Goal: Contribute content: Contribute content

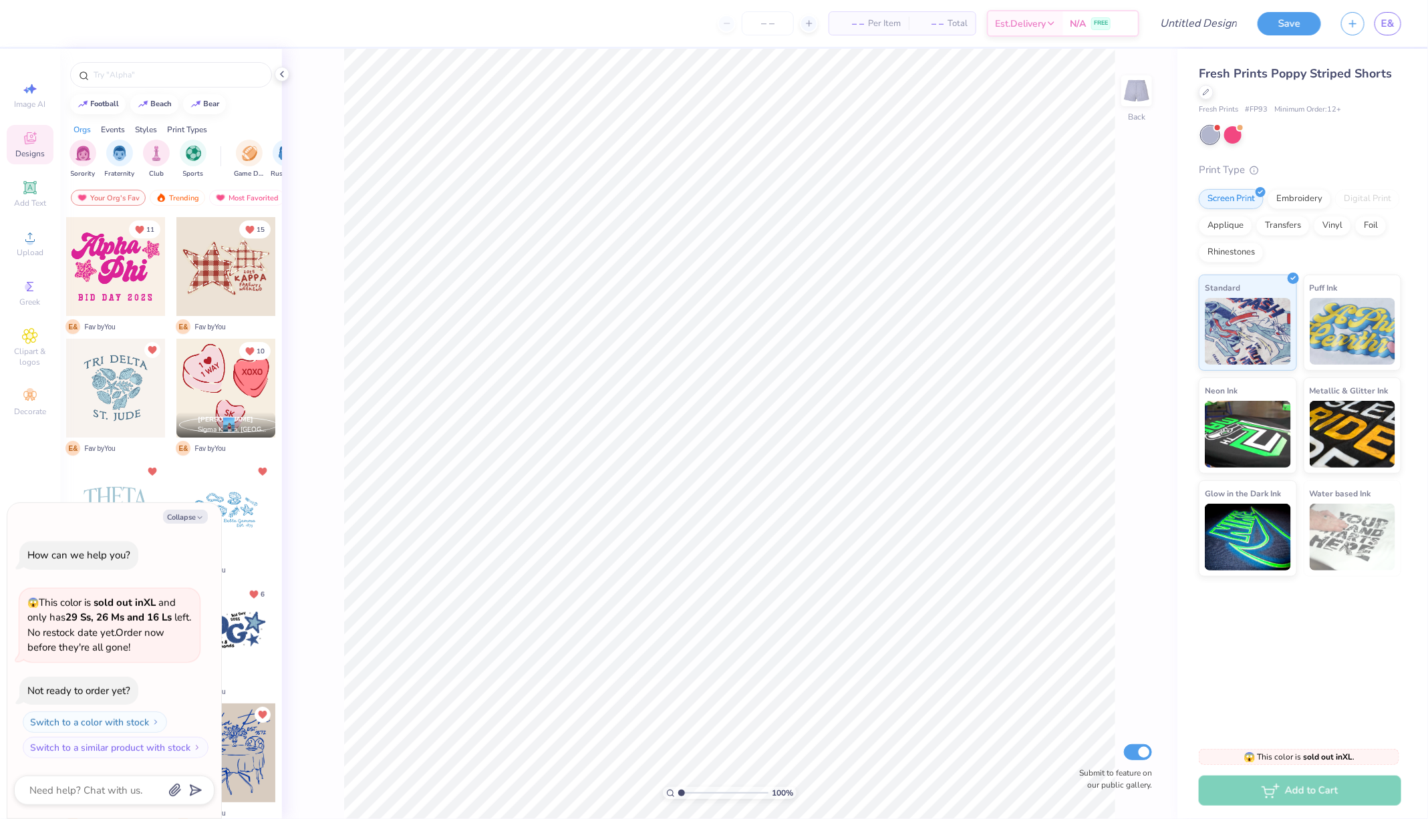
click at [1118, 118] on div "100 % Back Submit to feature on our public gallery." at bounding box center [729, 434] width 895 height 770
click at [1231, 133] on div at bounding box center [1232, 133] width 17 height 17
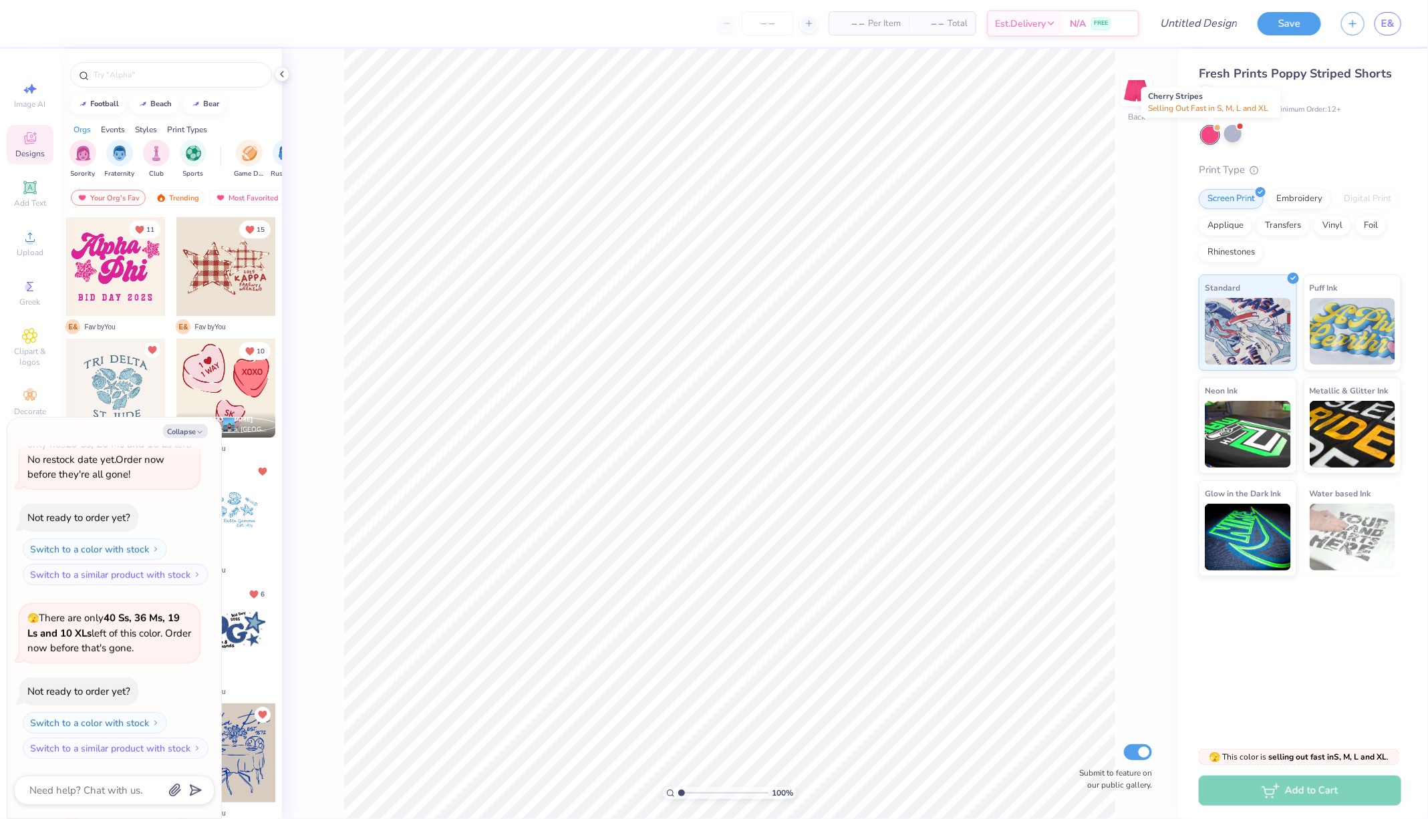
click at [1213, 135] on div at bounding box center [1209, 134] width 17 height 17
click at [1232, 133] on div at bounding box center [1232, 133] width 17 height 17
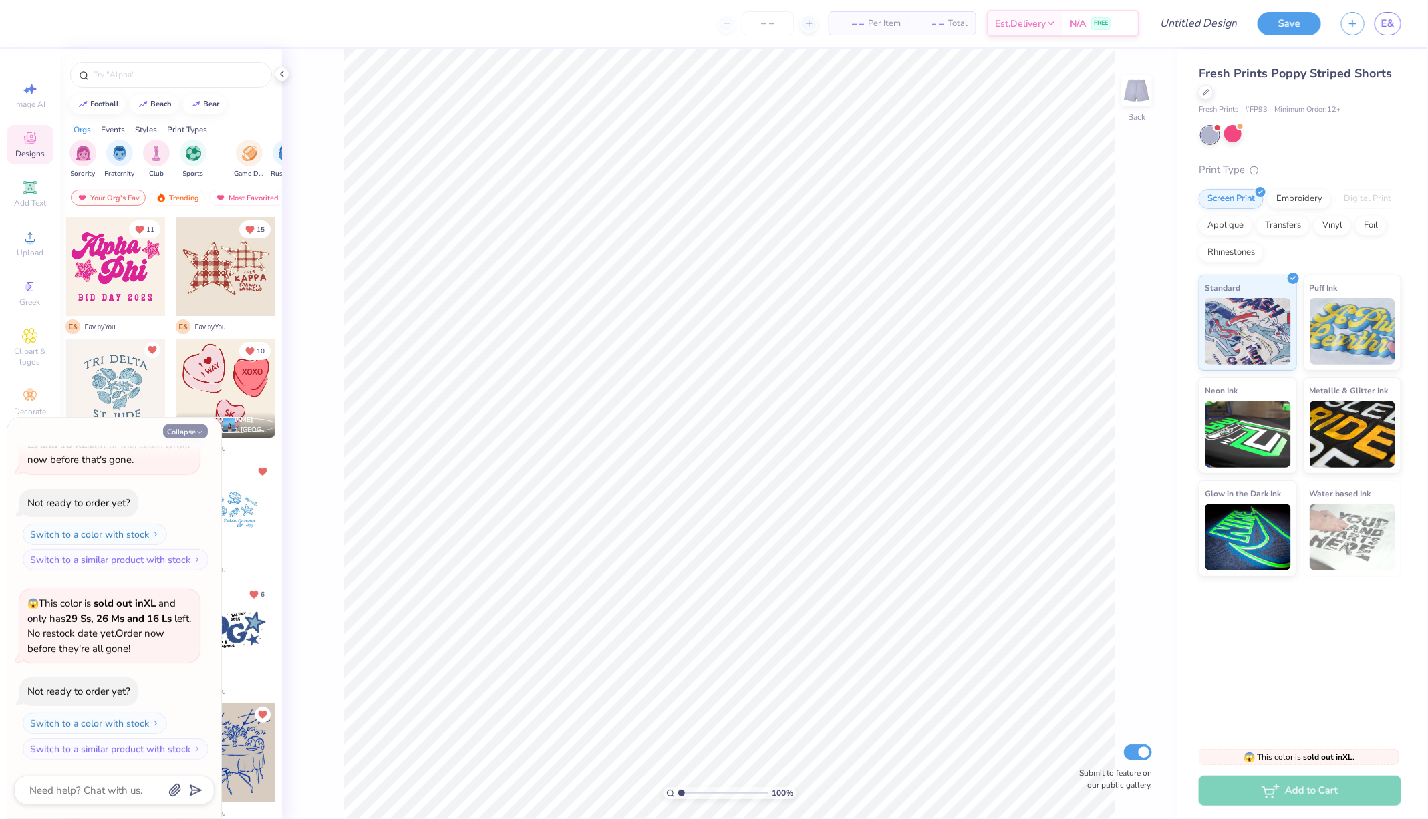
click at [190, 428] on button "Collapse" at bounding box center [185, 431] width 45 height 14
type textarea "x"
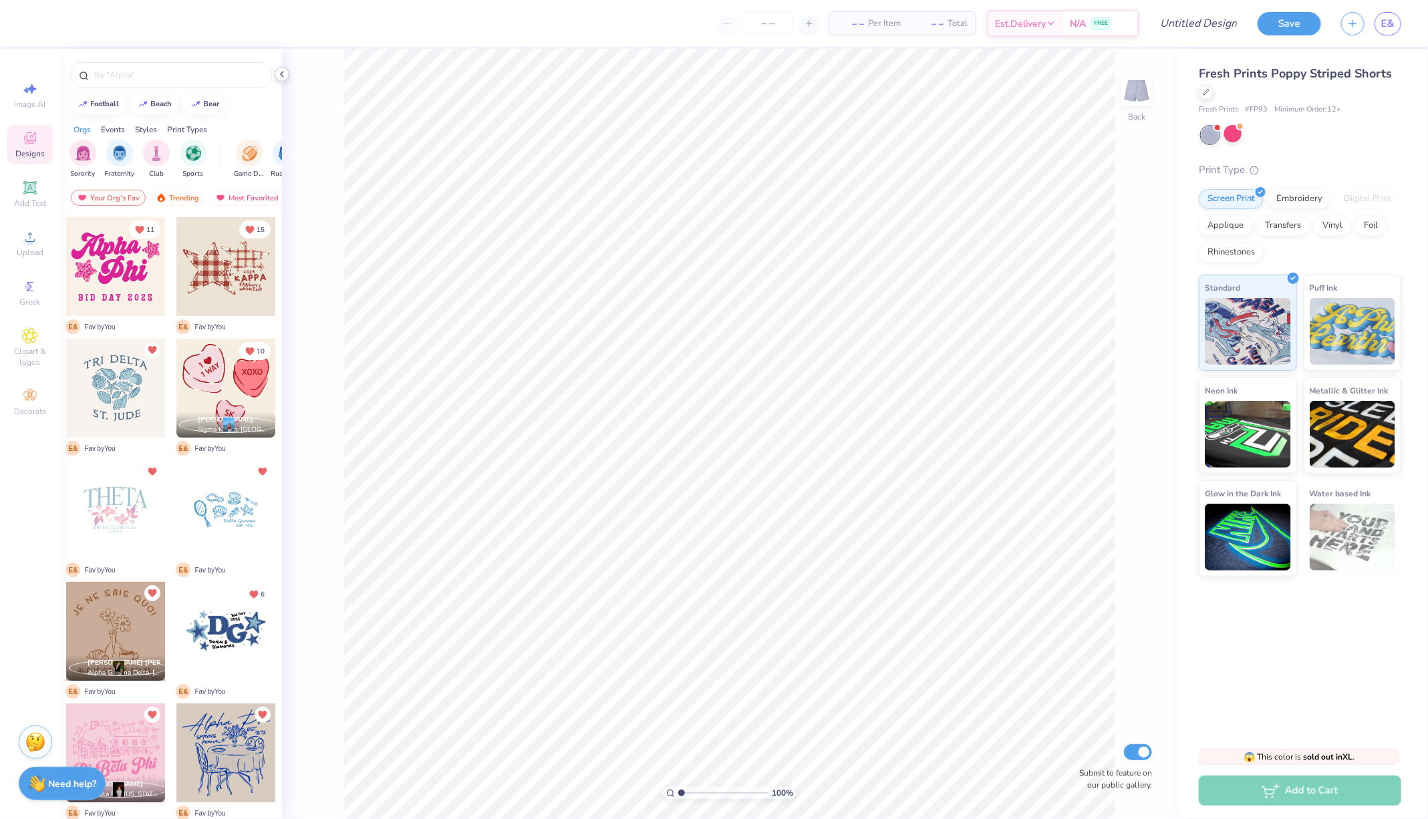
click at [285, 75] on icon at bounding box center [282, 74] width 11 height 11
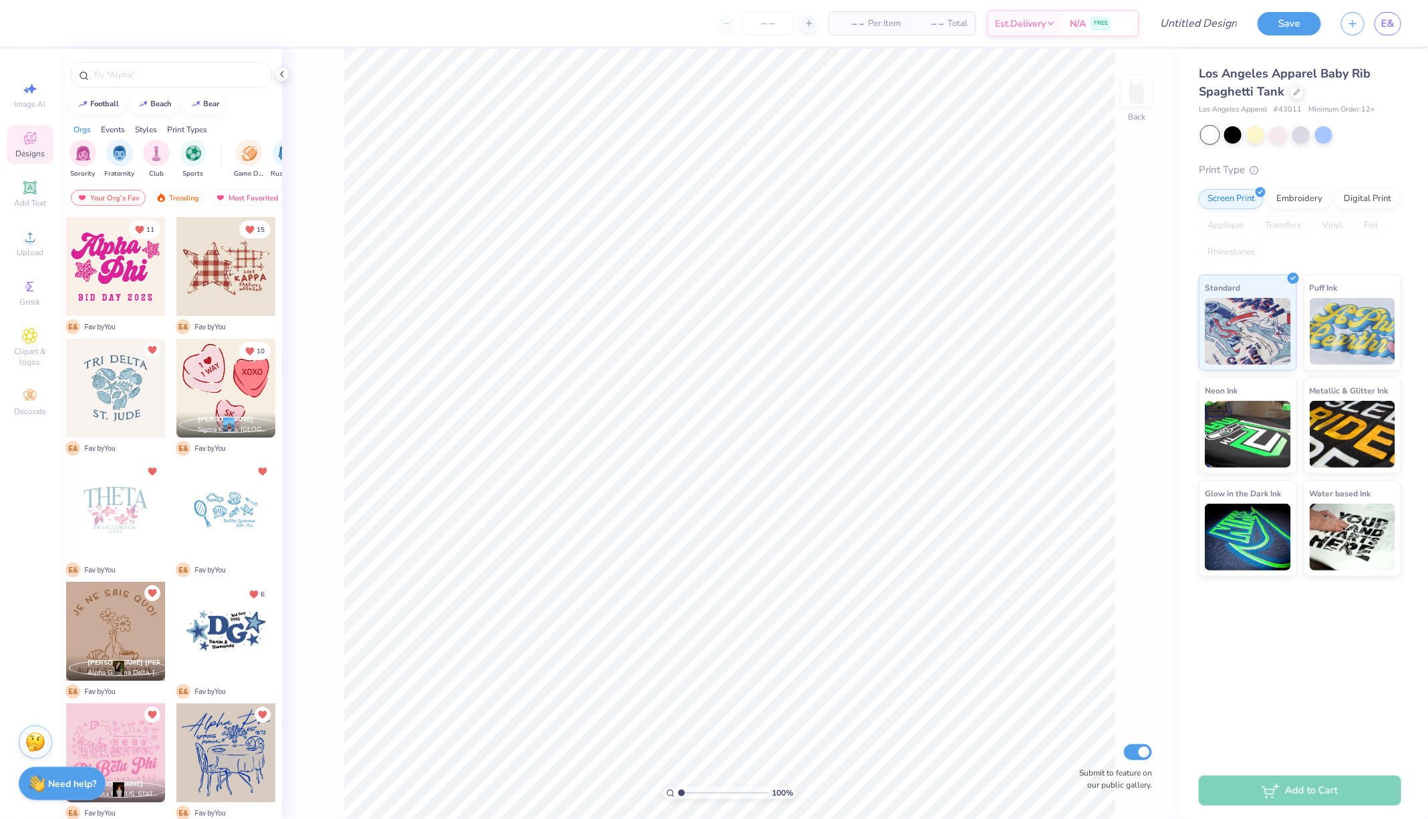
click at [289, 75] on div "100 % Back Submit to feature on our public gallery." at bounding box center [729, 434] width 895 height 770
click at [279, 75] on icon at bounding box center [282, 74] width 11 height 11
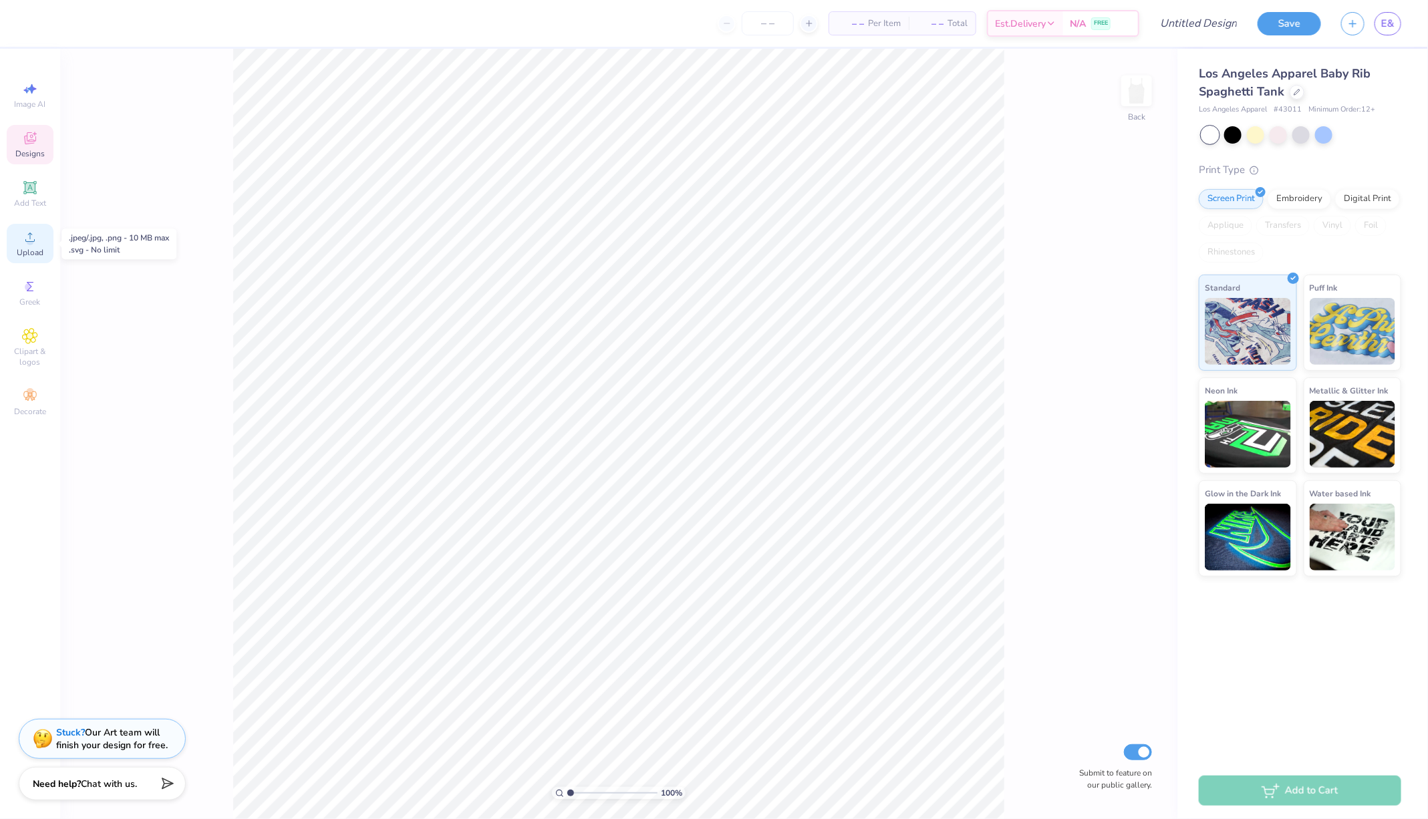
click at [31, 239] on circle at bounding box center [29, 241] width 7 height 7
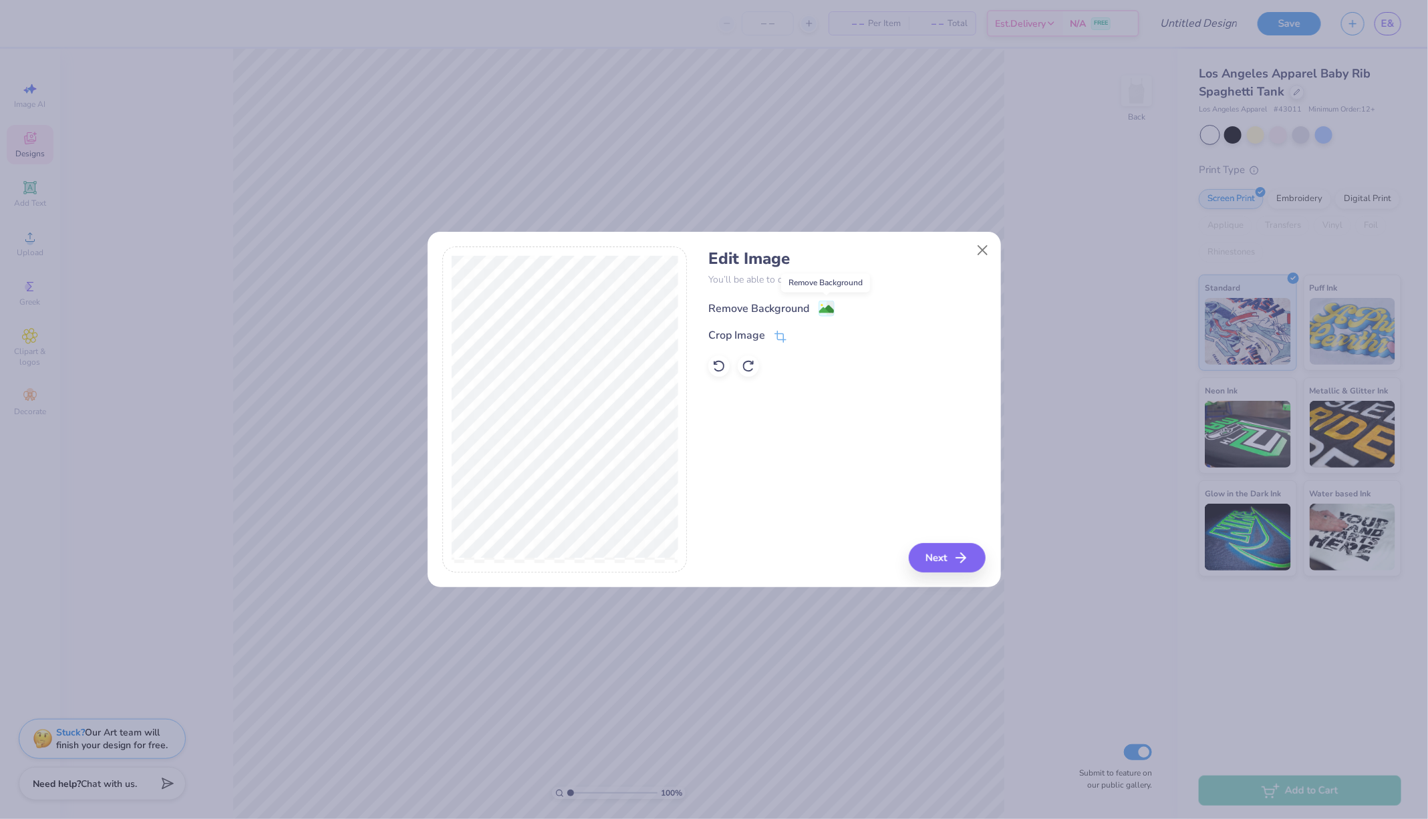
click at [829, 305] on image at bounding box center [826, 309] width 15 height 15
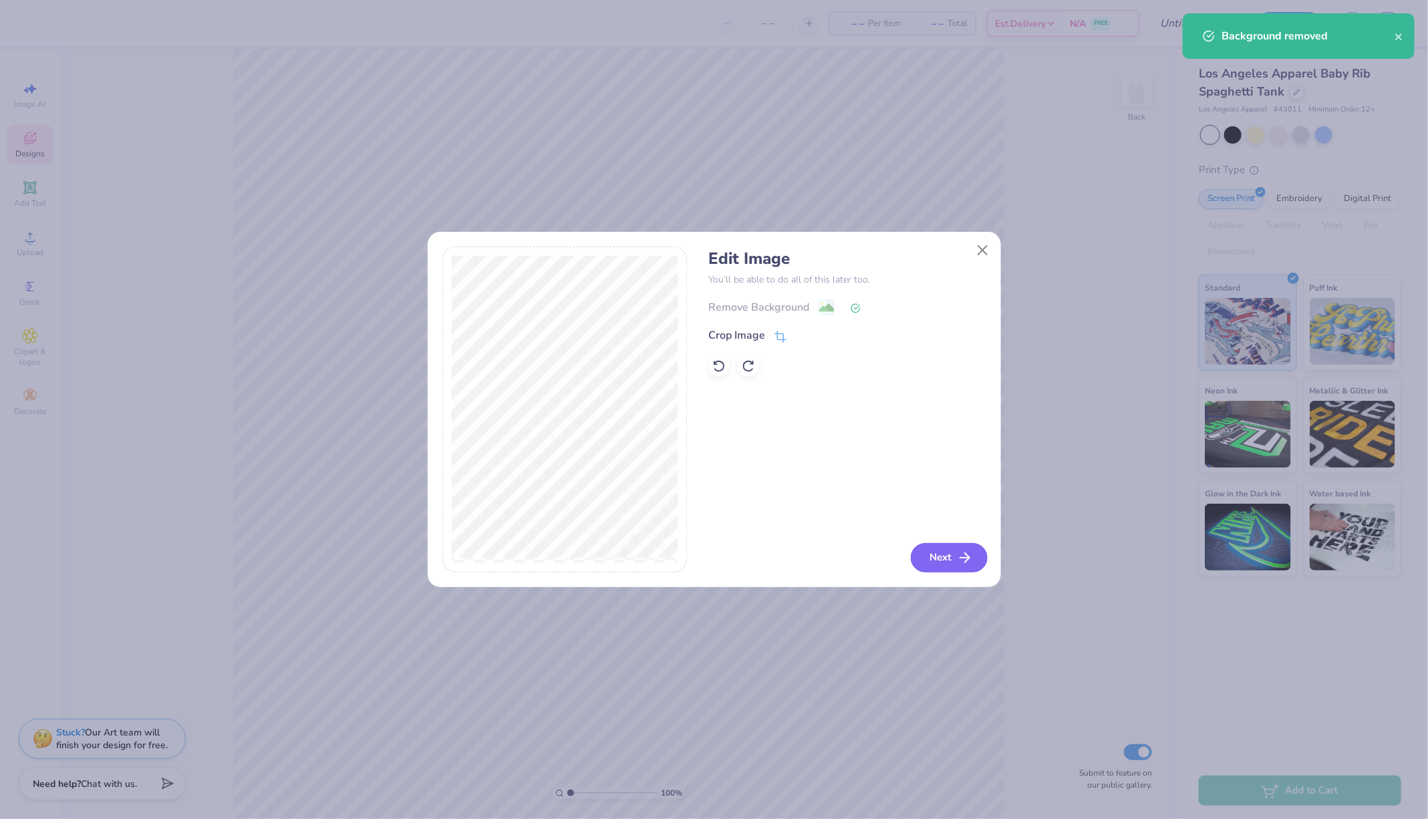
click at [954, 565] on button "Next" at bounding box center [949, 557] width 77 height 29
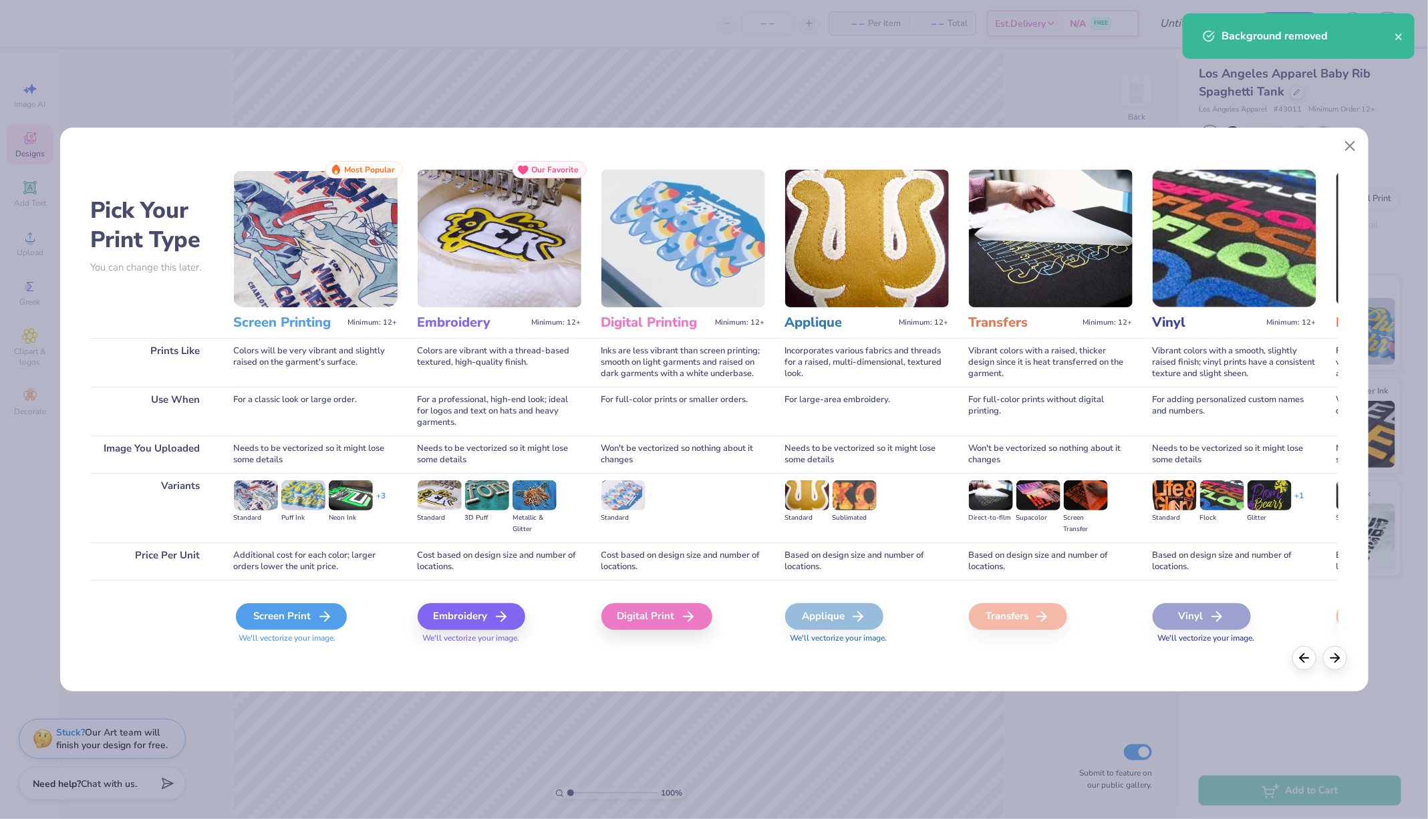
click at [307, 614] on div "Screen Print" at bounding box center [291, 616] width 111 height 27
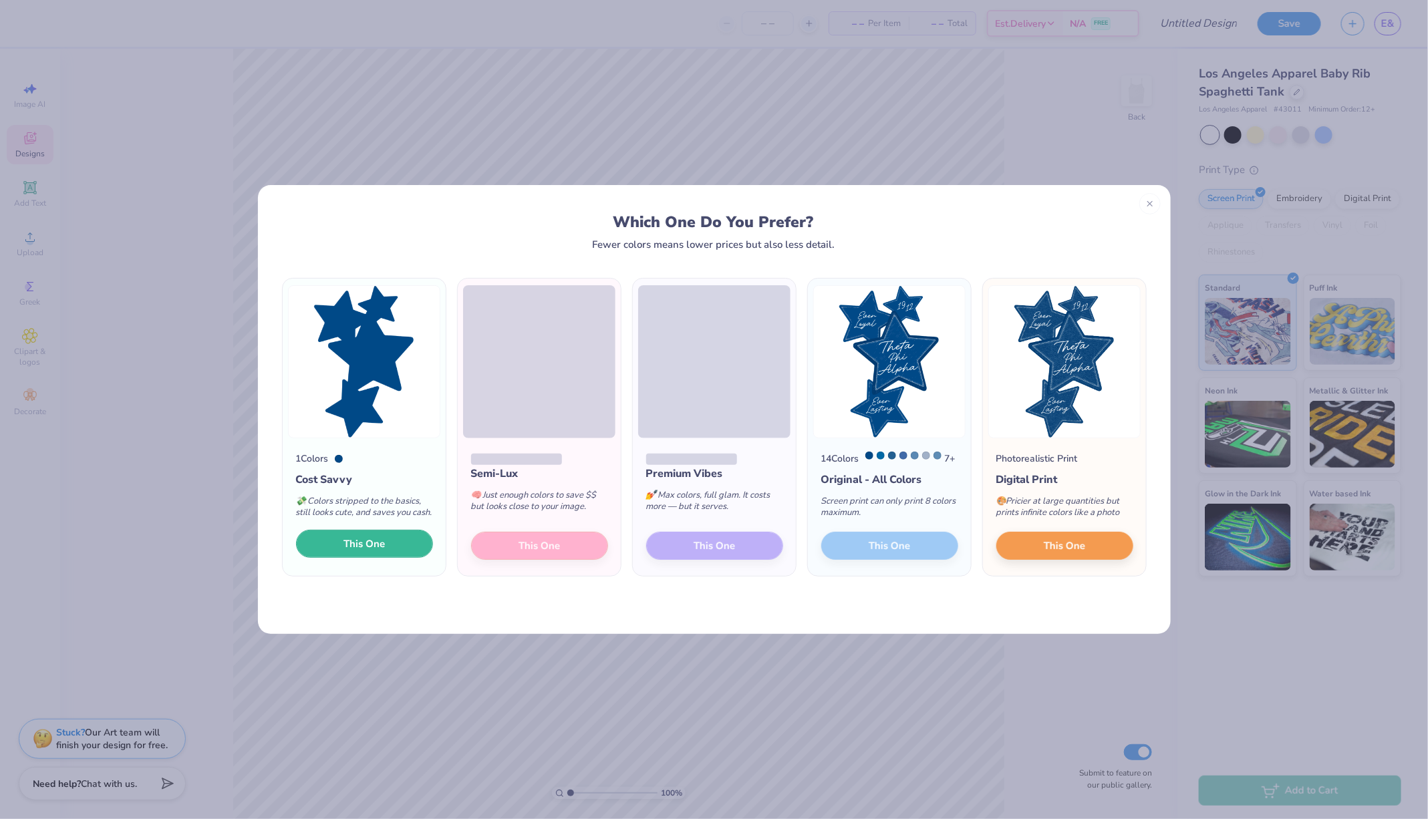
click at [362, 549] on span "This One" at bounding box center [363, 544] width 41 height 15
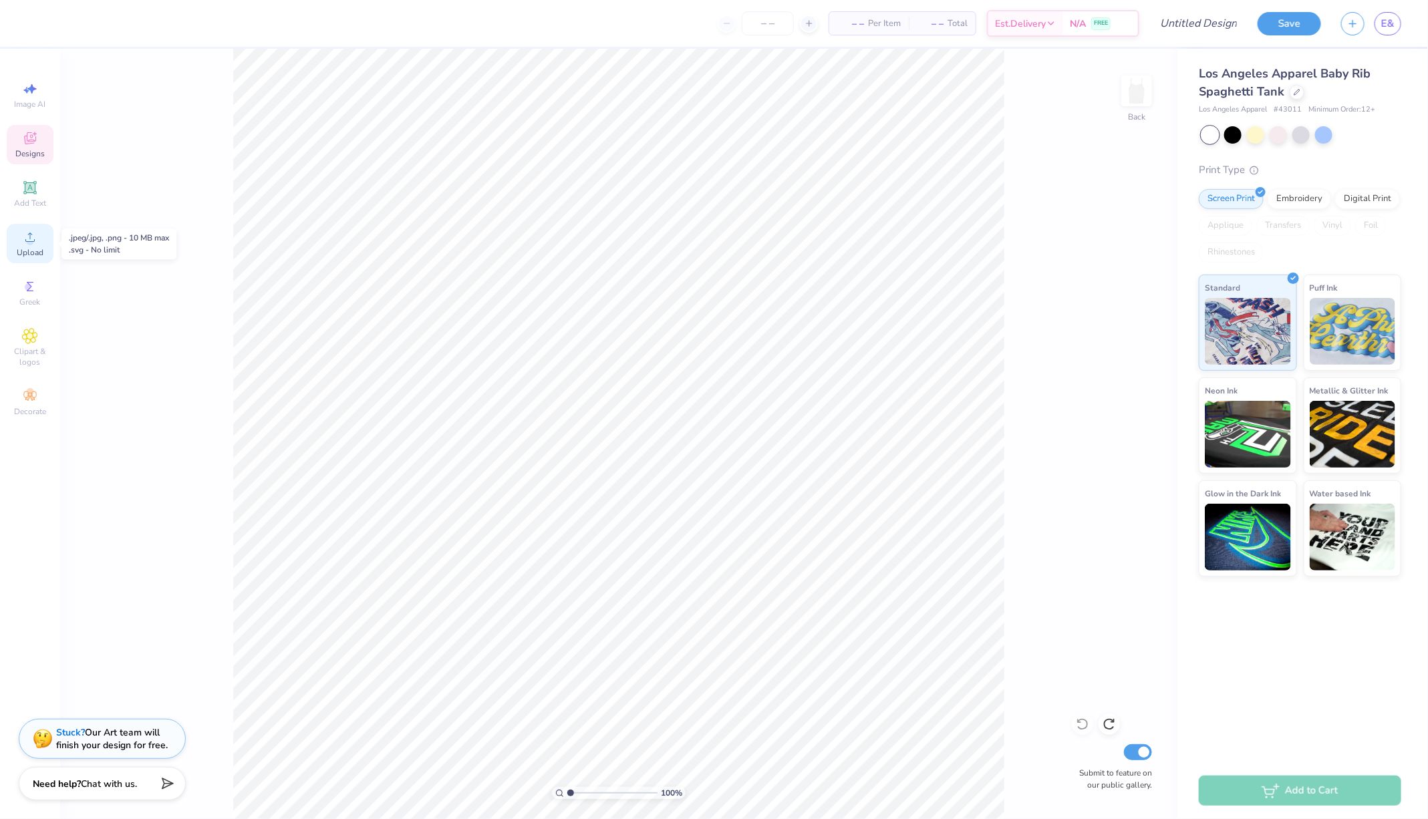
click at [31, 243] on circle at bounding box center [29, 241] width 7 height 7
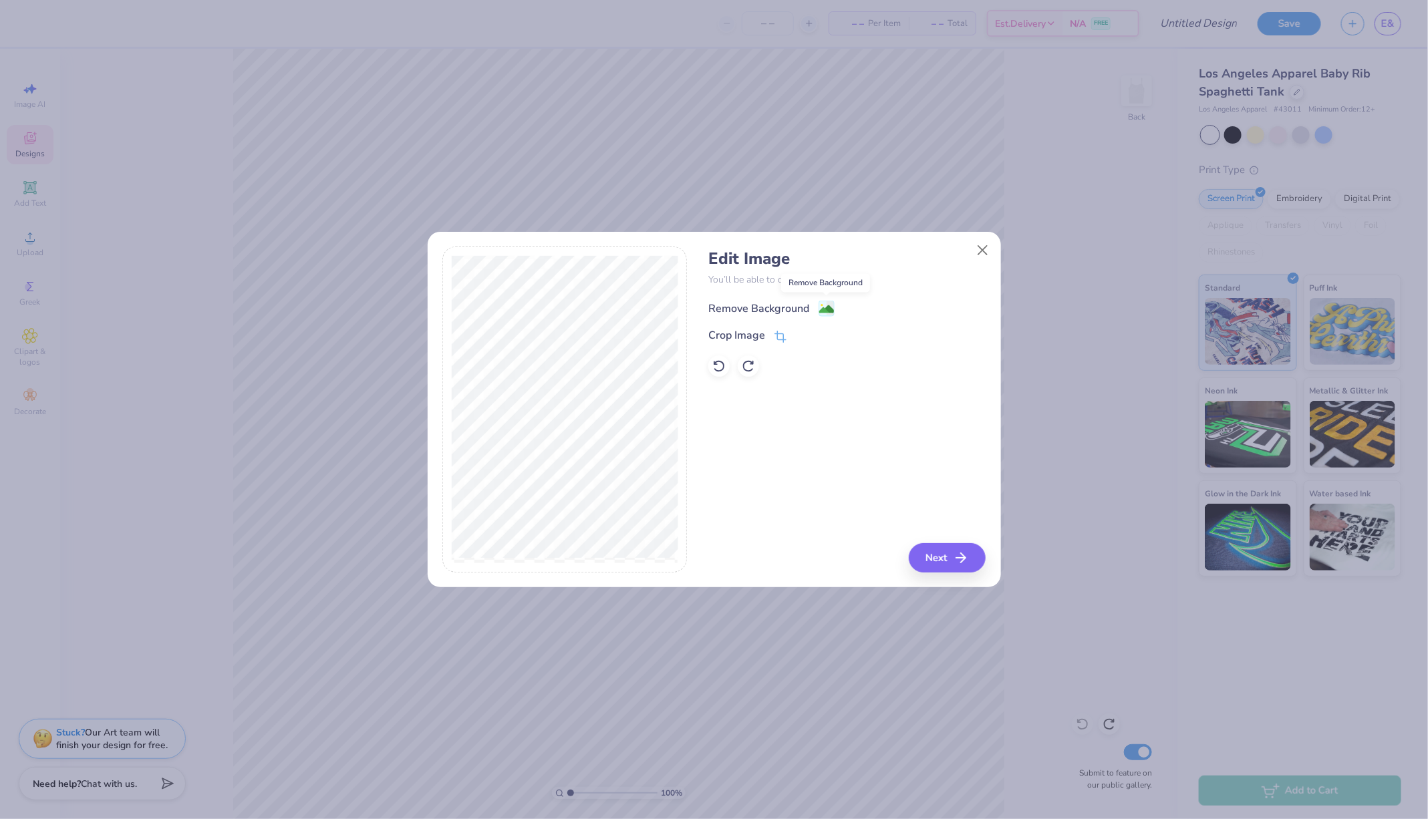
click at [828, 301] on icon at bounding box center [826, 309] width 16 height 16
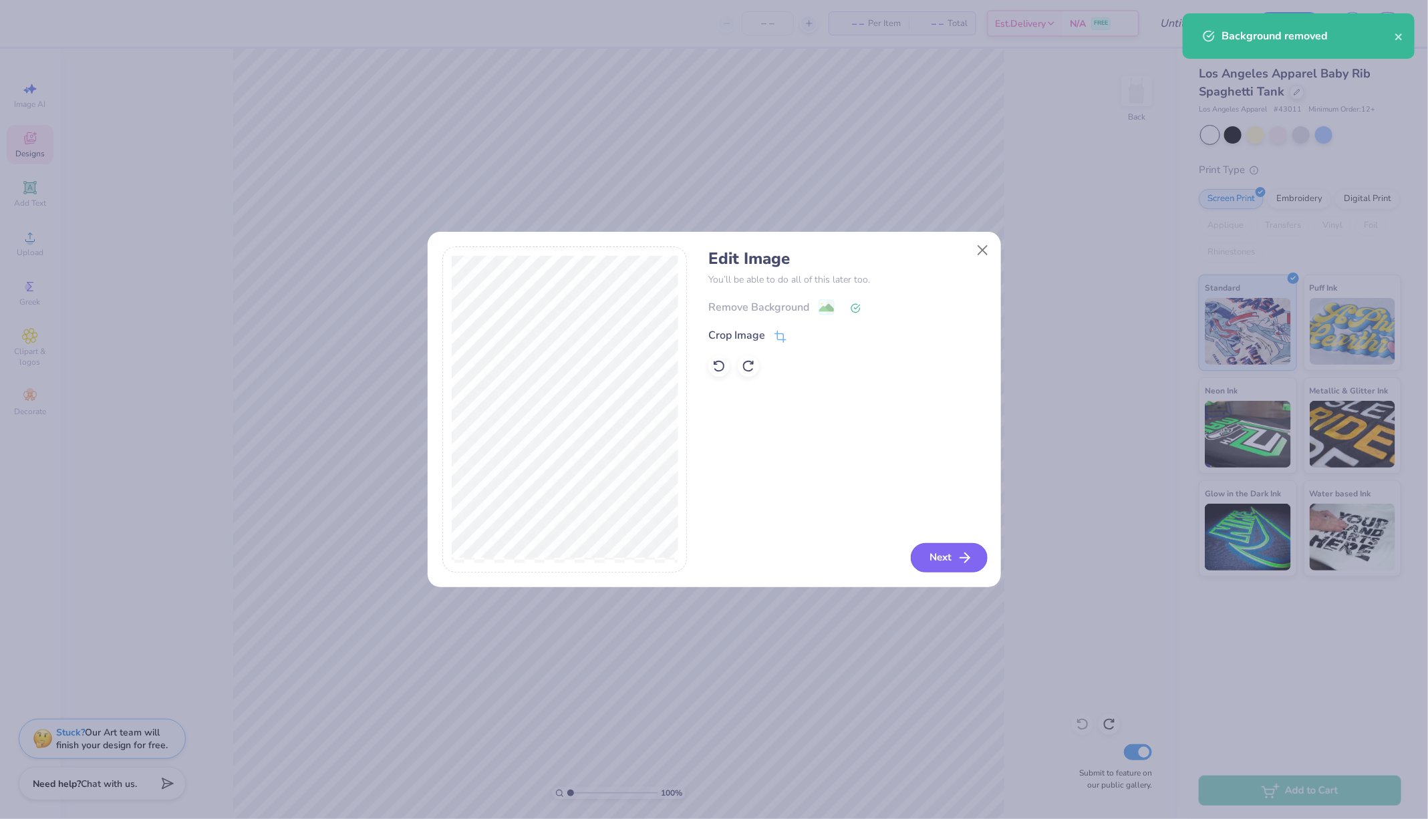
click at [959, 557] on icon "button" at bounding box center [965, 558] width 16 height 16
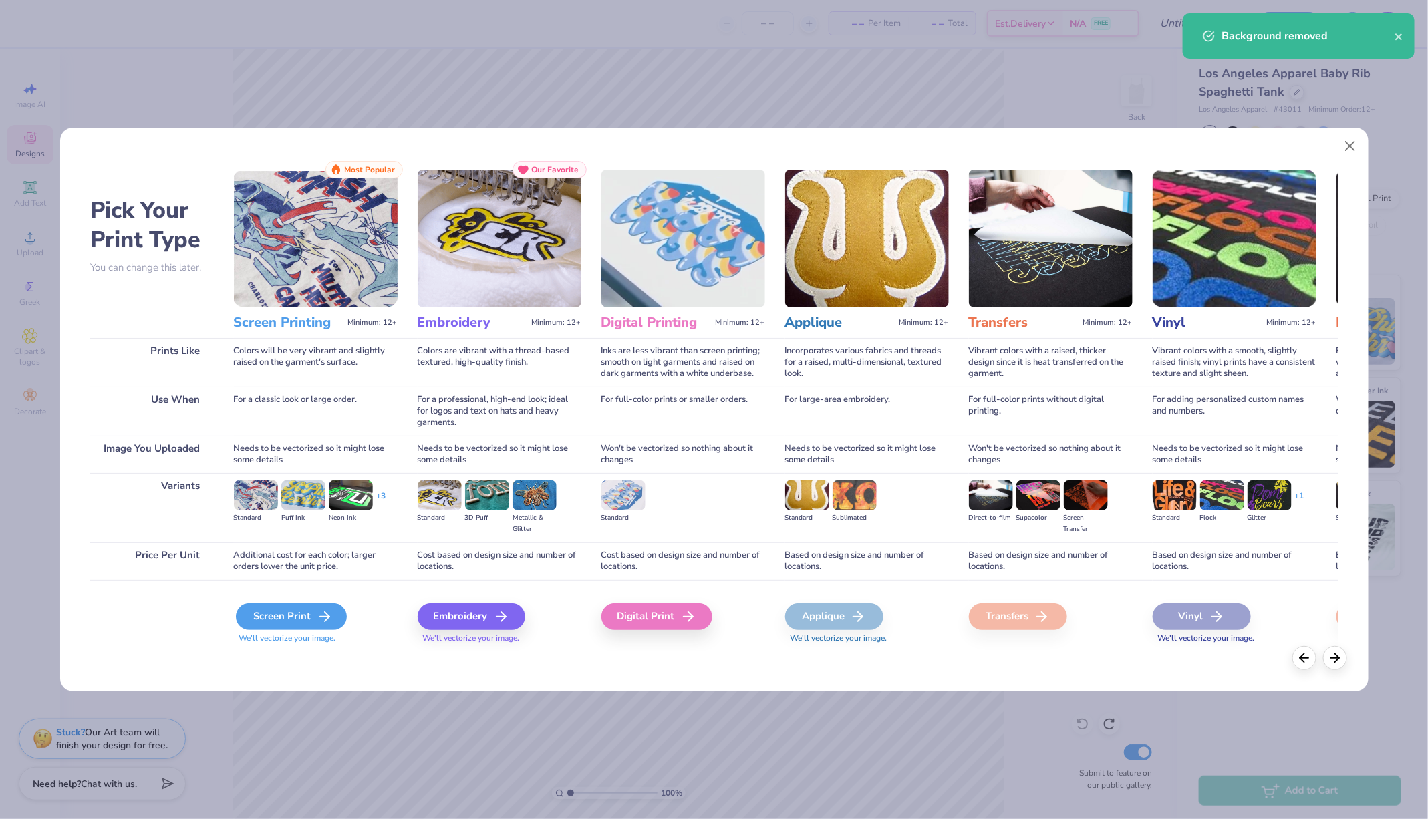
click at [288, 613] on div "Screen Print" at bounding box center [291, 616] width 111 height 27
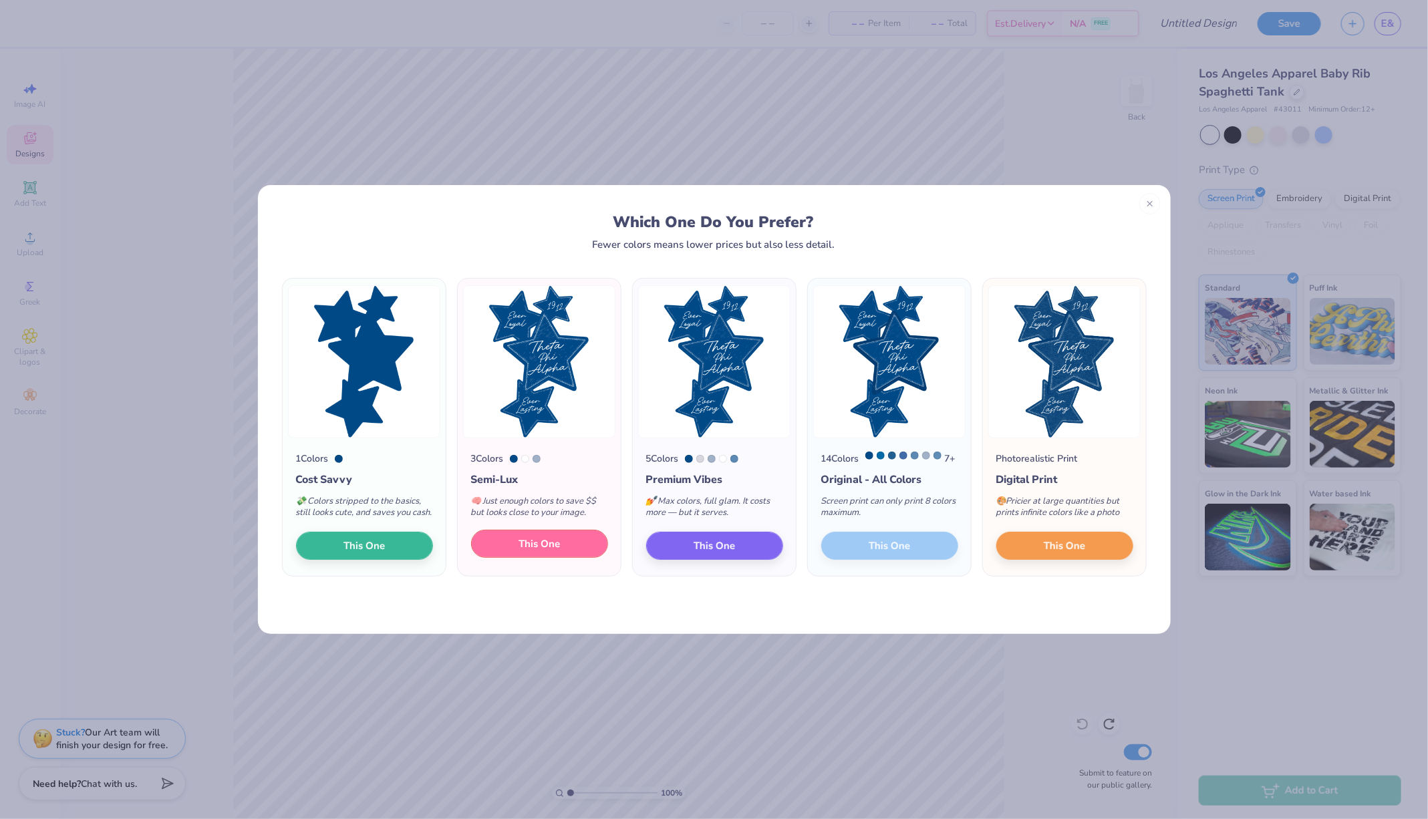
click at [518, 551] on span "This One" at bounding box center [538, 544] width 41 height 15
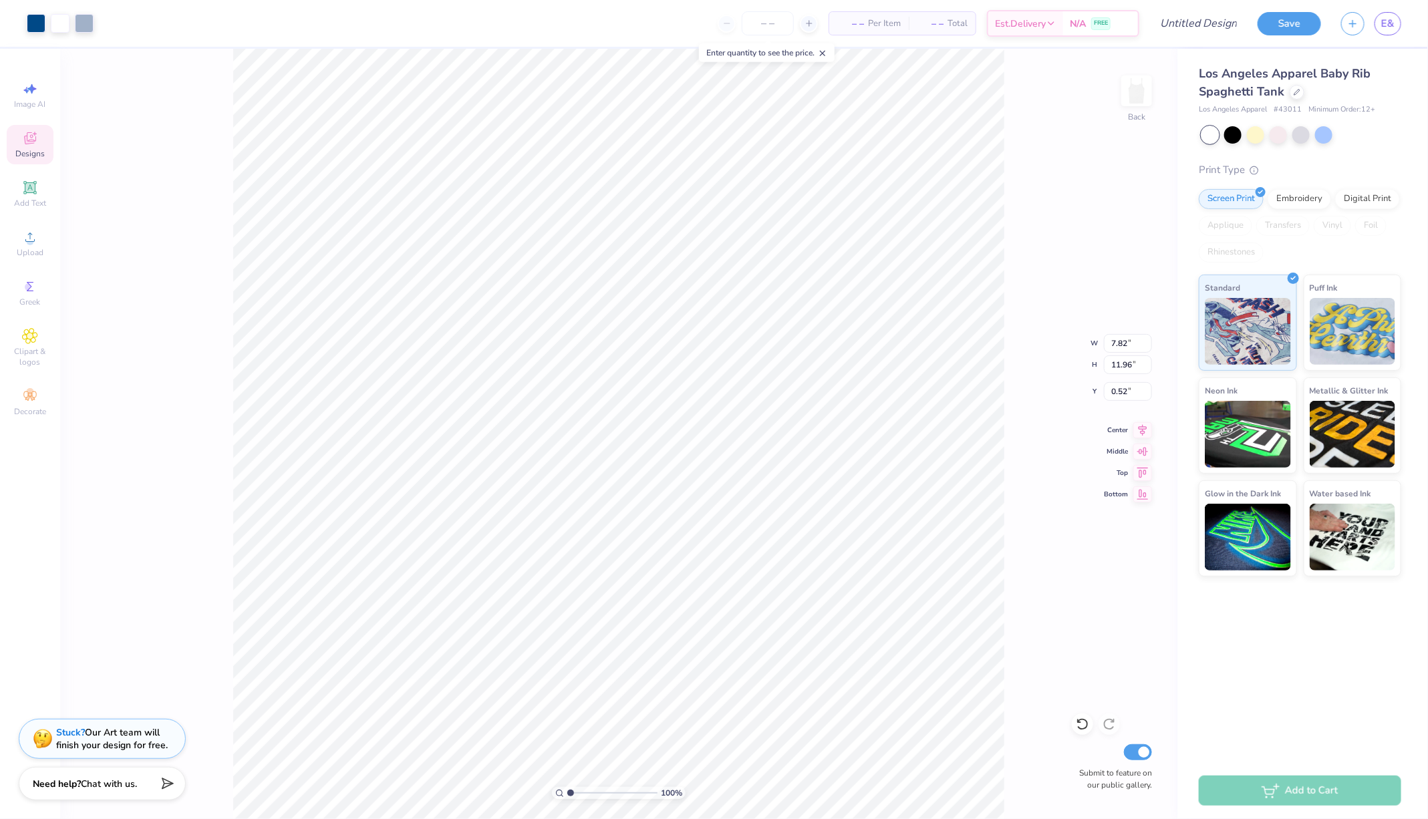
type input "4.40"
type input "6.72"
type input "1.25"
click at [26, 143] on icon at bounding box center [30, 140] width 11 height 9
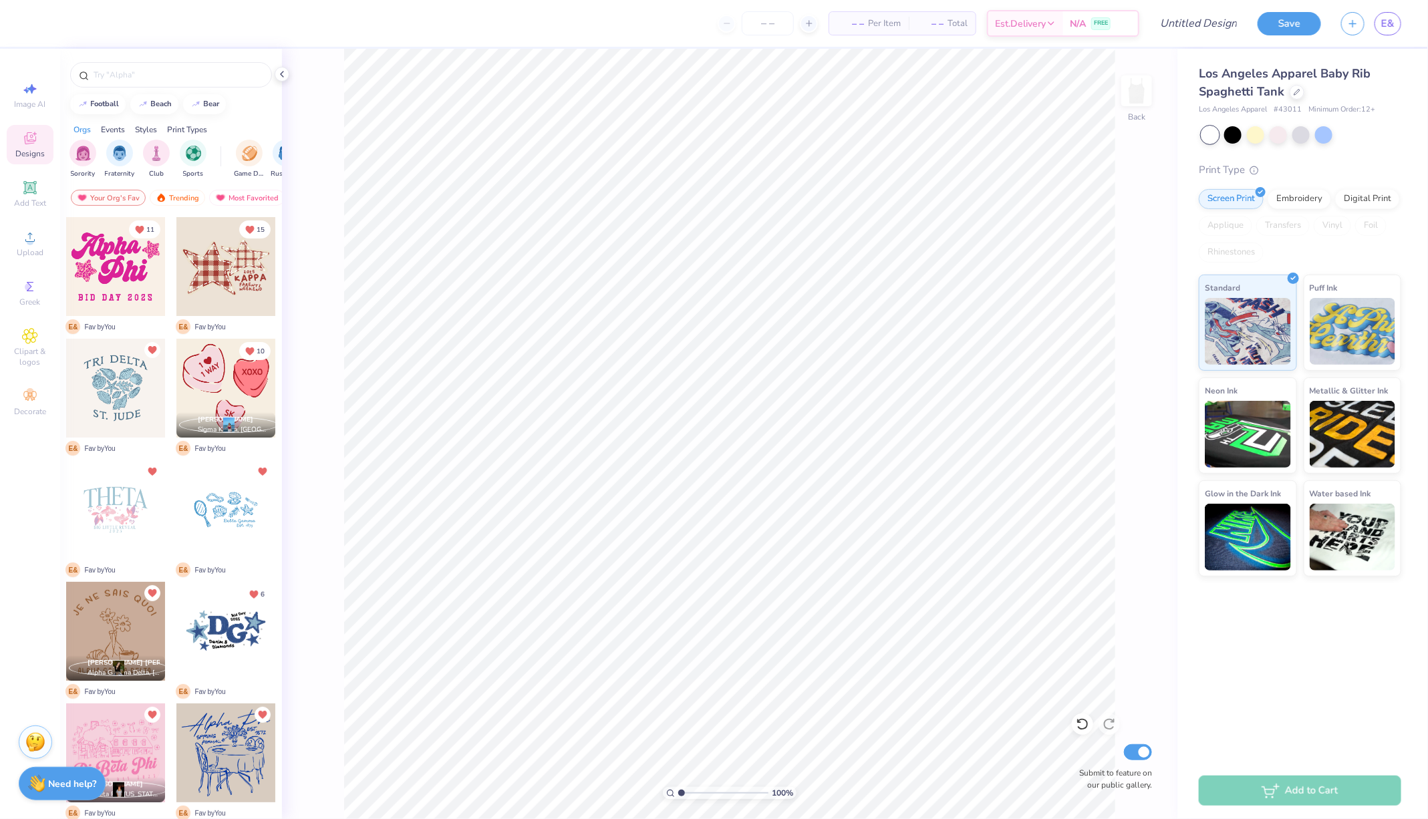
scroll to position [319, 0]
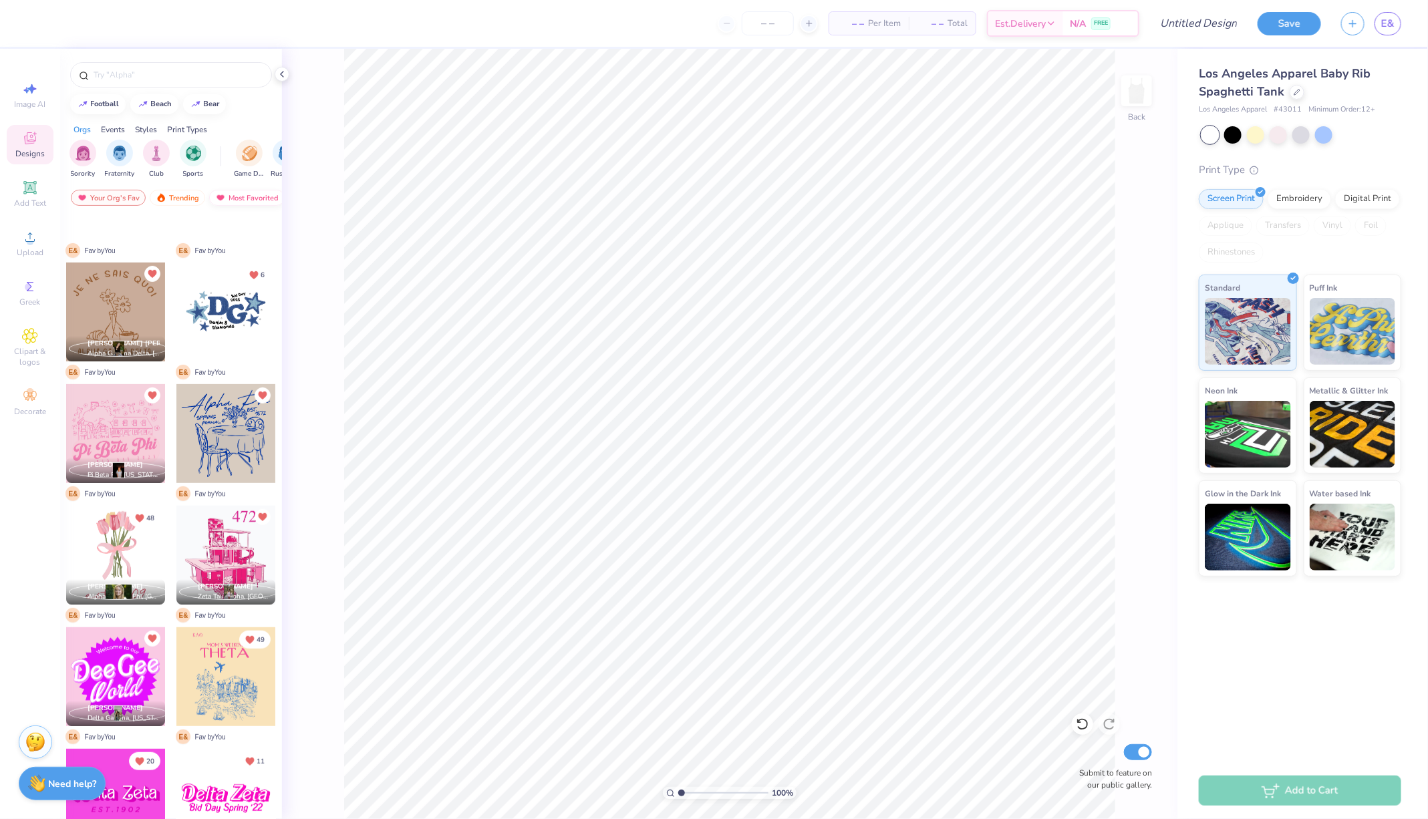
click at [230, 194] on div "Most Favorited" at bounding box center [246, 198] width 75 height 16
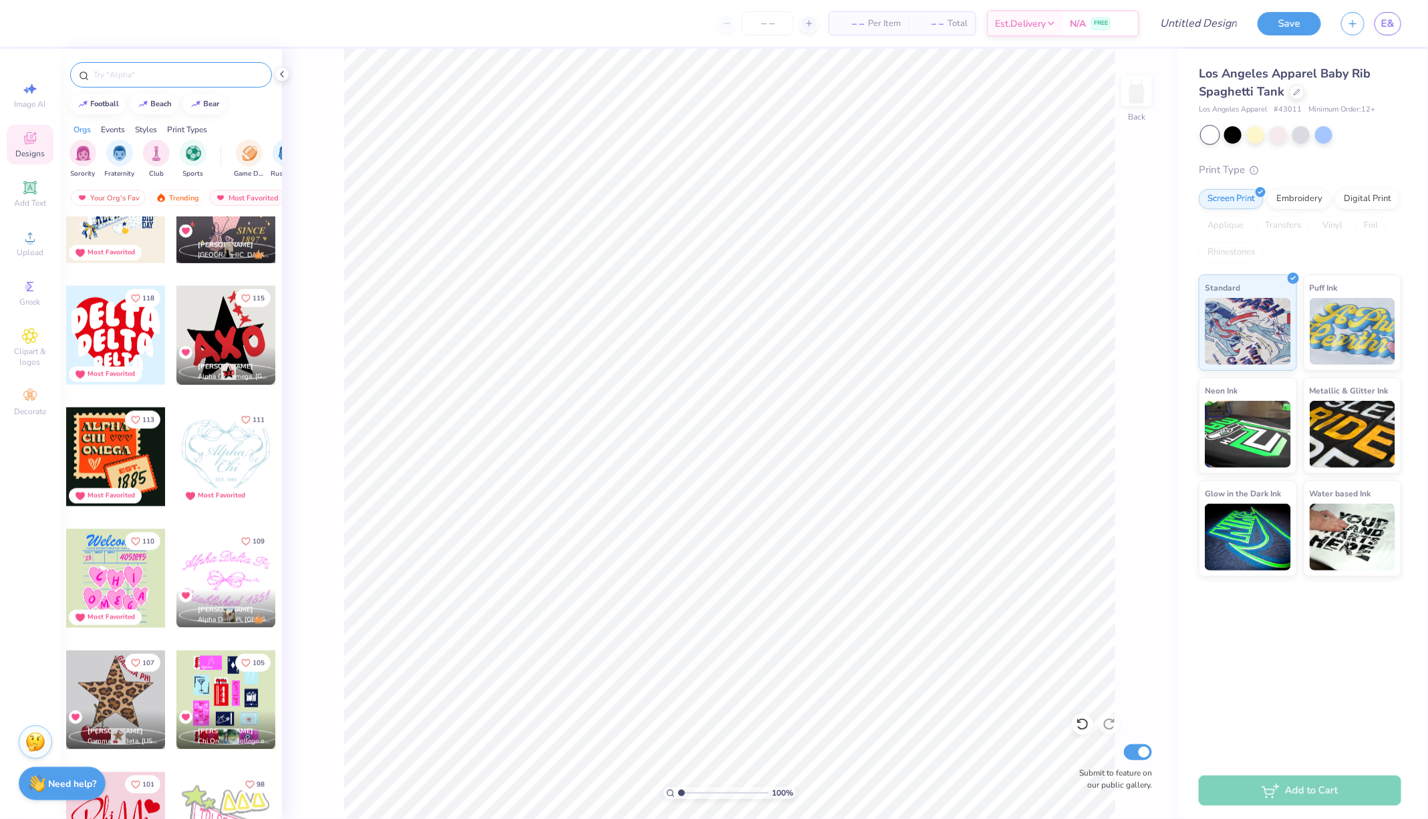
scroll to position [1114, 0]
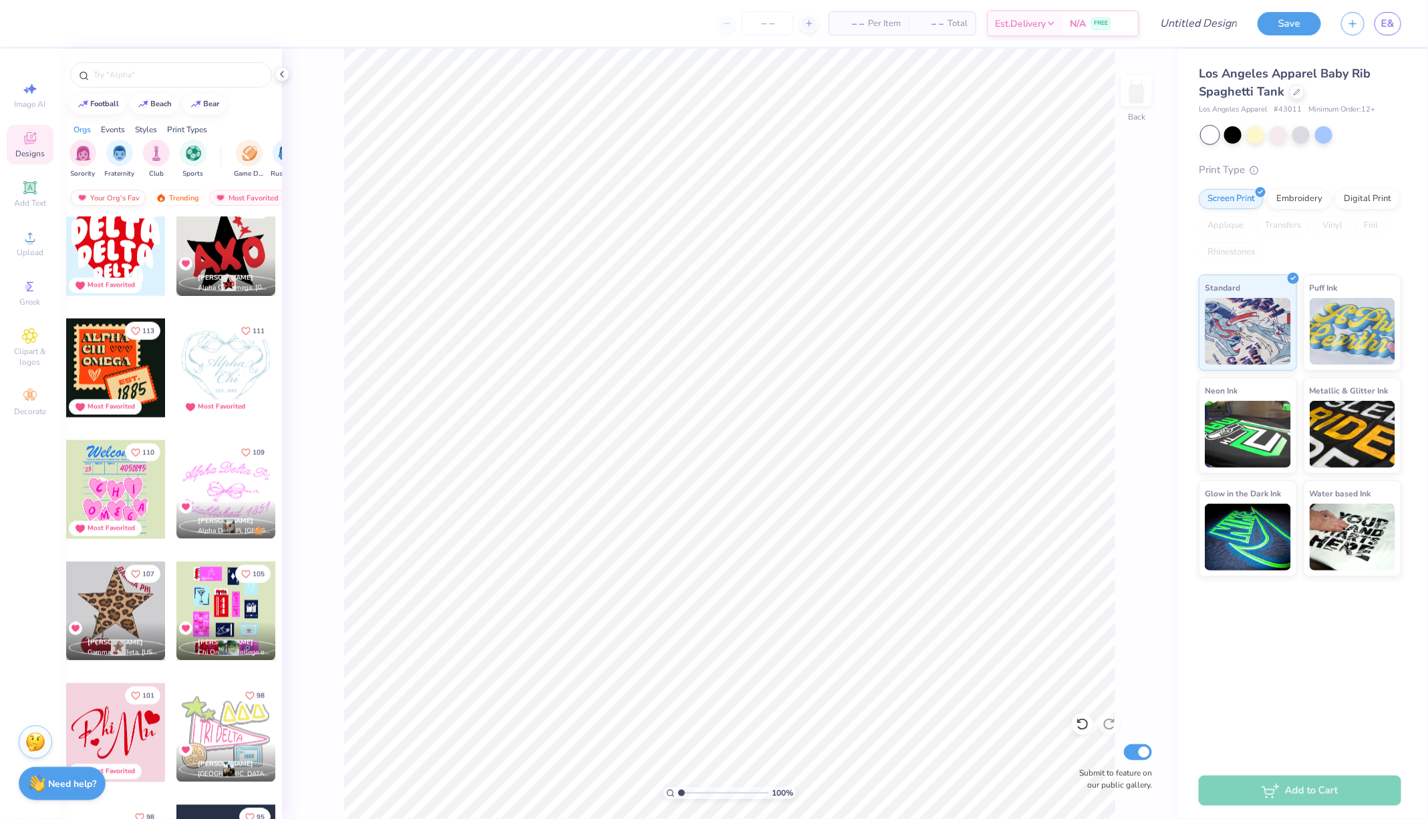
click at [103, 196] on div "Your Org's Fav" at bounding box center [108, 198] width 75 height 16
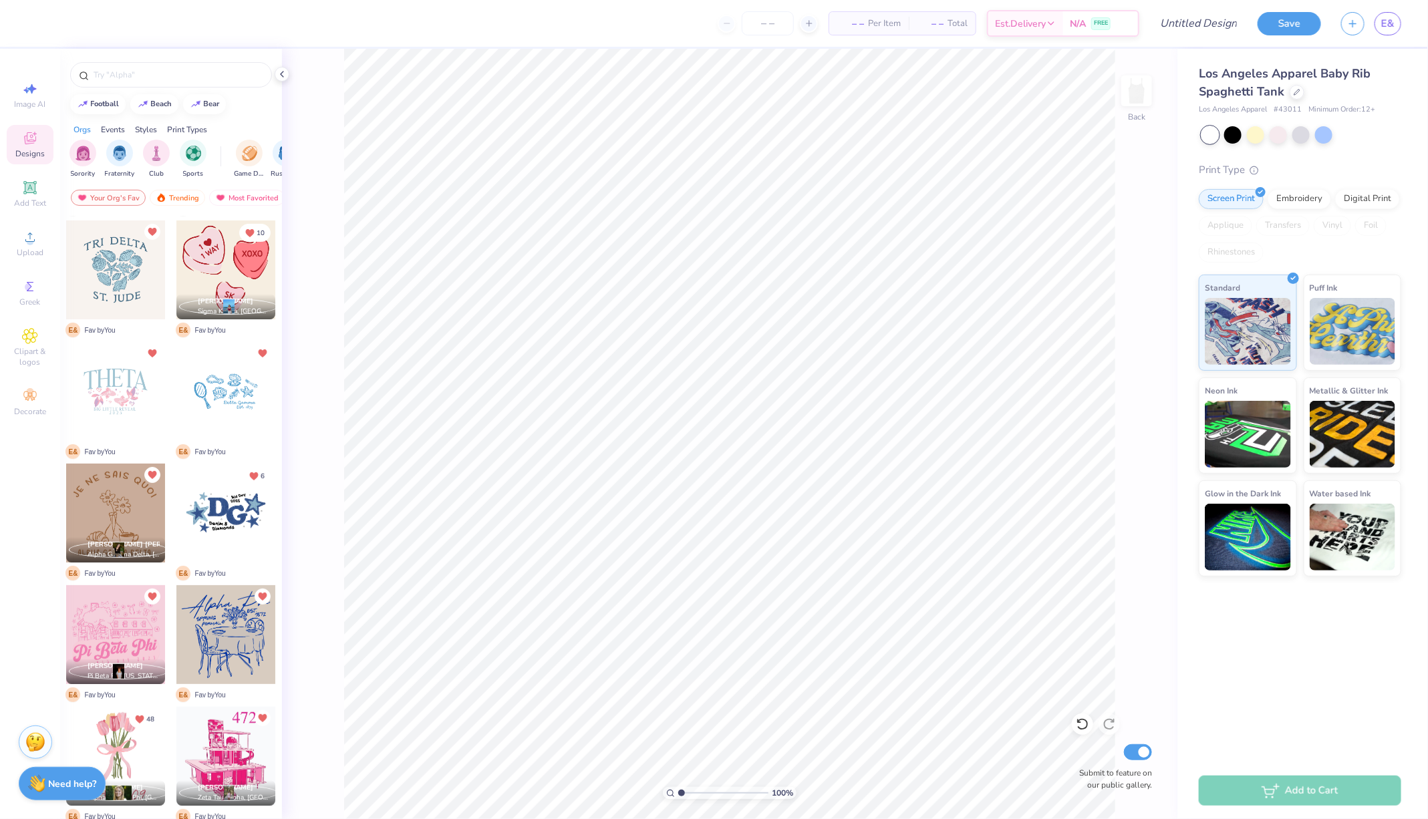
scroll to position [319, 0]
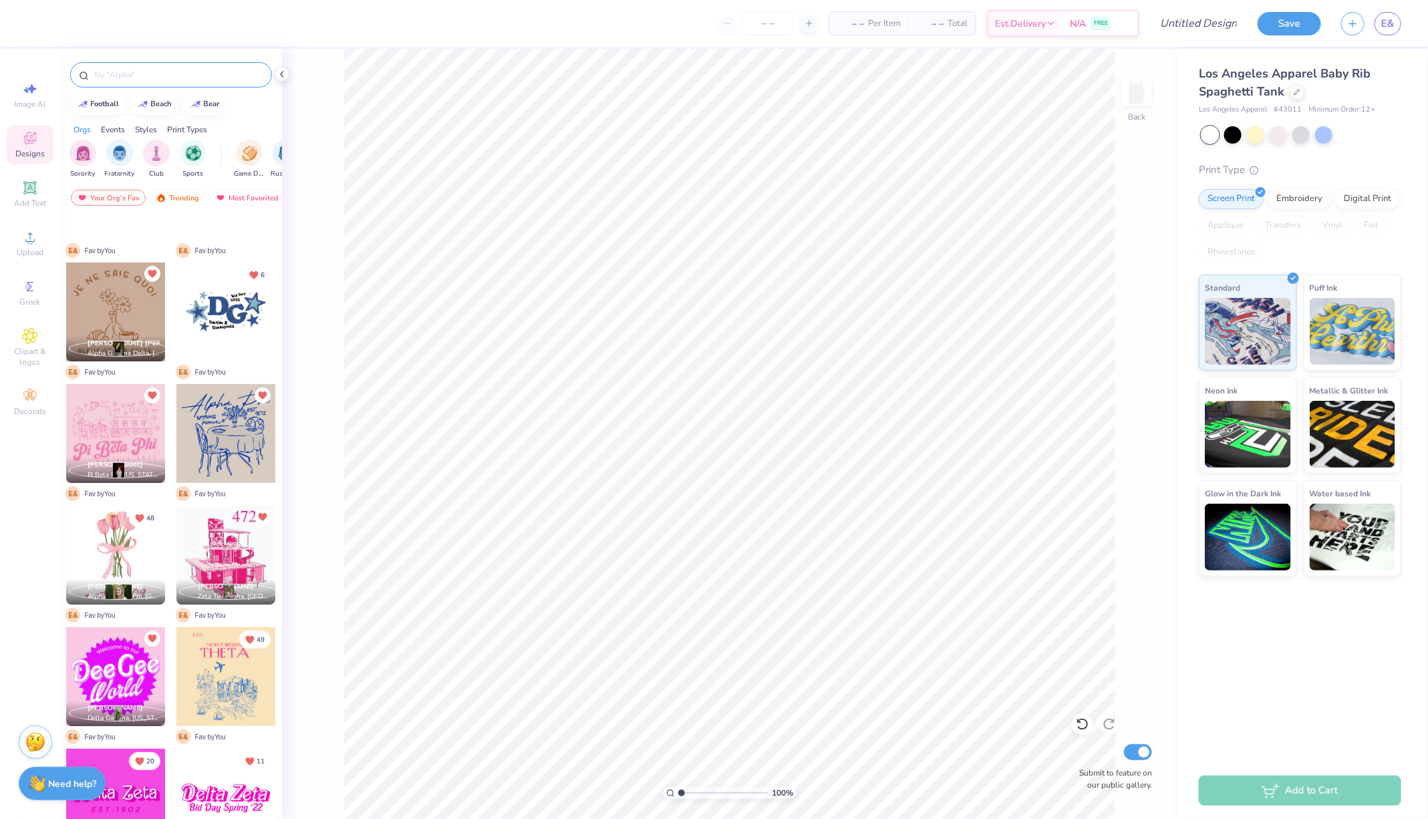
click at [201, 75] on input "text" at bounding box center [177, 74] width 171 height 13
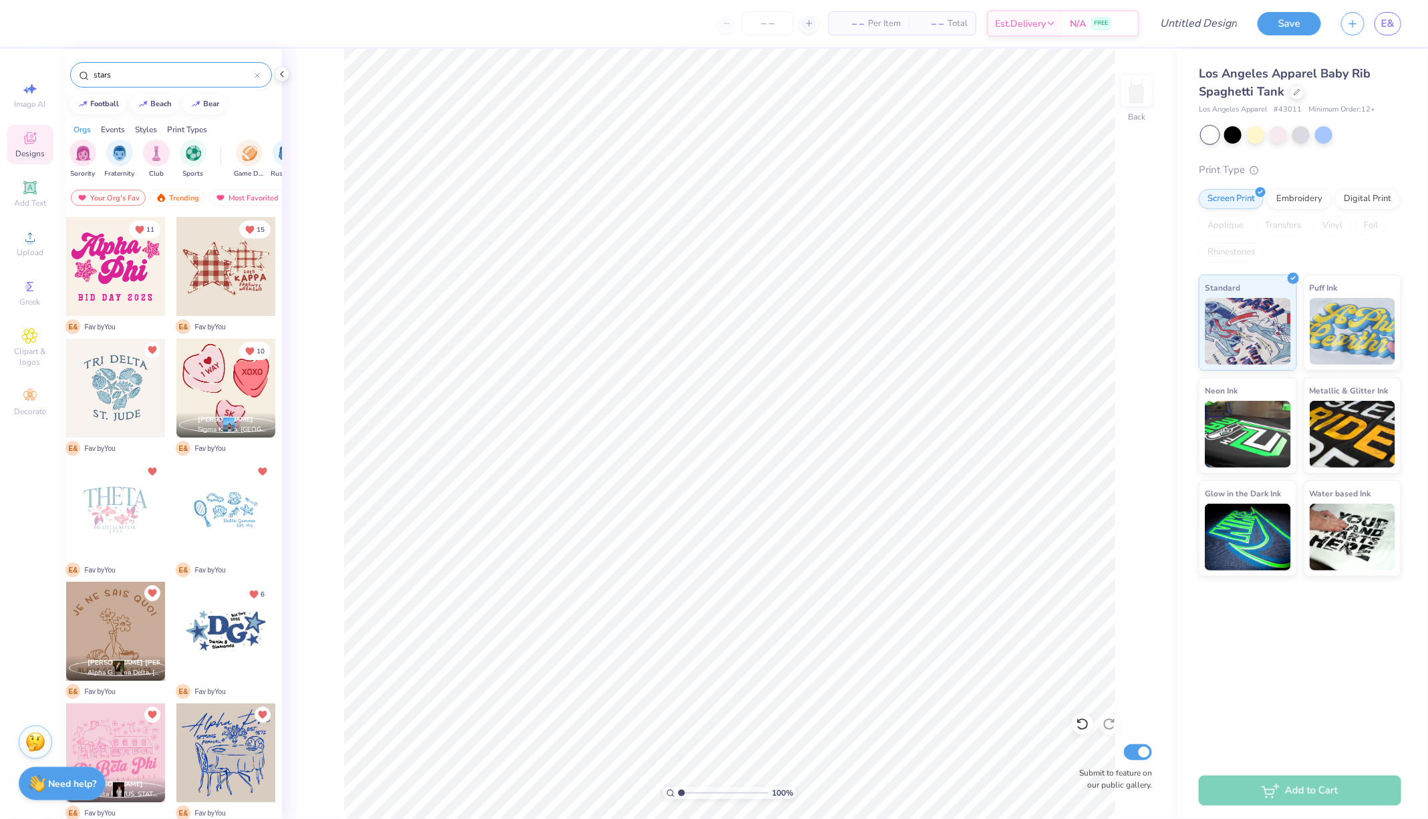
type input "stars"
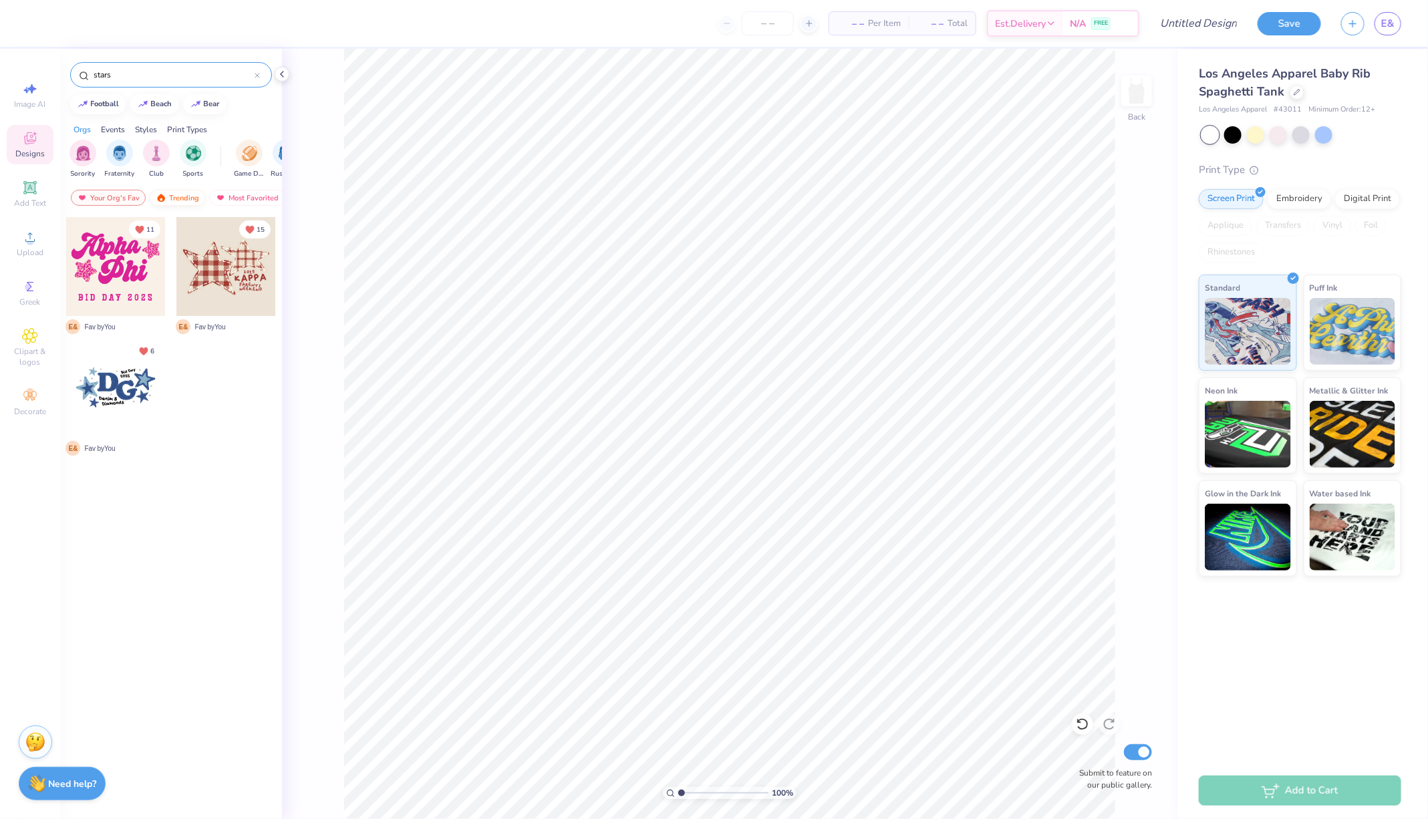
click at [194, 198] on div "Trending" at bounding box center [177, 198] width 55 height 16
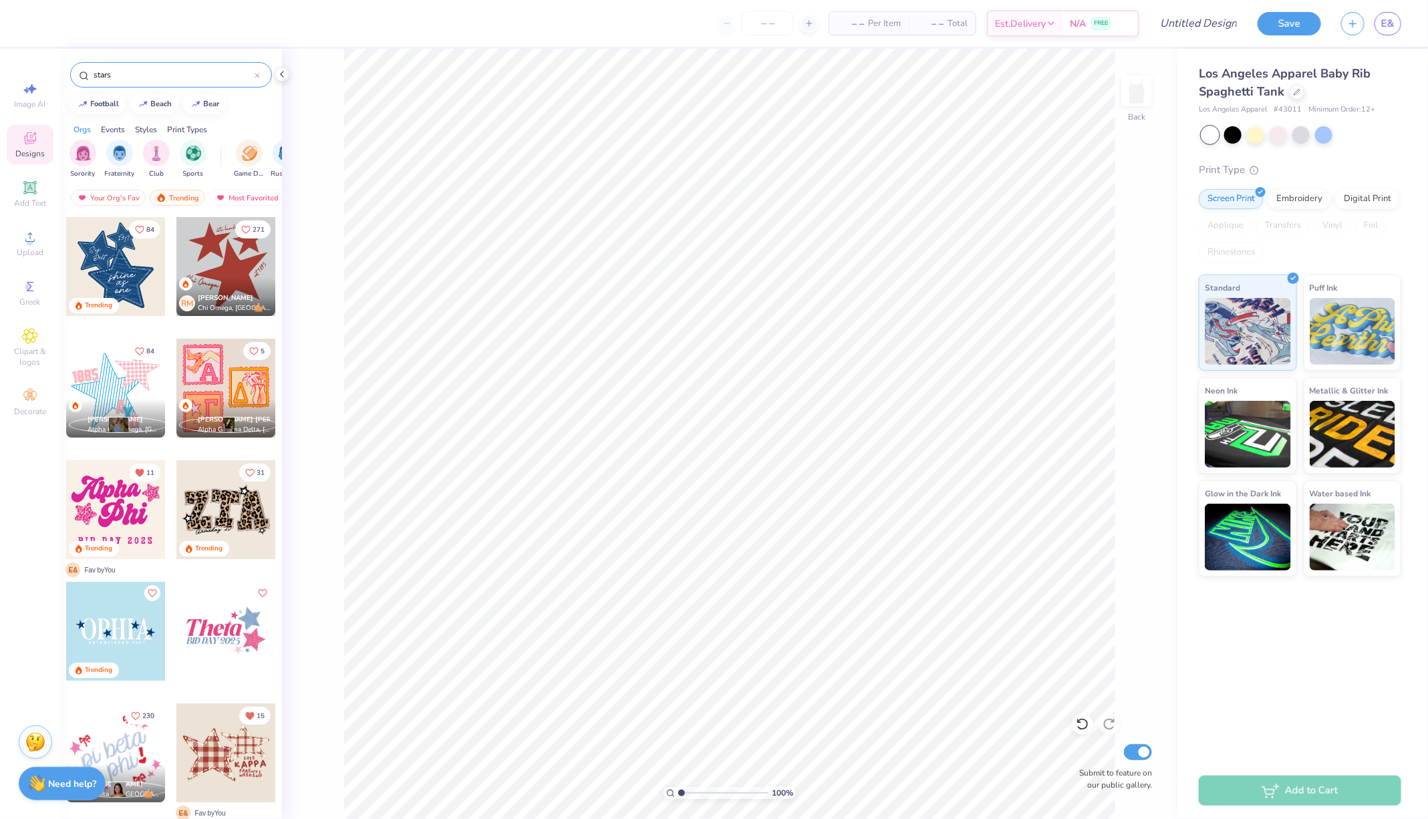
click at [113, 265] on div at bounding box center [115, 266] width 99 height 99
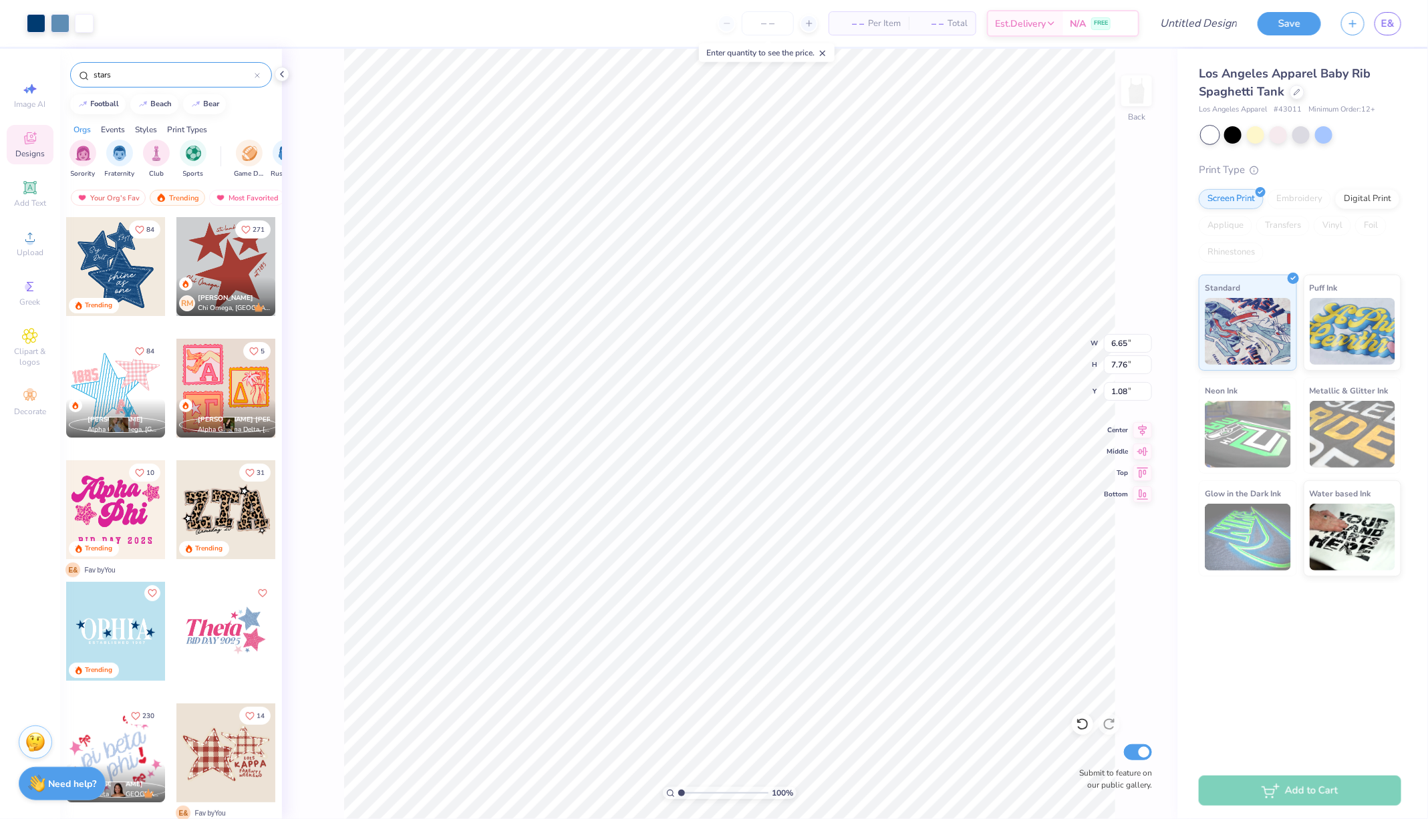
type input "1.08"
type input "1.23"
type input "6.62"
type input "6.74"
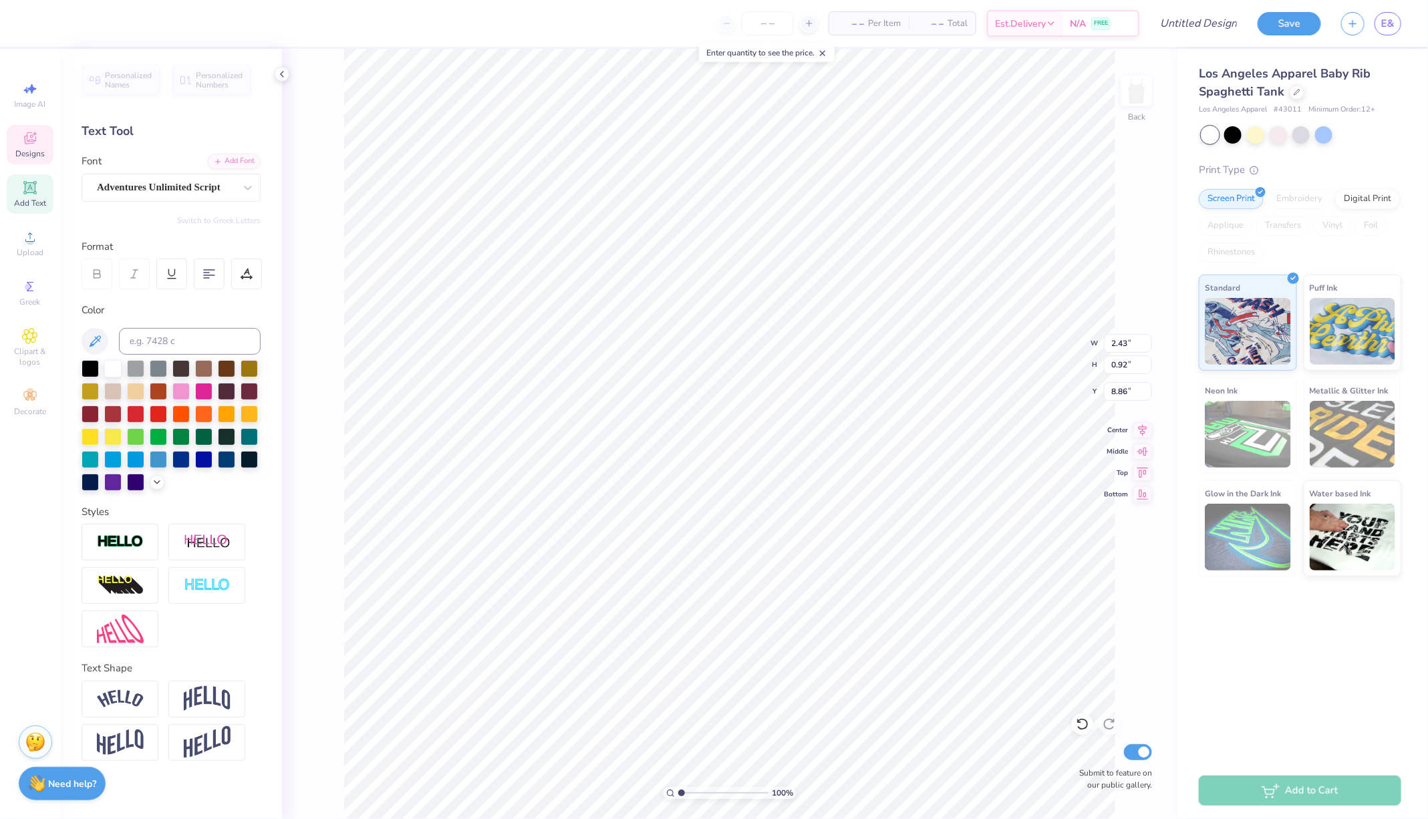
scroll to position [0, 0]
type textarea "s"
type textarea "Theta"
type input "1.07"
type input "0.56"
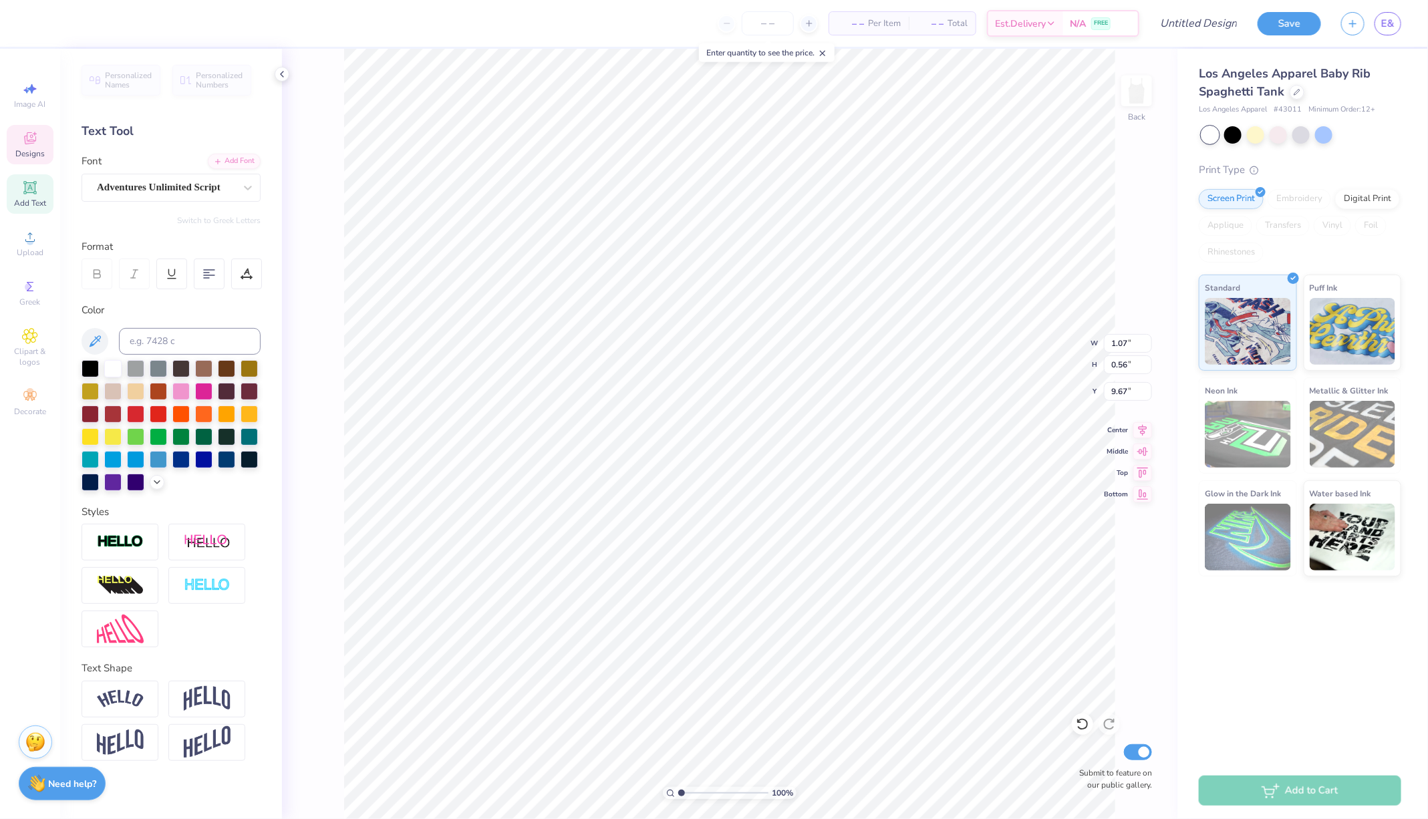
type input "9.67"
type textarea "a"
type textarea "Phi"
type input "1.42"
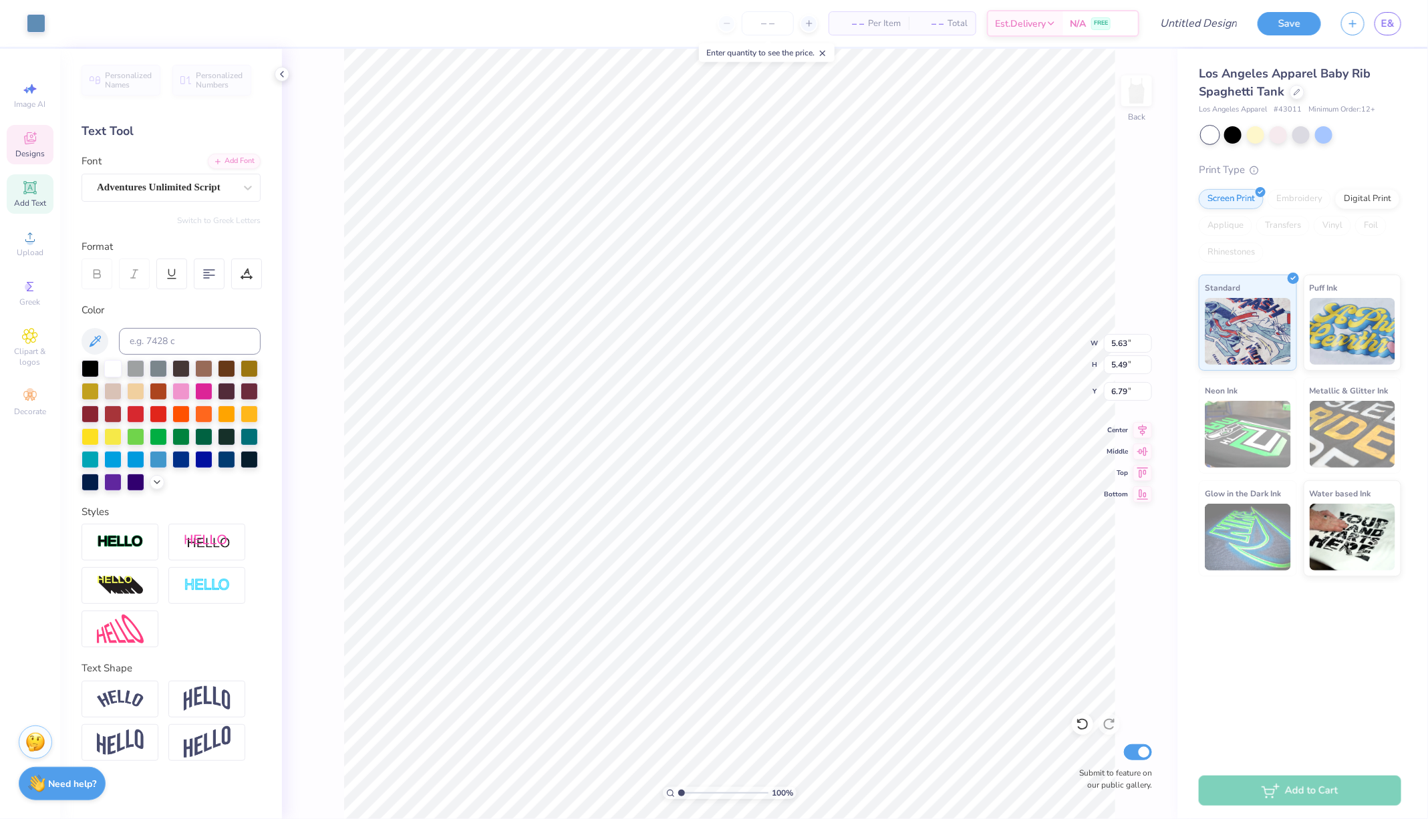
type input "0.42"
type input "10.37"
type textarea "o"
type textarea "Alpha"
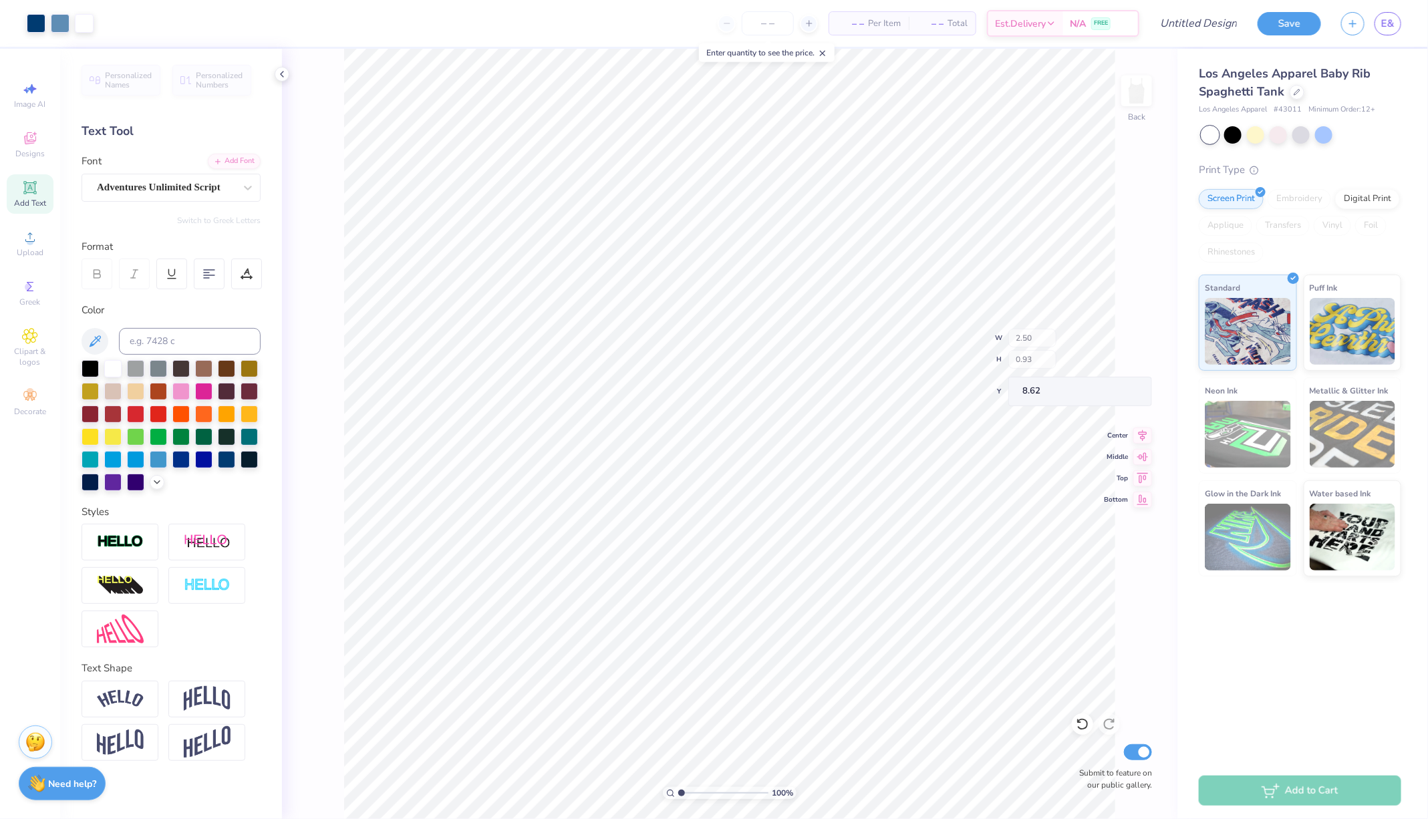
type input "8.62"
type input "3.30"
type input "1.03"
type input "10.03"
type input "2.24"
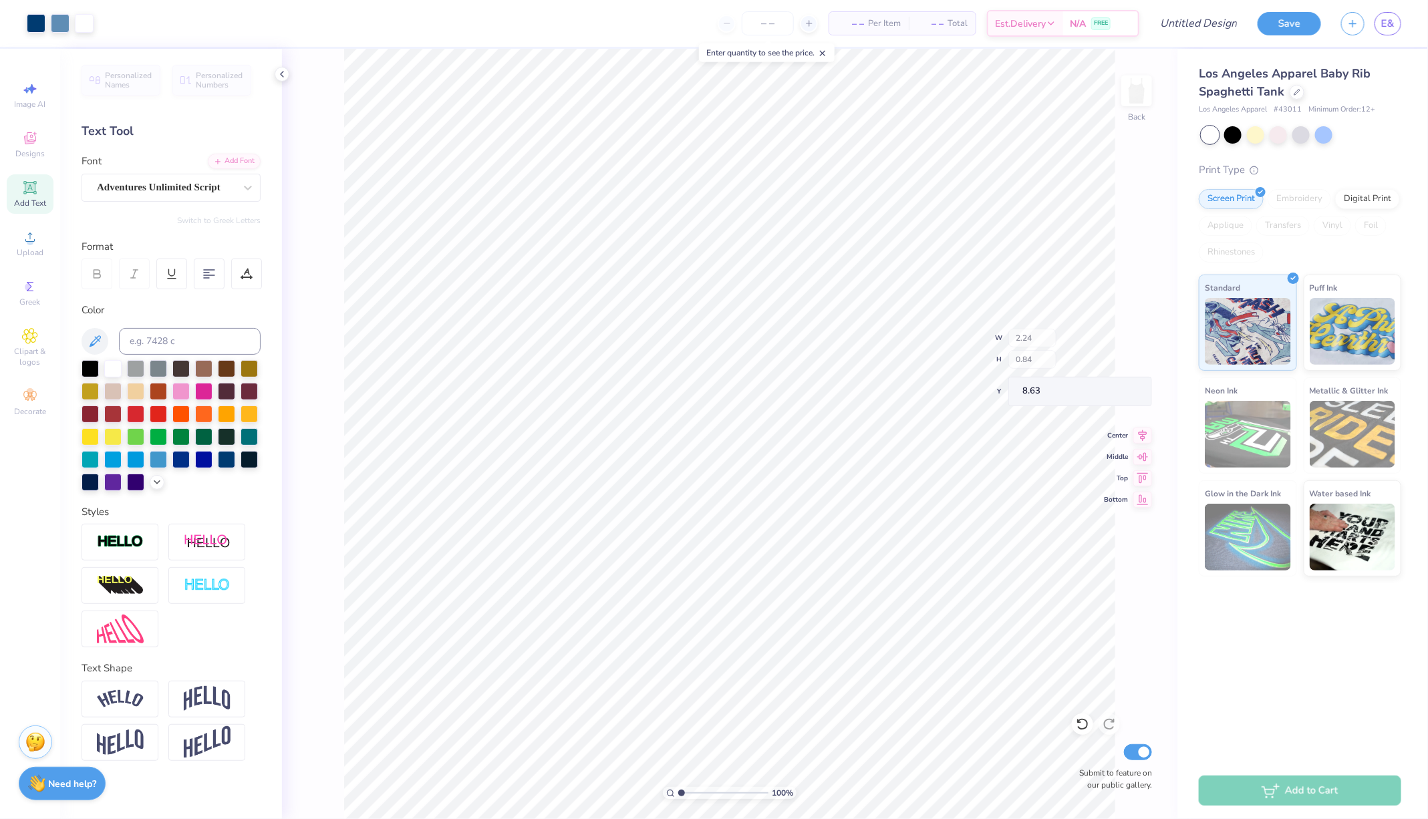
type input "0.84"
type input "8.63"
type input "1.26"
type input "1.33"
type input "3.37"
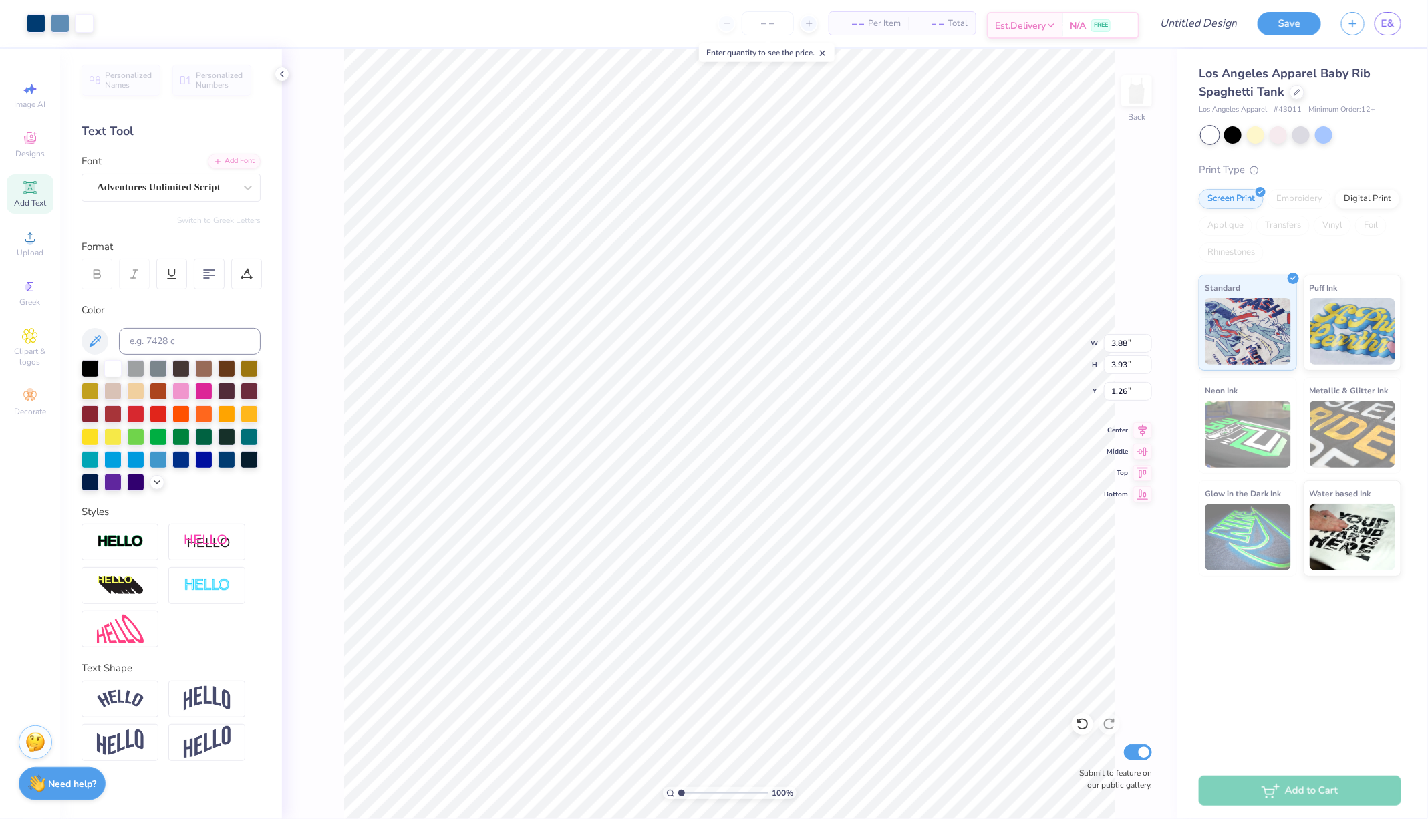
type input "2.83"
type input "2.86"
type input "1.32"
type input "4.04"
type input "3.94"
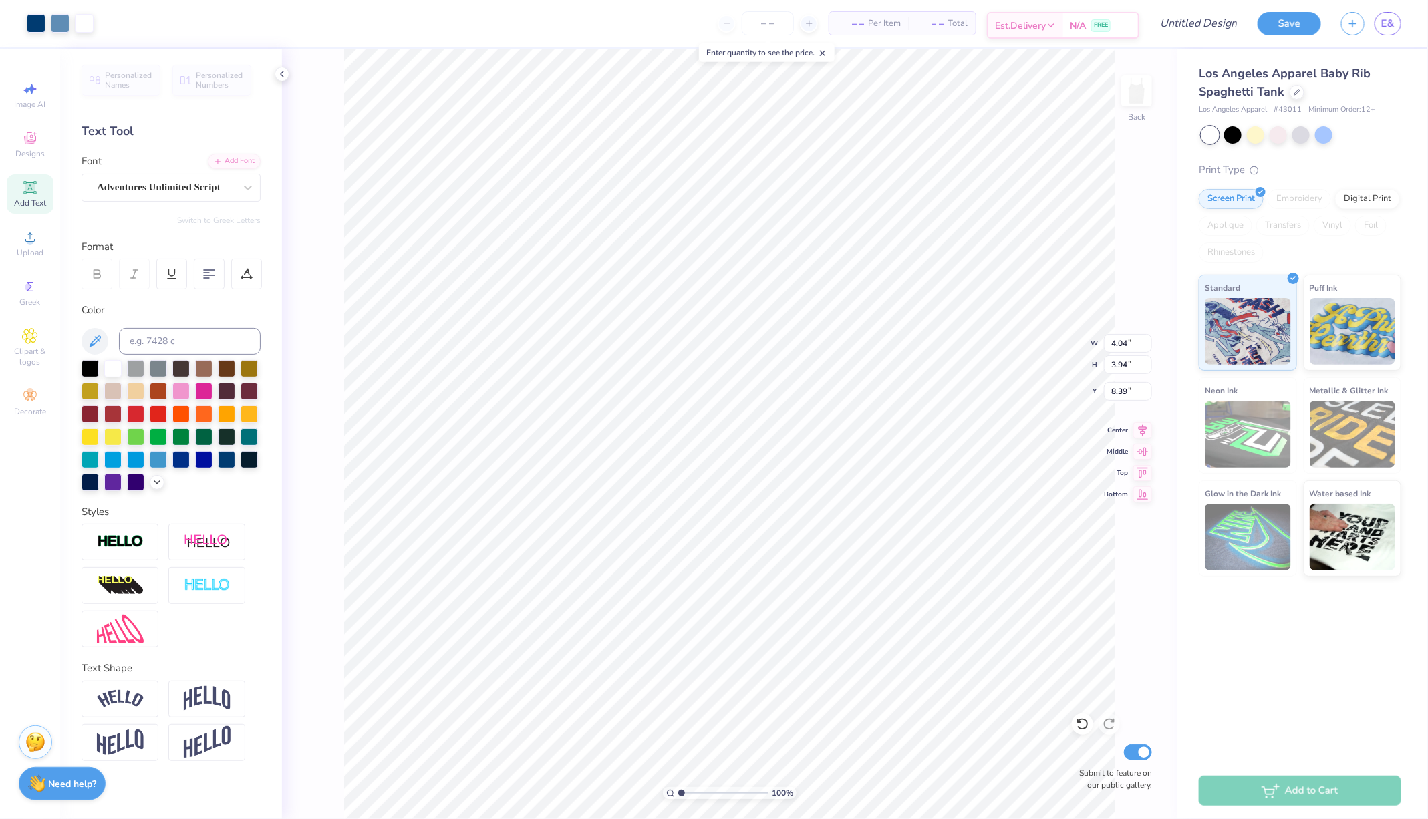
type input "0.78"
type input "4.05"
type input "3.89"
type input "0.96"
type input "4.05"
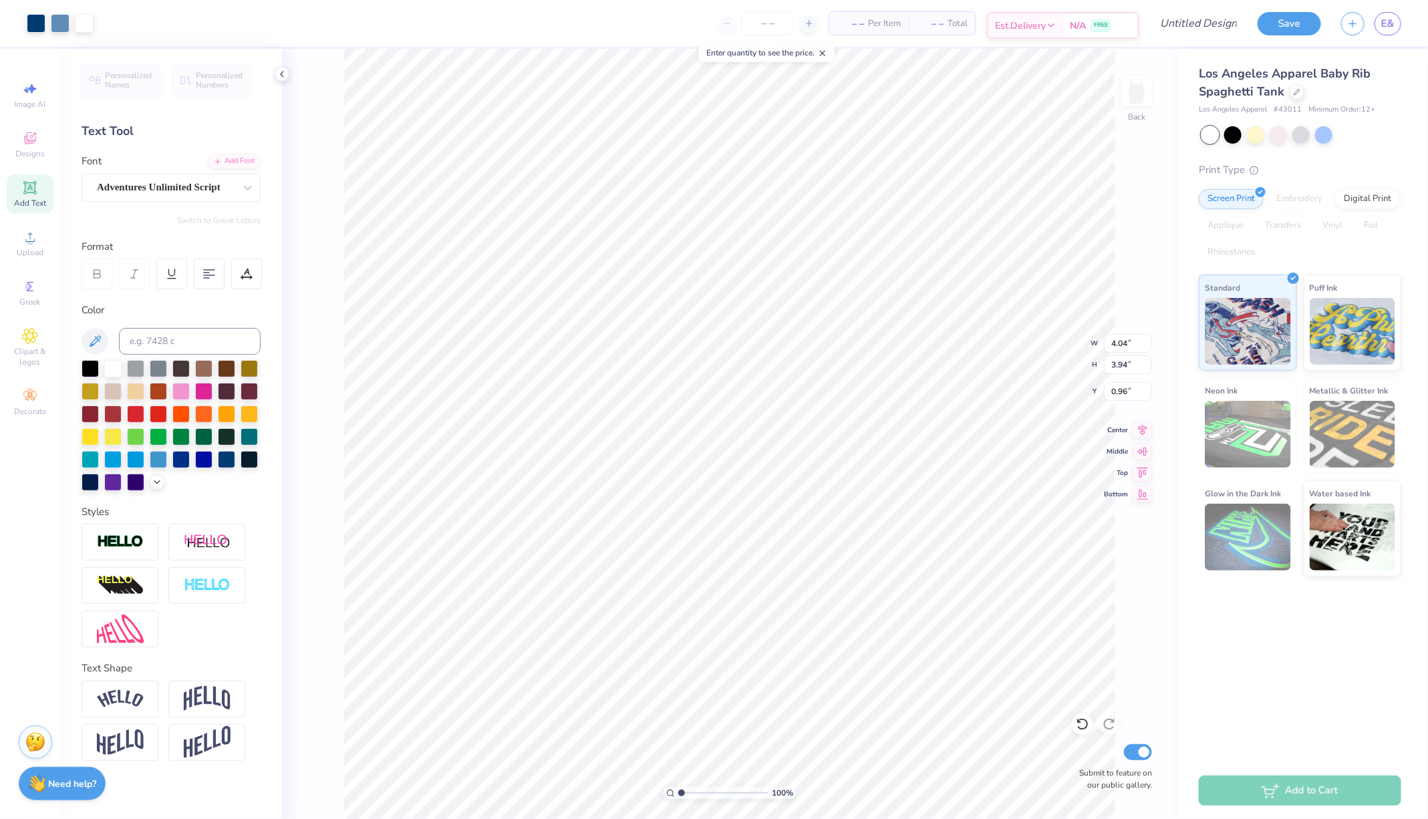
type input "3.88"
type input "0.95"
type input "0.96"
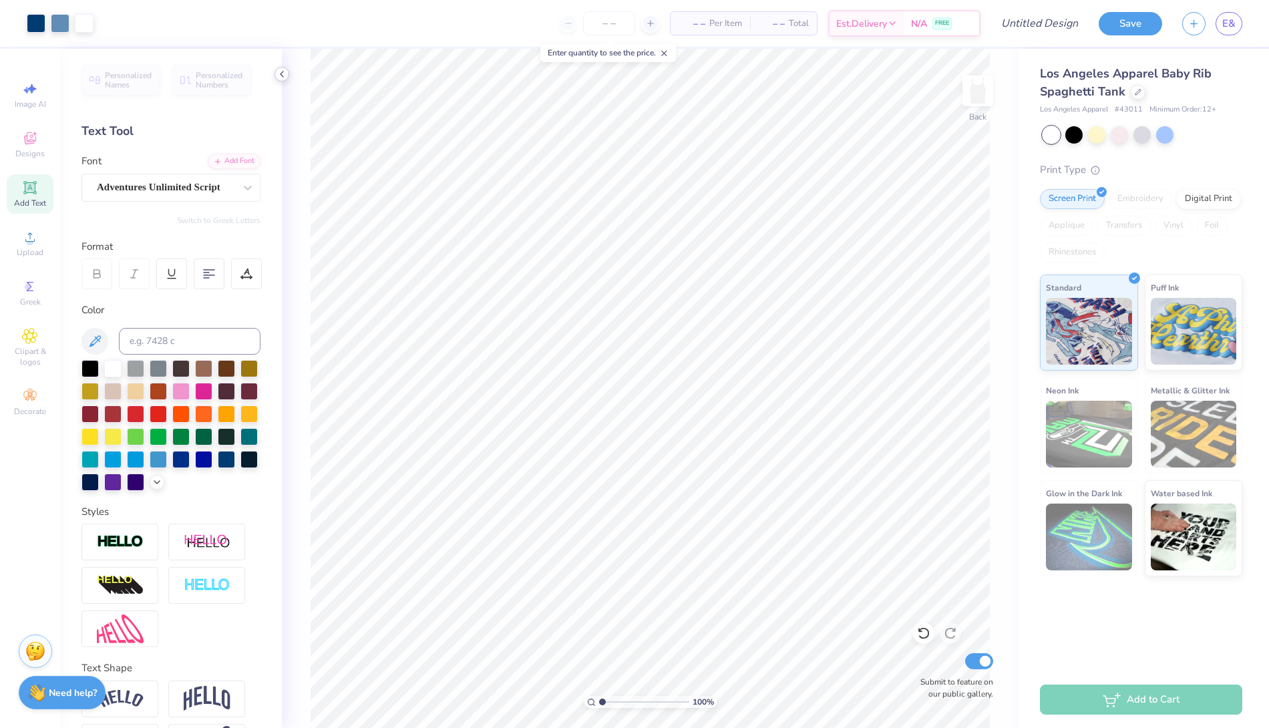
click at [282, 73] on icon at bounding box center [282, 74] width 11 height 11
type input "0.72"
type input "0.45"
type input "2.35"
type textarea "S"
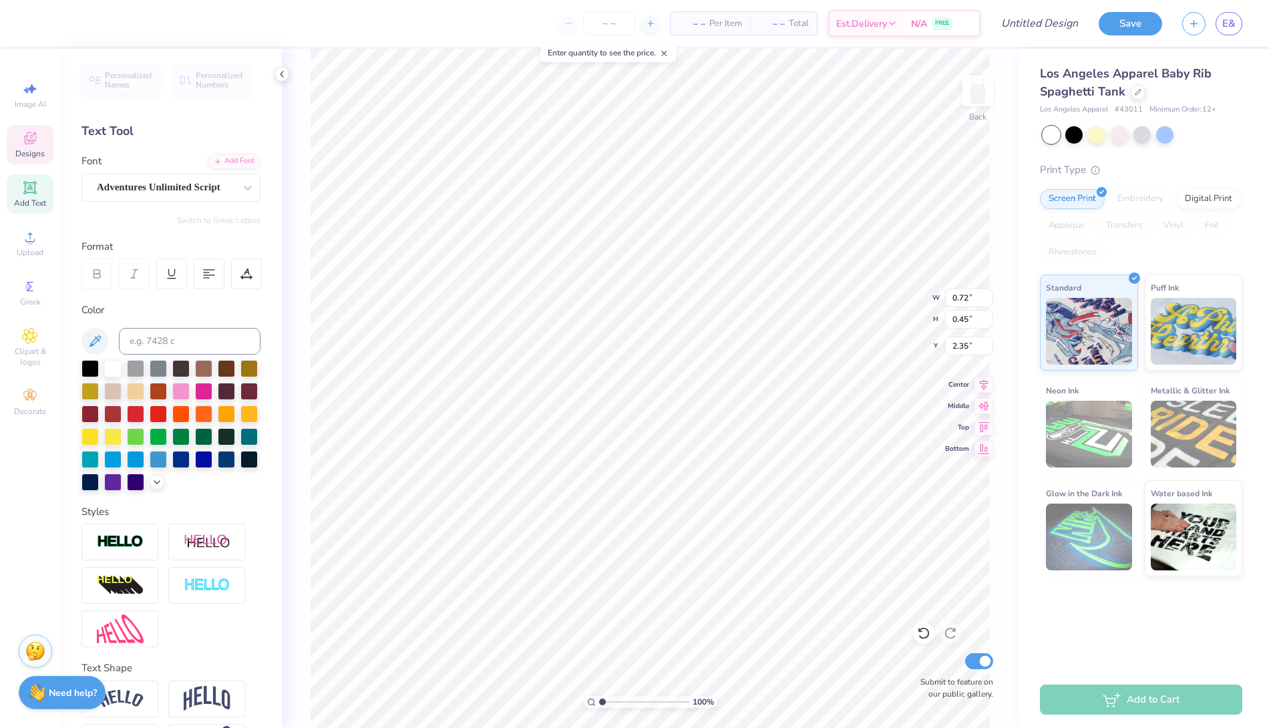
type textarea "Ever"
type input "0.92"
type input "0.40"
type input "2.86"
type textarea "Loyal"
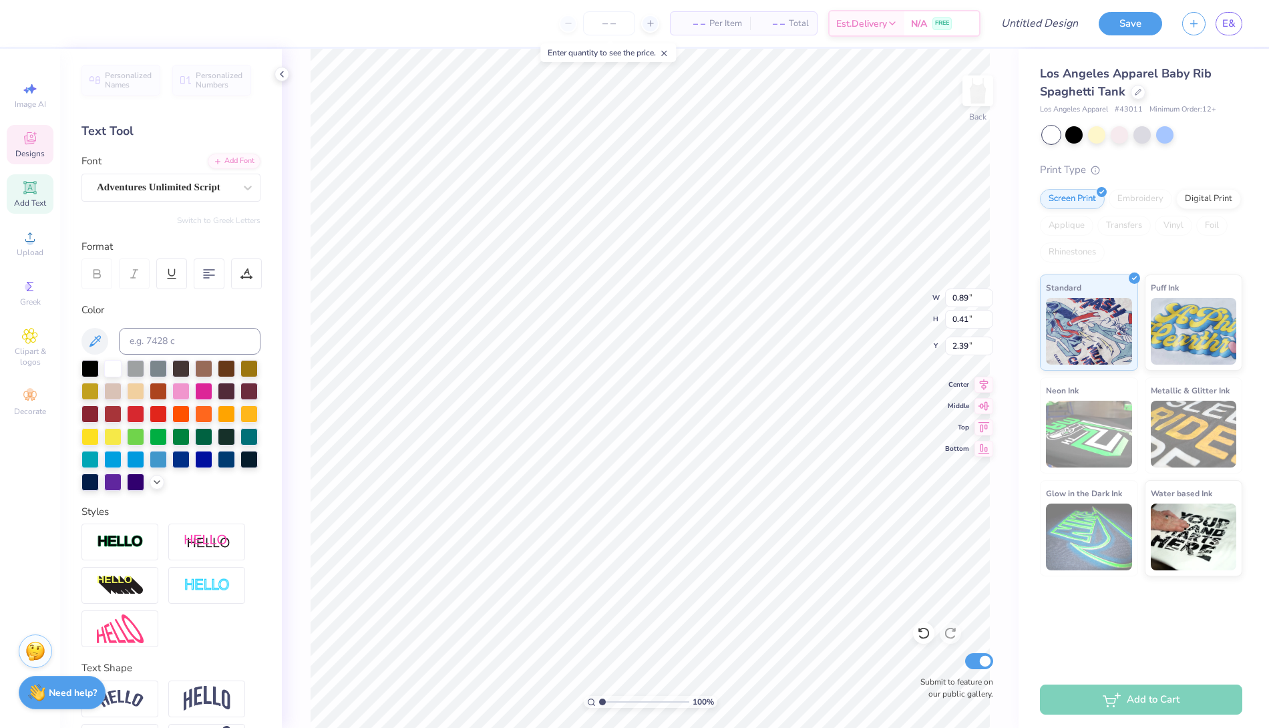
type input "2.29"
type input "2.70"
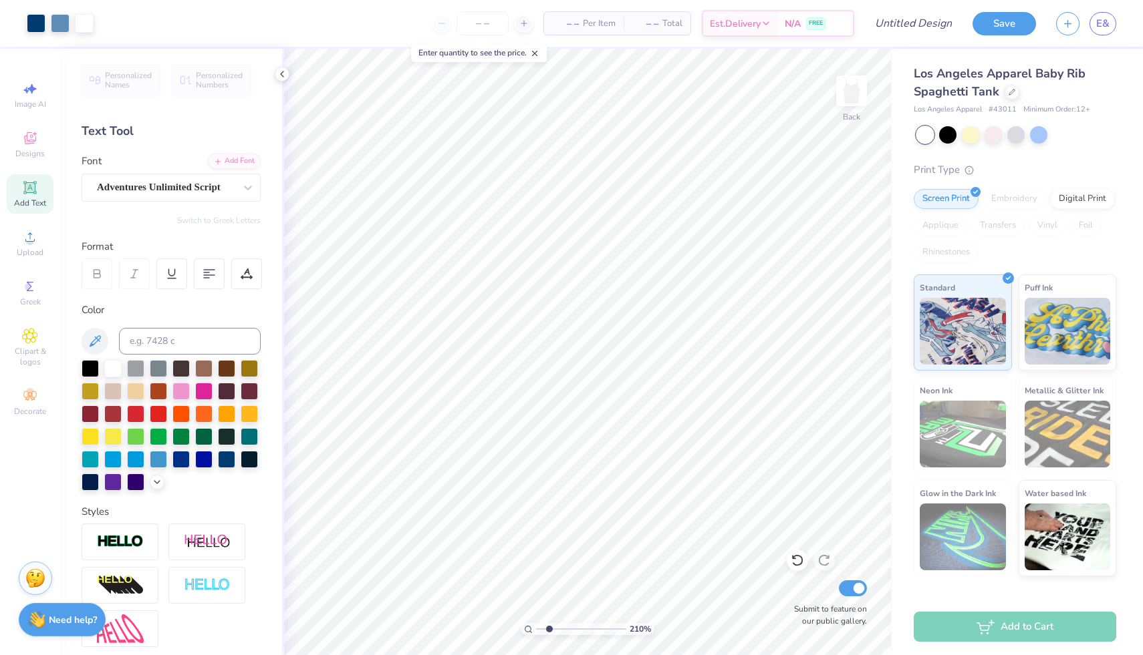
drag, startPoint x: 539, startPoint y: 629, endPoint x: 549, endPoint y: 629, distance: 10.0
type input "2.12"
click at [549, 629] on input "range" at bounding box center [581, 629] width 90 height 12
type input "2.34"
type input "0.95"
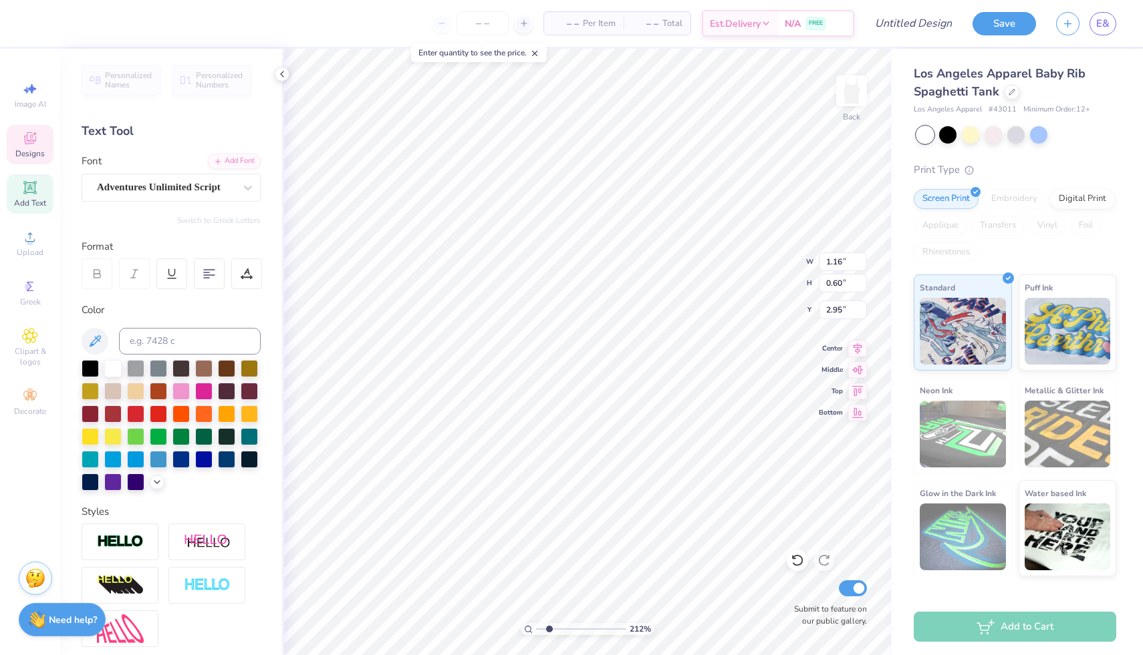
type input "0.49"
type input "2.11"
type input "0.60"
type input "3.44"
type input "4.05"
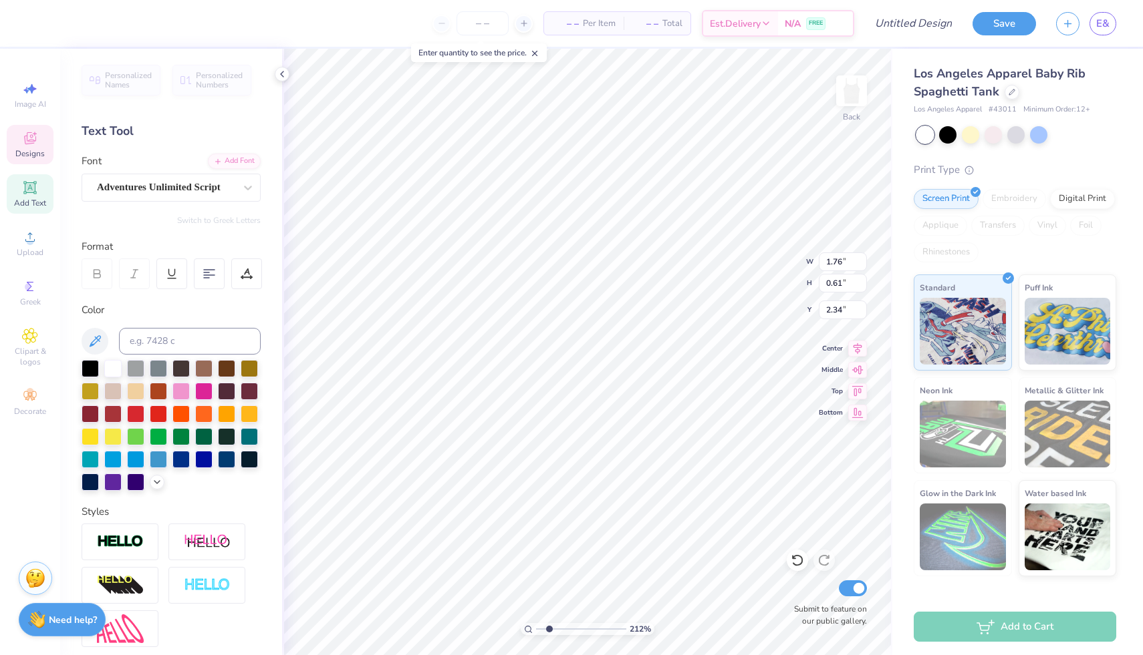
type input "3.88"
type input "0.96"
type input "2.11"
click at [548, 629] on input "range" at bounding box center [581, 629] width 90 height 12
type input "2.03"
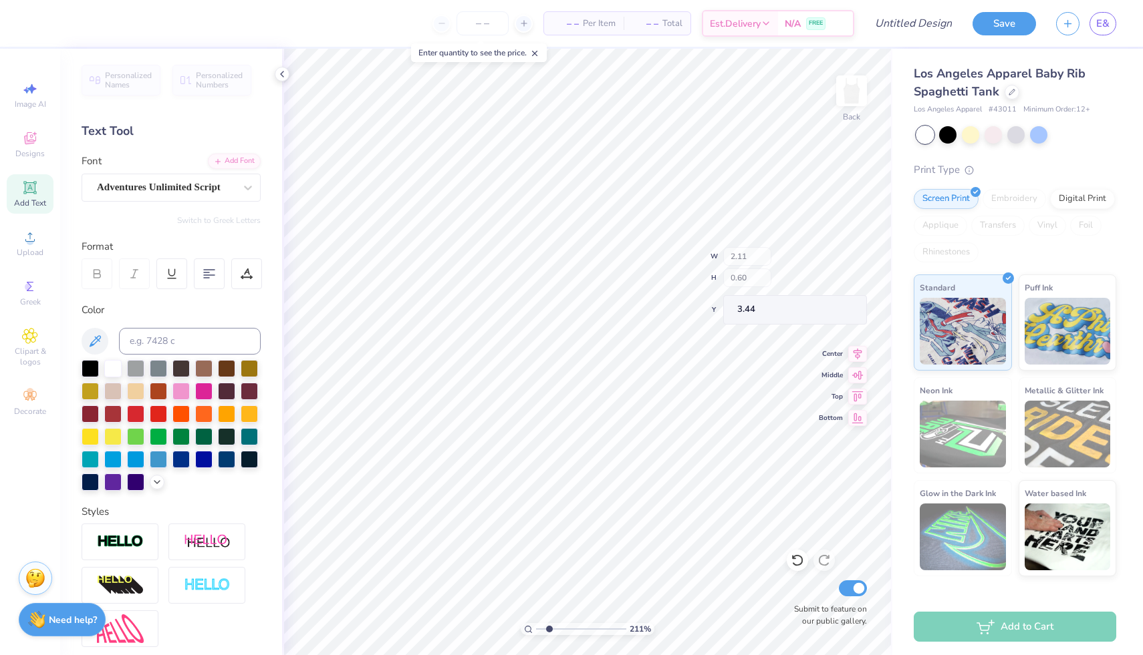
type input "0.57"
type input "4.16"
type input "4.00"
type input "0.89"
type input "0.95"
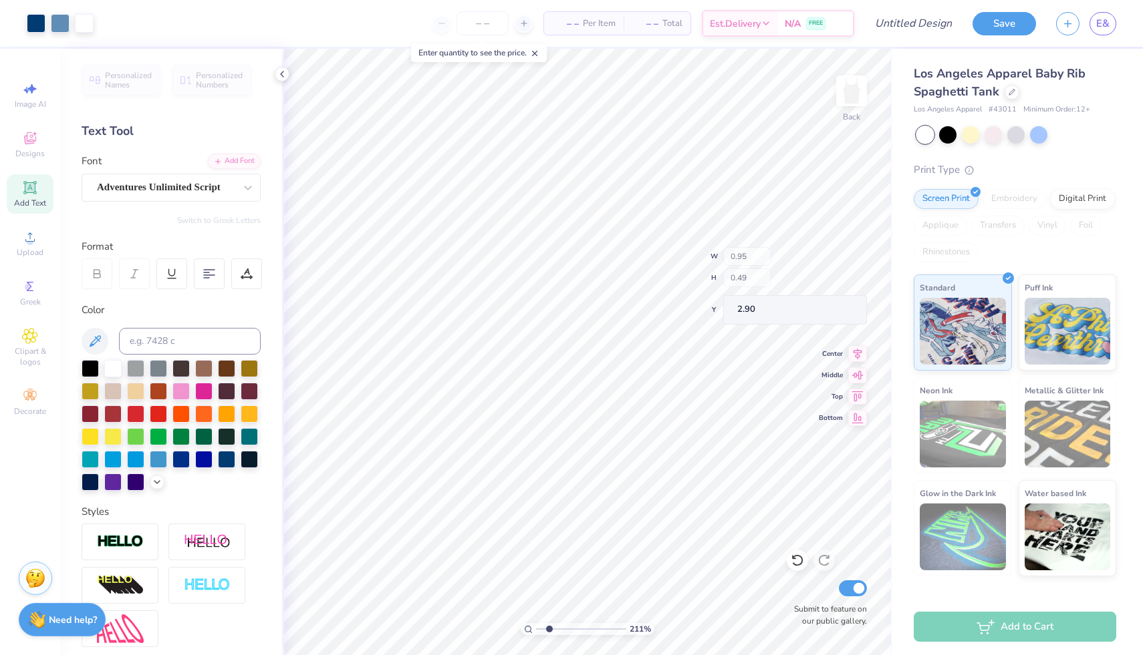
type input "2.90"
drag, startPoint x: 548, startPoint y: 628, endPoint x: 531, endPoint y: 626, distance: 16.8
type input "1"
click at [536, 626] on input "range" at bounding box center [581, 629] width 90 height 12
type input "0.91"
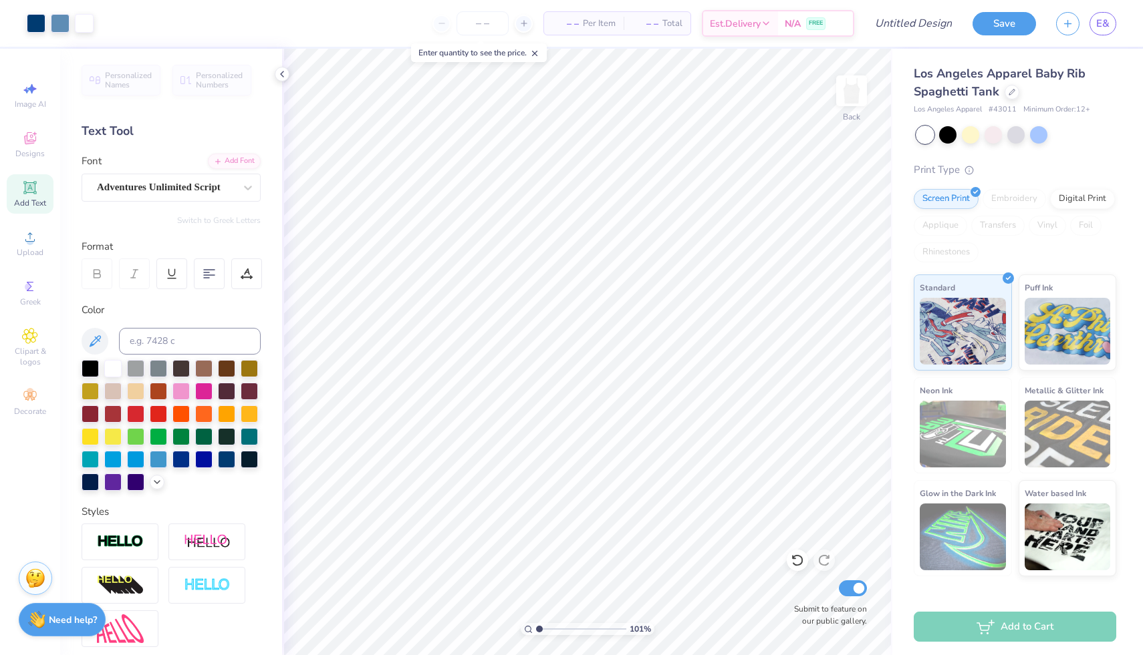
type input "1"
click at [536, 630] on input "range" at bounding box center [581, 629] width 90 height 12
type input "2.57"
type textarea "12"
type input "2.66"
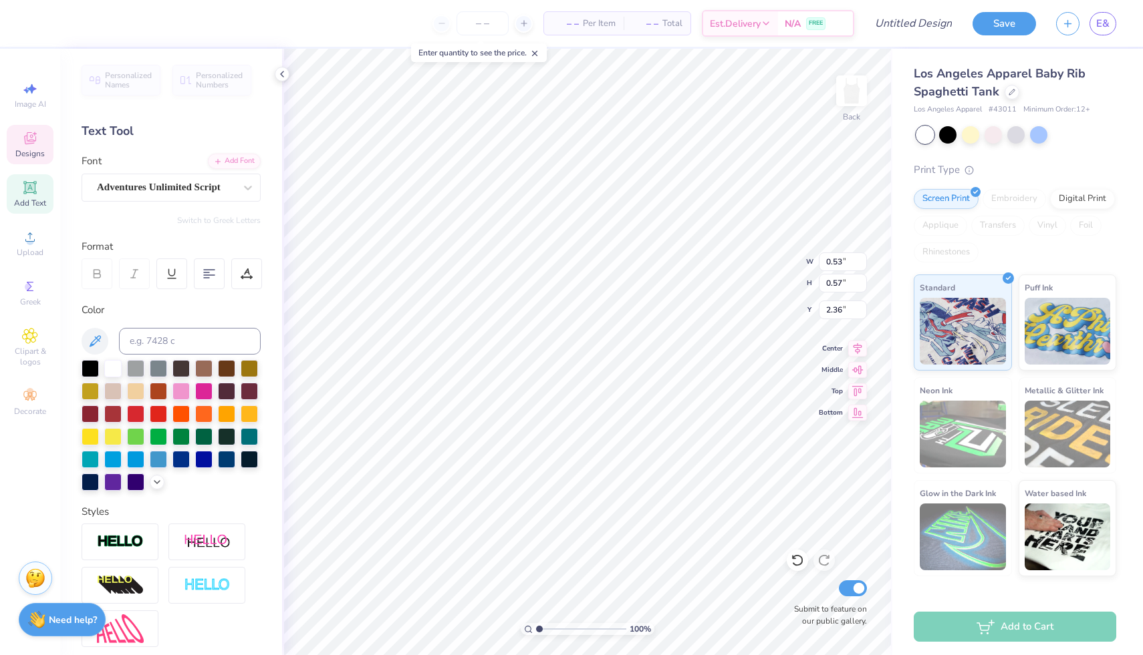
type input "2.33"
type input "6.50"
type input "2.69"
type input "2.71"
type input "1.33"
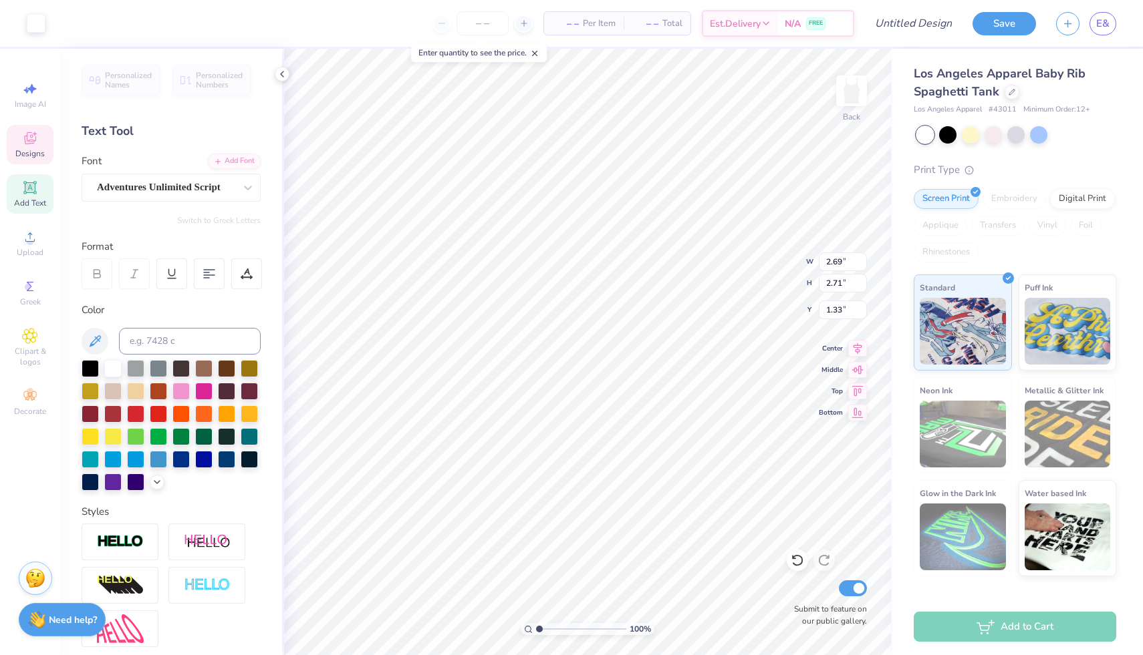
type input "0.53"
type input "0.57"
type input "2.33"
type input "2.86"
drag, startPoint x: 540, startPoint y: 629, endPoint x: 555, endPoint y: 629, distance: 14.7
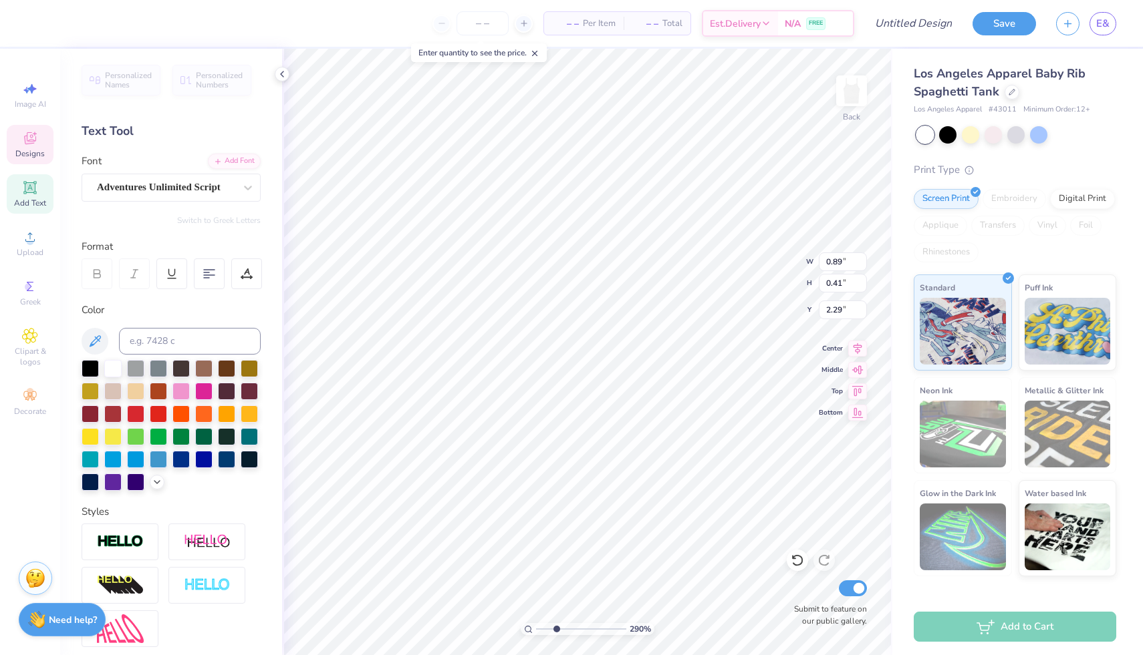
click at [555, 629] on input "range" at bounding box center [581, 629] width 90 height 12
type input "0.49"
type input "0.55"
type input "2.59"
type input "2.79"
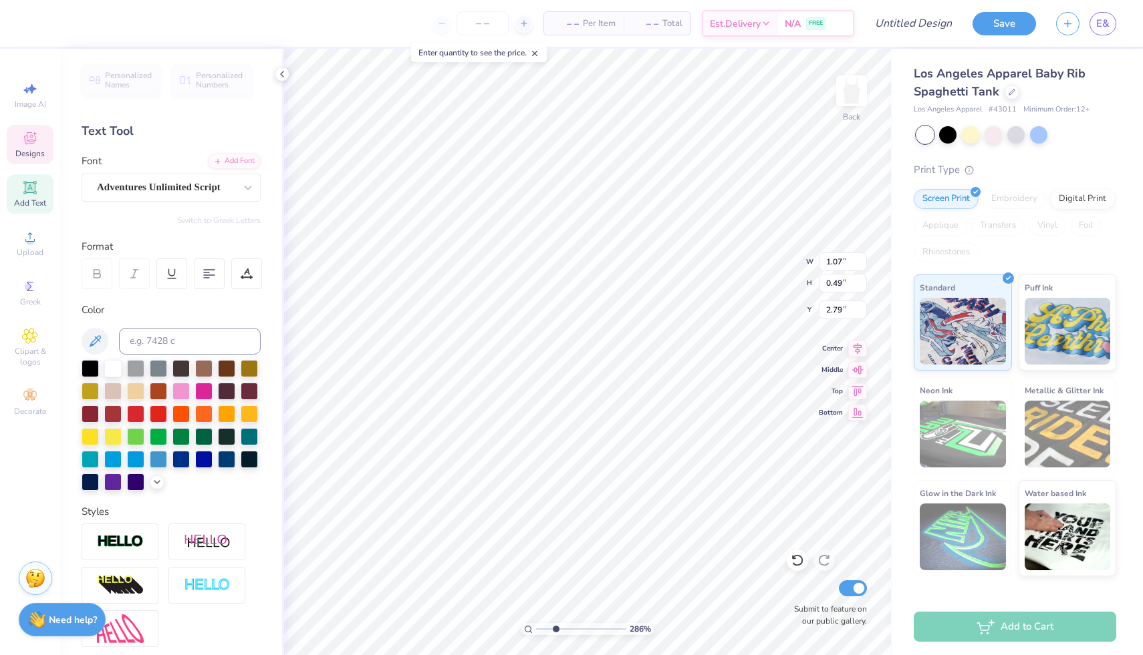
type textarea "Lasting"
type input "6.57"
type input "3.98"
type input "0.91"
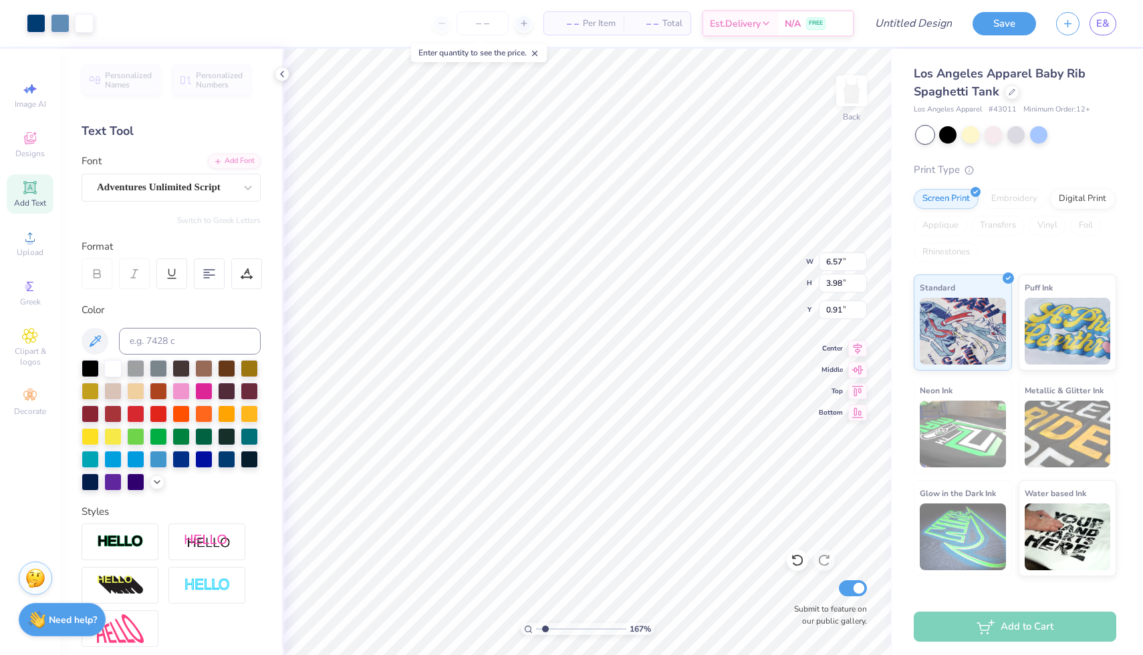
type input "1.65"
drag, startPoint x: 555, startPoint y: 629, endPoint x: 545, endPoint y: 629, distance: 9.4
click at [545, 629] on input "range" at bounding box center [581, 629] width 90 height 12
type input "2.76"
click at [828, 376] on div "165 % Back W 2.69 2.69 " H 2.71 2.71 " Y 1.30 1.30 " Center Middle Top Bottom S…" at bounding box center [587, 352] width 610 height 607
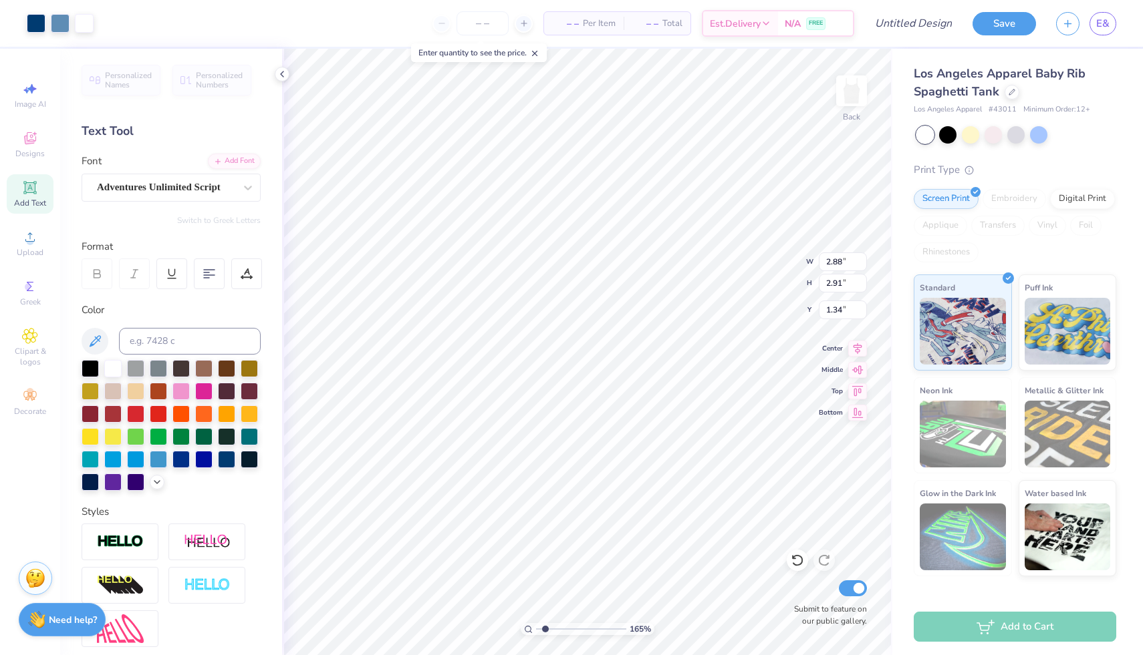
type input "2.88"
type input "2.91"
type input "2.85"
type input "2.87"
drag, startPoint x: 543, startPoint y: 628, endPoint x: 530, endPoint y: 628, distance: 12.7
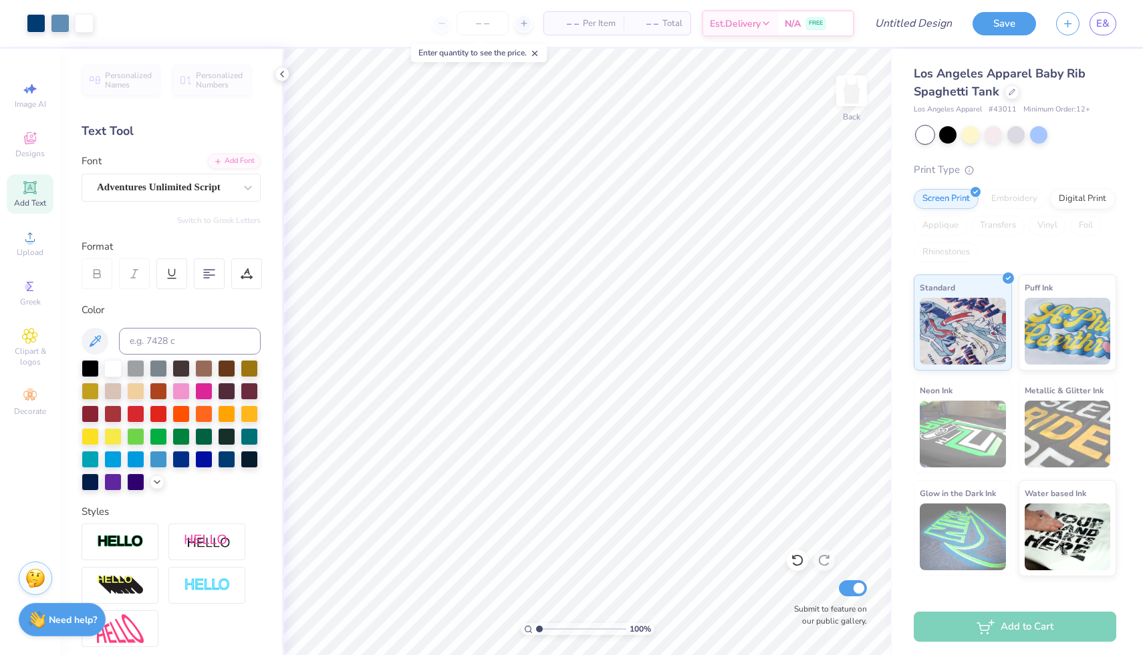
click at [530, 629] on div "100 %" at bounding box center [587, 629] width 134 height 12
drag, startPoint x: 539, startPoint y: 629, endPoint x: 551, endPoint y: 630, distance: 12.0
type input "2.31"
click at [551, 630] on input "range" at bounding box center [581, 629] width 90 height 12
type input "2.84"
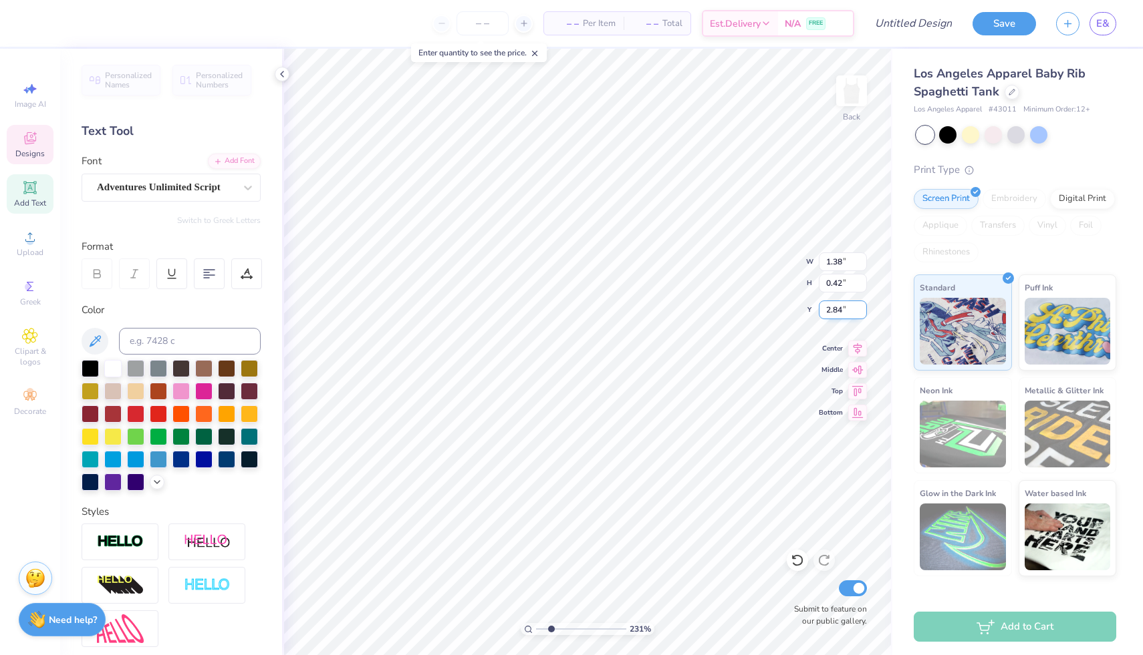
type input "1.25"
type input "0.38"
type input "2.87"
type input "2.76"
type input "2.71"
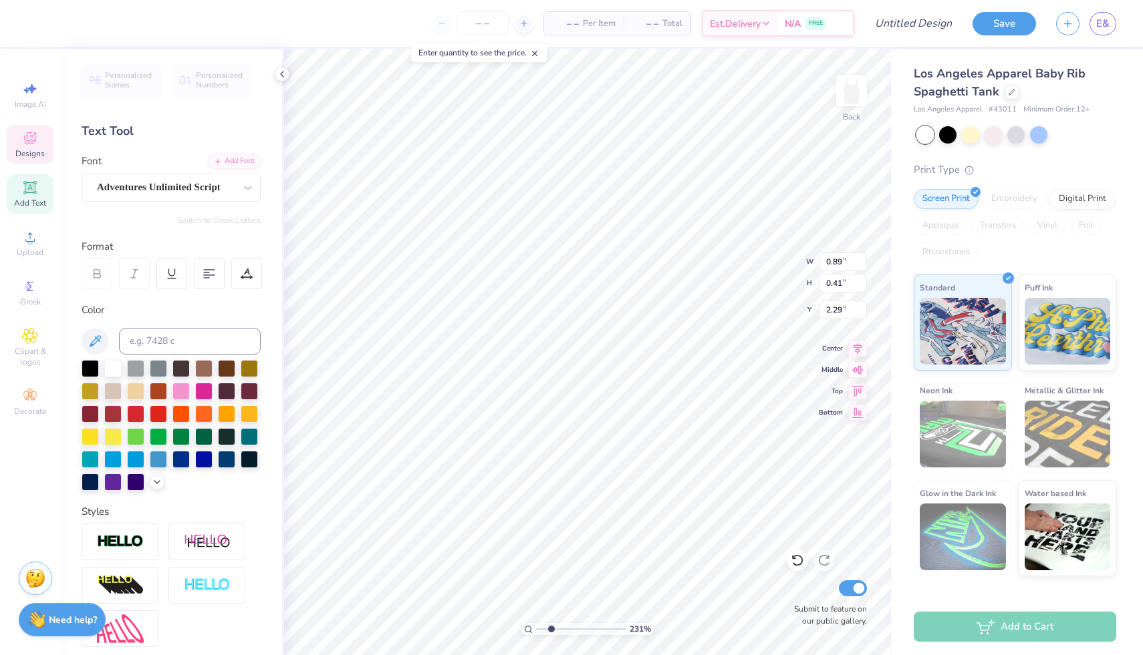
type input "2.35"
type input "2.81"
type input "2.90"
type input "2.79"
type input "1.09"
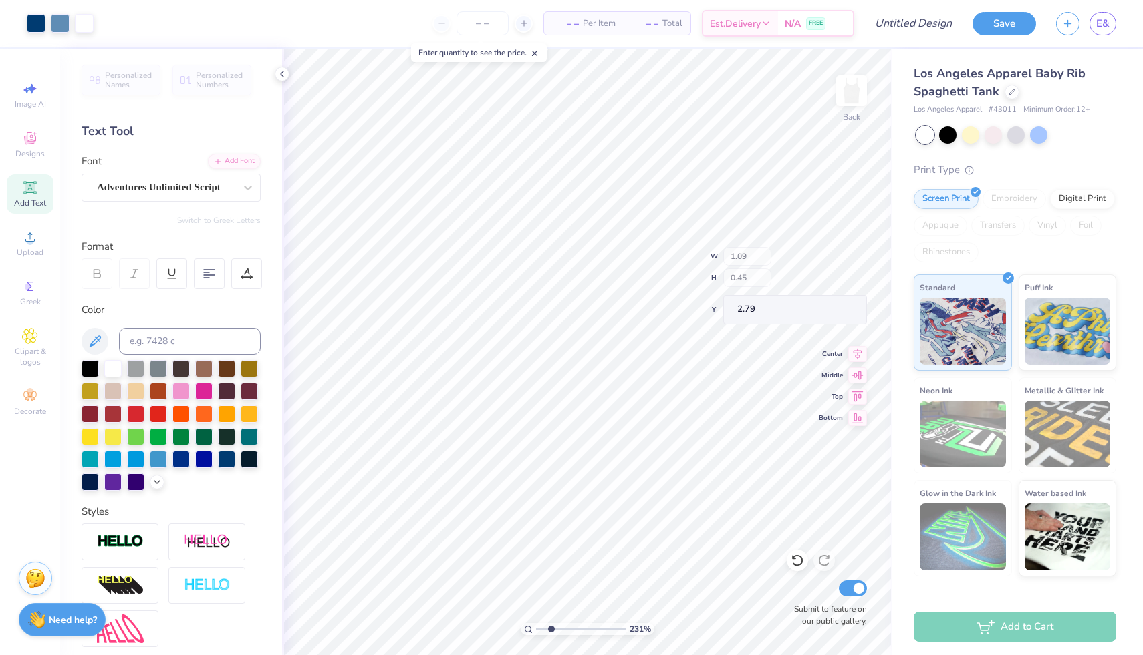
type input "0.45"
type input "2.82"
type input "0.89"
type input "0.41"
type input "2.35"
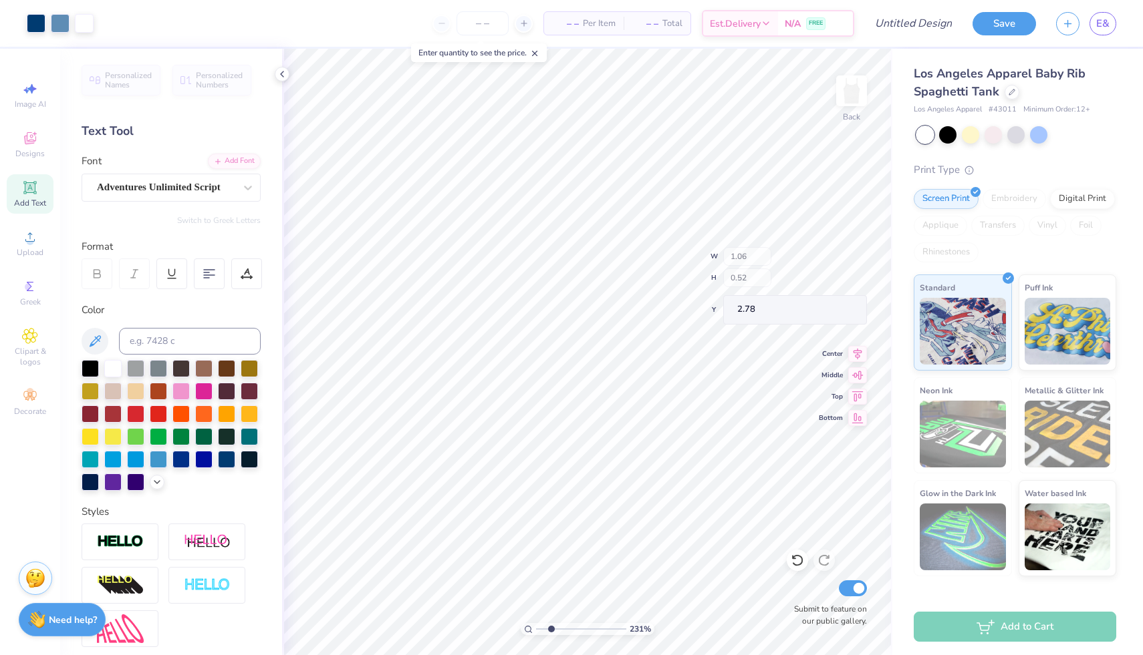
type input "1.06"
type input "0.52"
type input "2.78"
type input "2.75"
type input "3.25"
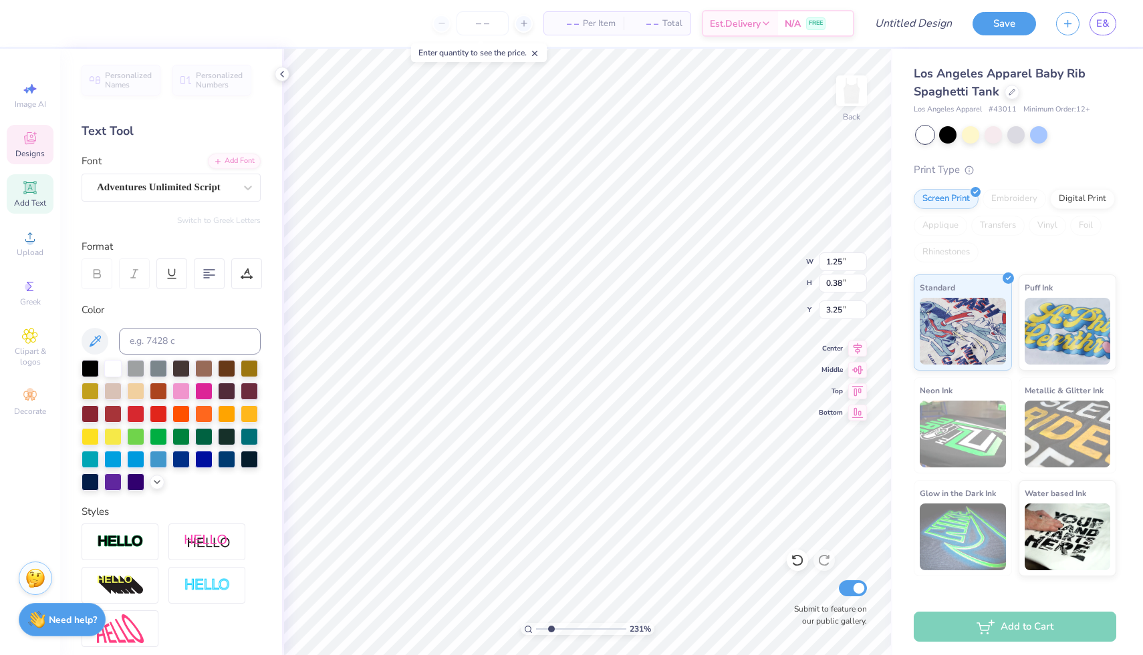
type input "1.24"
type input "0.40"
type input "2.82"
type input "2.35"
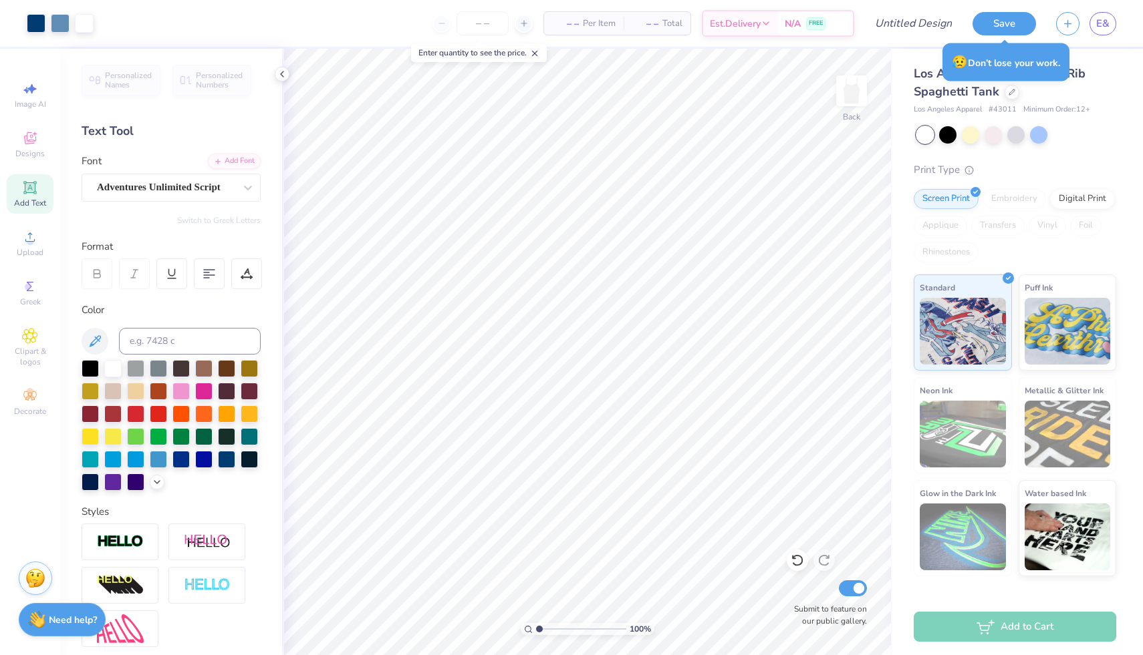
drag, startPoint x: 550, startPoint y: 631, endPoint x: 527, endPoint y: 634, distance: 22.9
type input "1"
click at [536, 634] on input "range" at bounding box center [581, 629] width 90 height 12
type input "5.90"
type input "9.79"
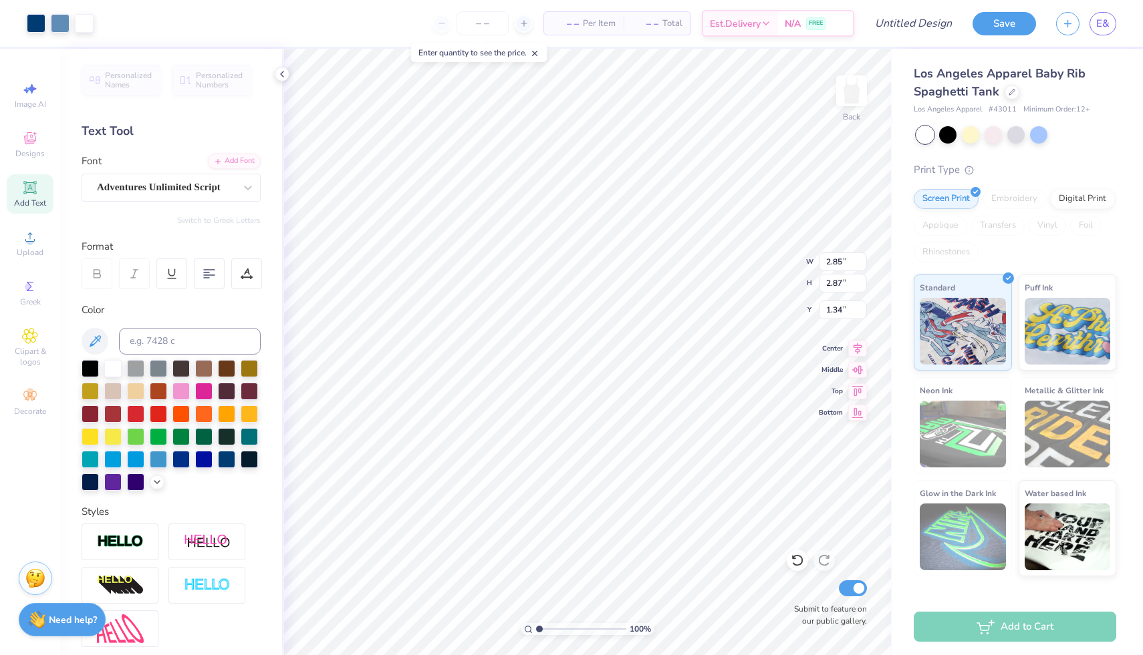
type input "6.50"
type input "2.82"
type input "2.84"
type input "1.47"
type input "7.28"
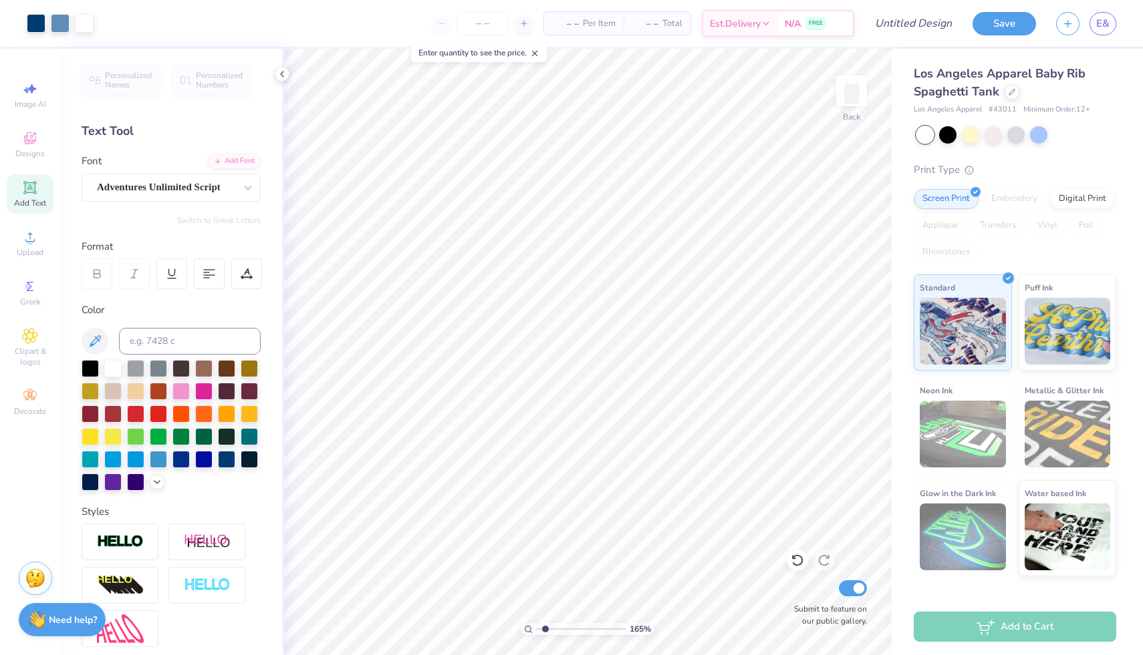
type input "1.65"
click at [545, 629] on input "range" at bounding box center [581, 629] width 90 height 12
type input "2.50"
type input "4.16"
type input "3.98"
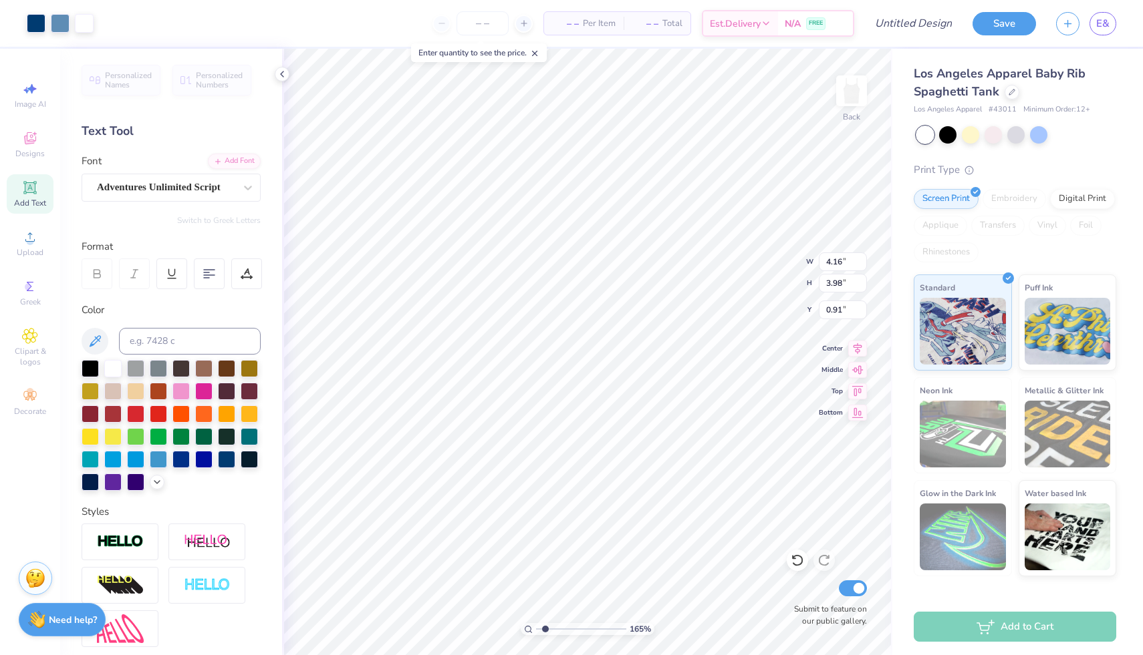
type input "0.91"
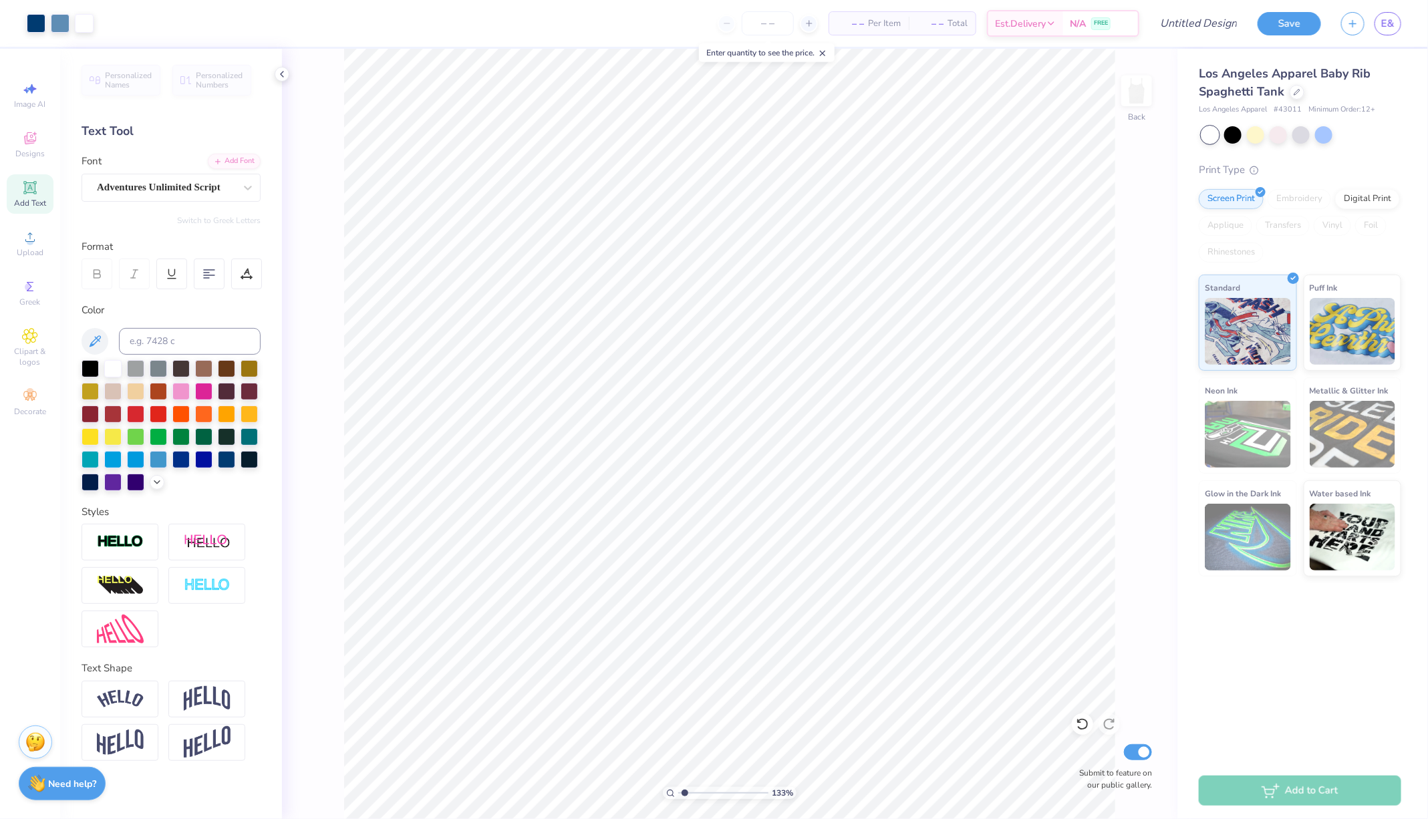
click at [684, 787] on input "range" at bounding box center [723, 793] width 90 height 12
drag, startPoint x: 682, startPoint y: 792, endPoint x: 638, endPoint y: 793, distance: 44.1
type input "1"
click at [678, 793] on input "range" at bounding box center [723, 793] width 90 height 12
type input "7.09"
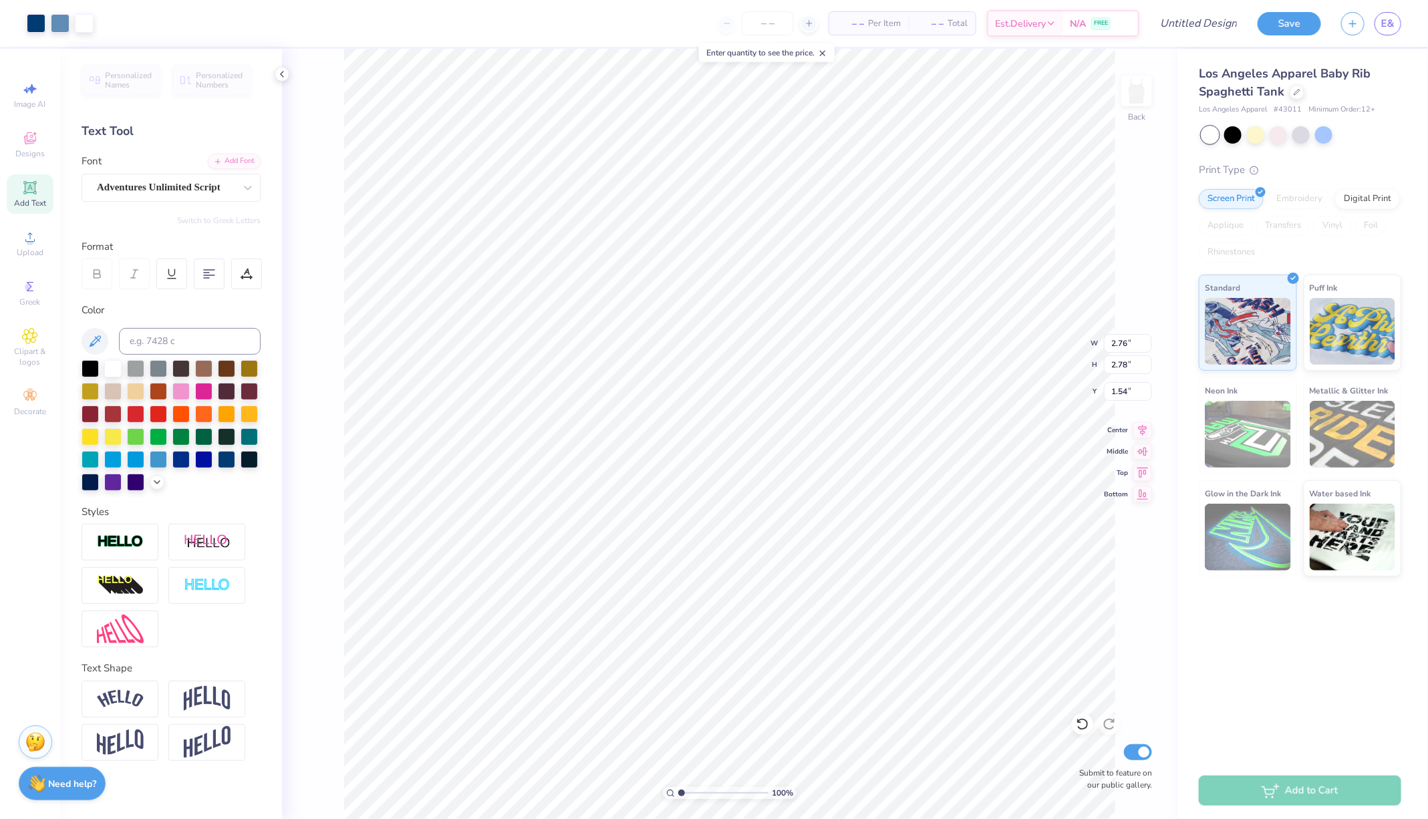
type input "2.76"
type input "2.78"
type input "1.42"
type input "5.91"
type input "2.78"
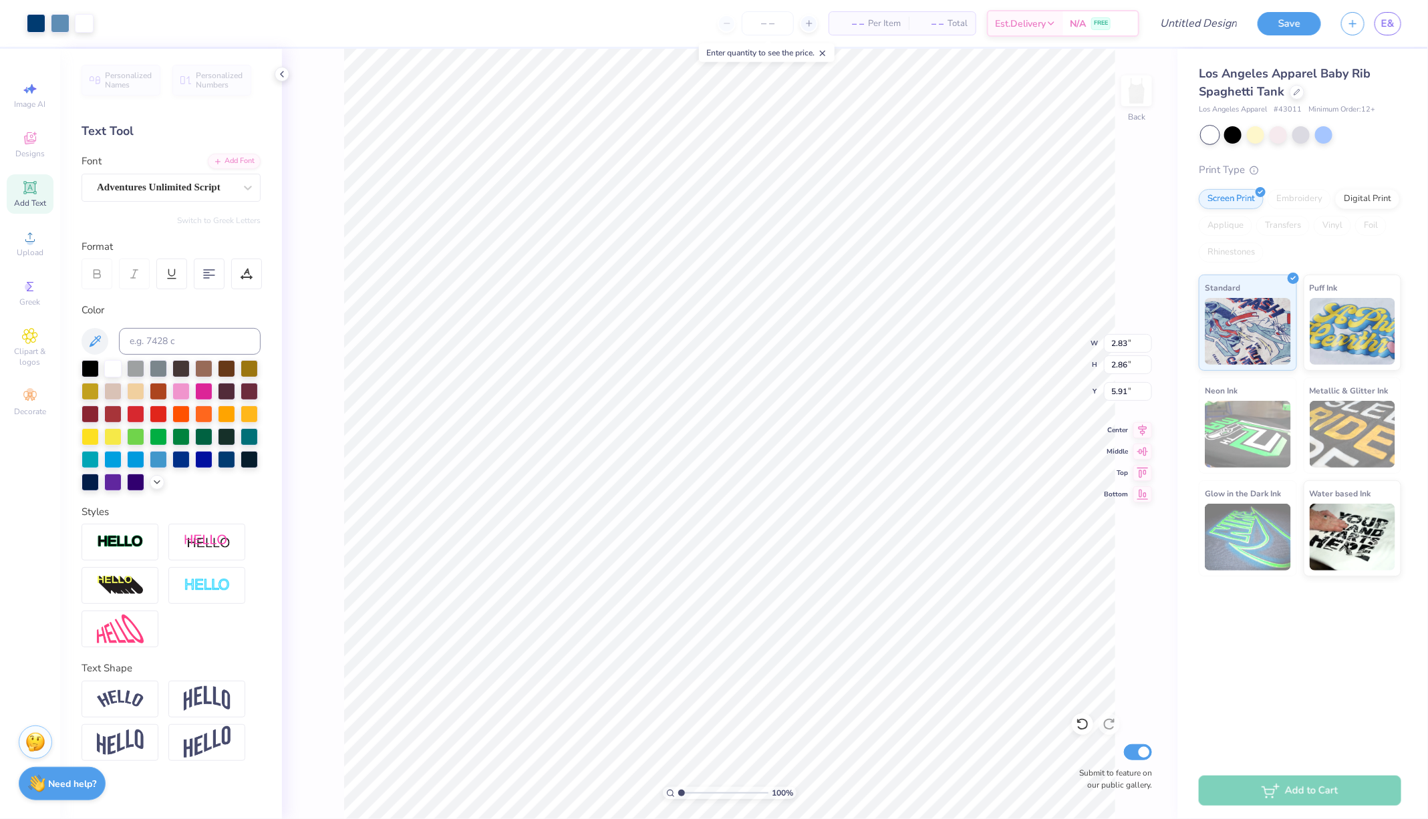
type input "2.88"
type input "5.69"
type input "1.27"
click at [684, 795] on input "range" at bounding box center [723, 793] width 90 height 12
type input "0.51"
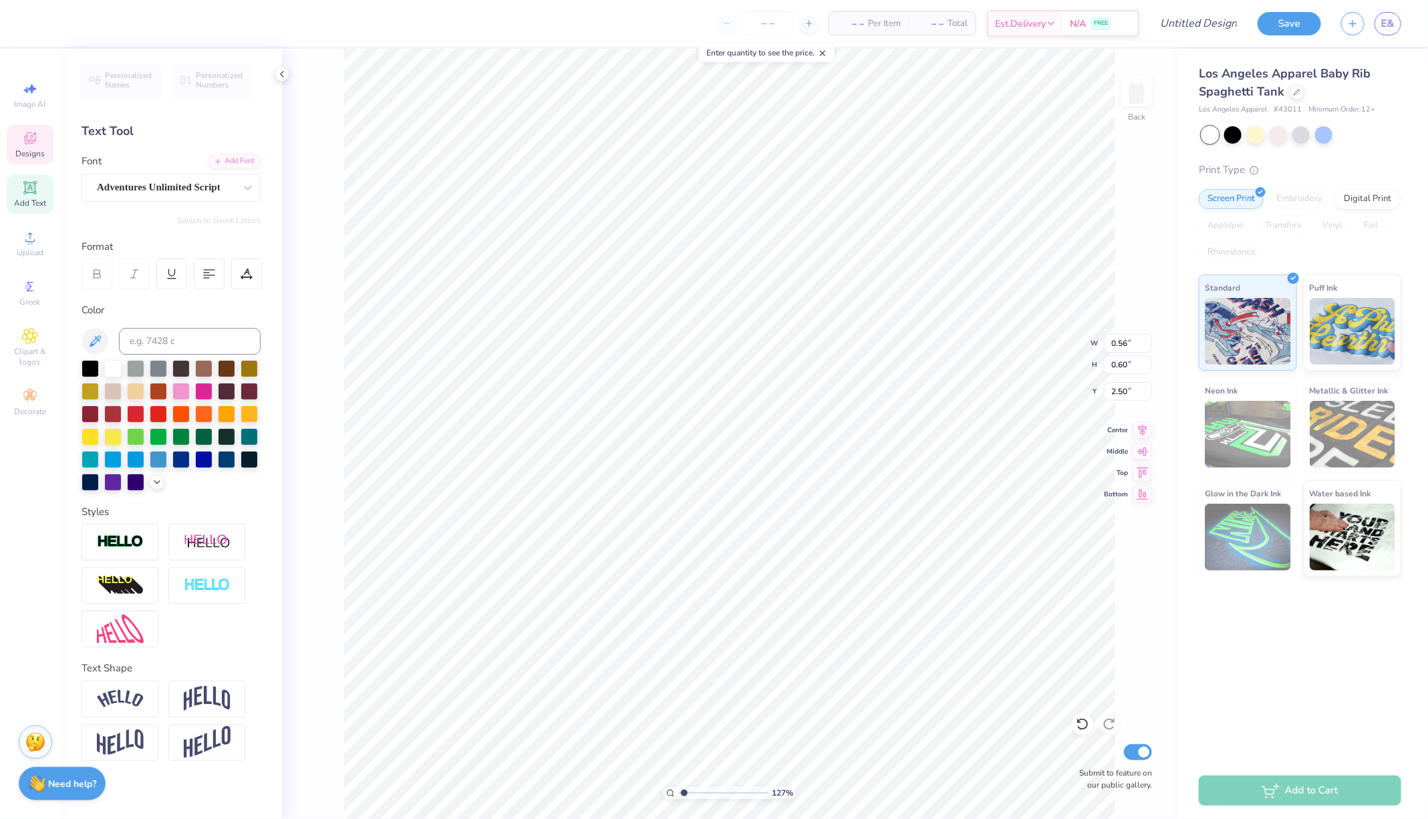
type input "0.58"
type input "7.73"
type input "1.46"
type input "2.83"
type input "2.86"
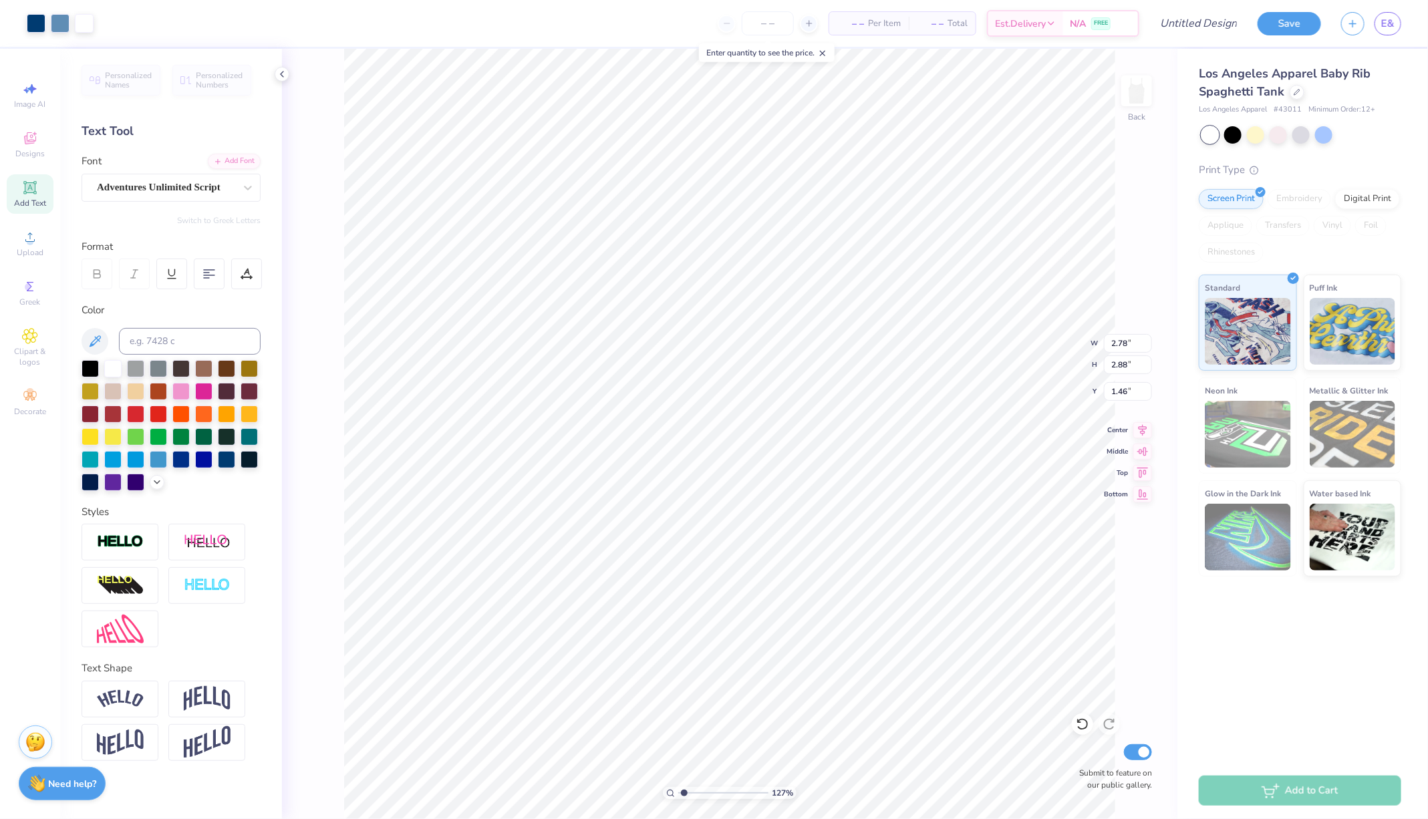
type input "1.43"
type input "0.87"
type input "0.83"
type input "2.74"
type input "0.56"
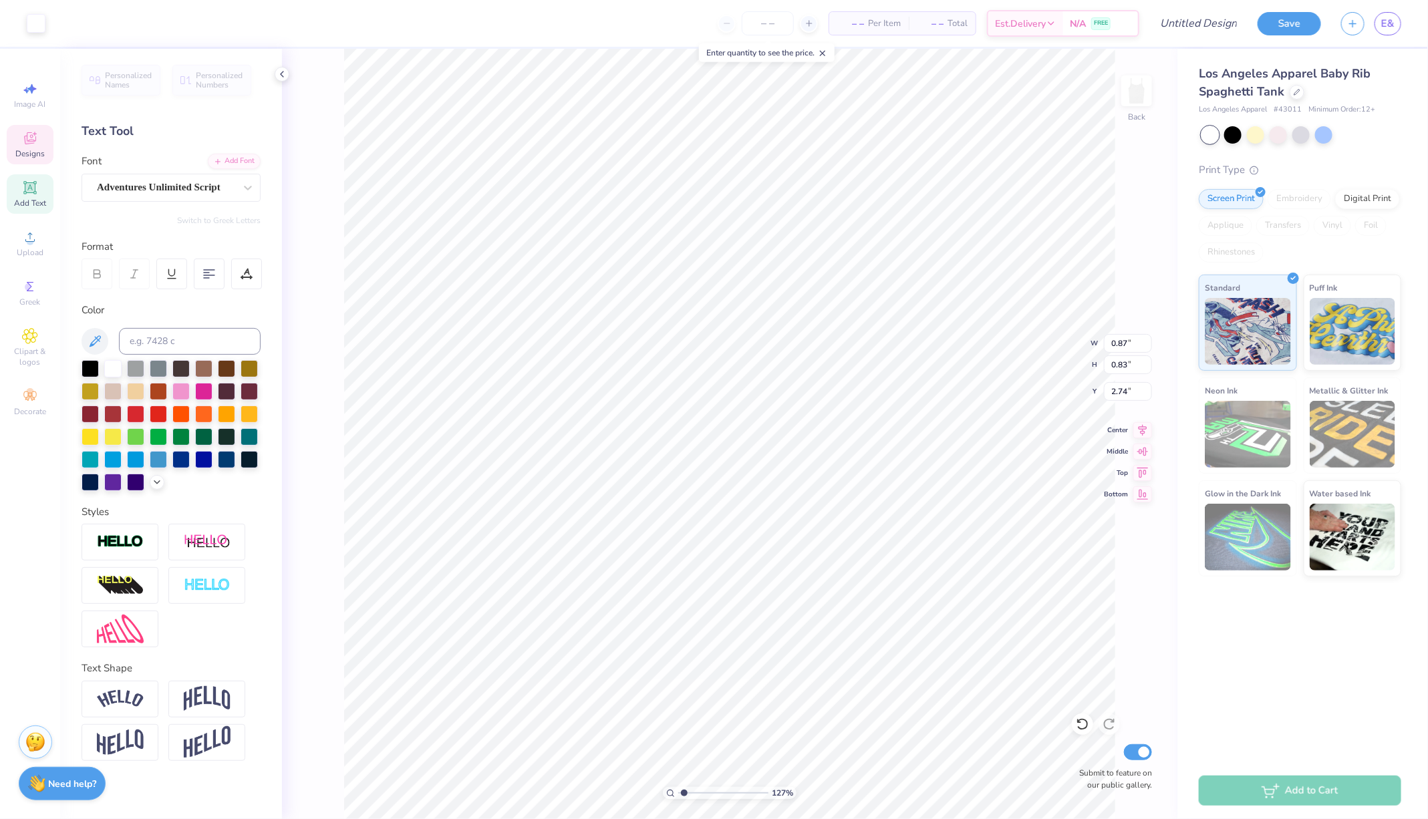
type input "0.60"
type input "7.30"
type input "1"
click at [843, 724] on li "Bring to Front" at bounding box center [851, 729] width 105 height 26
type input "2.30"
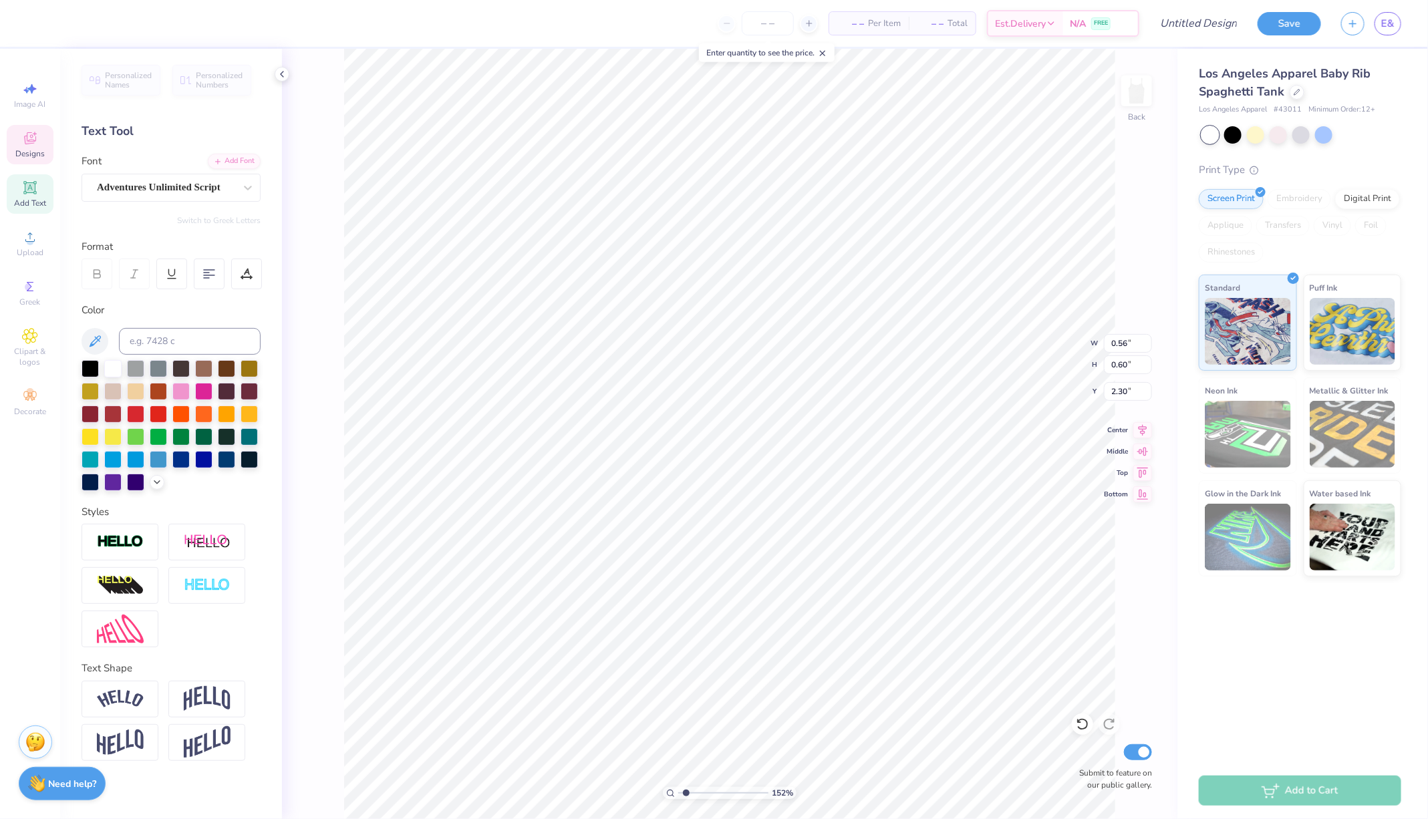
type input "1.62"
click at [687, 795] on input "range" at bounding box center [723, 793] width 90 height 12
type input "0.51"
type input "0.58"
type input "4.16"
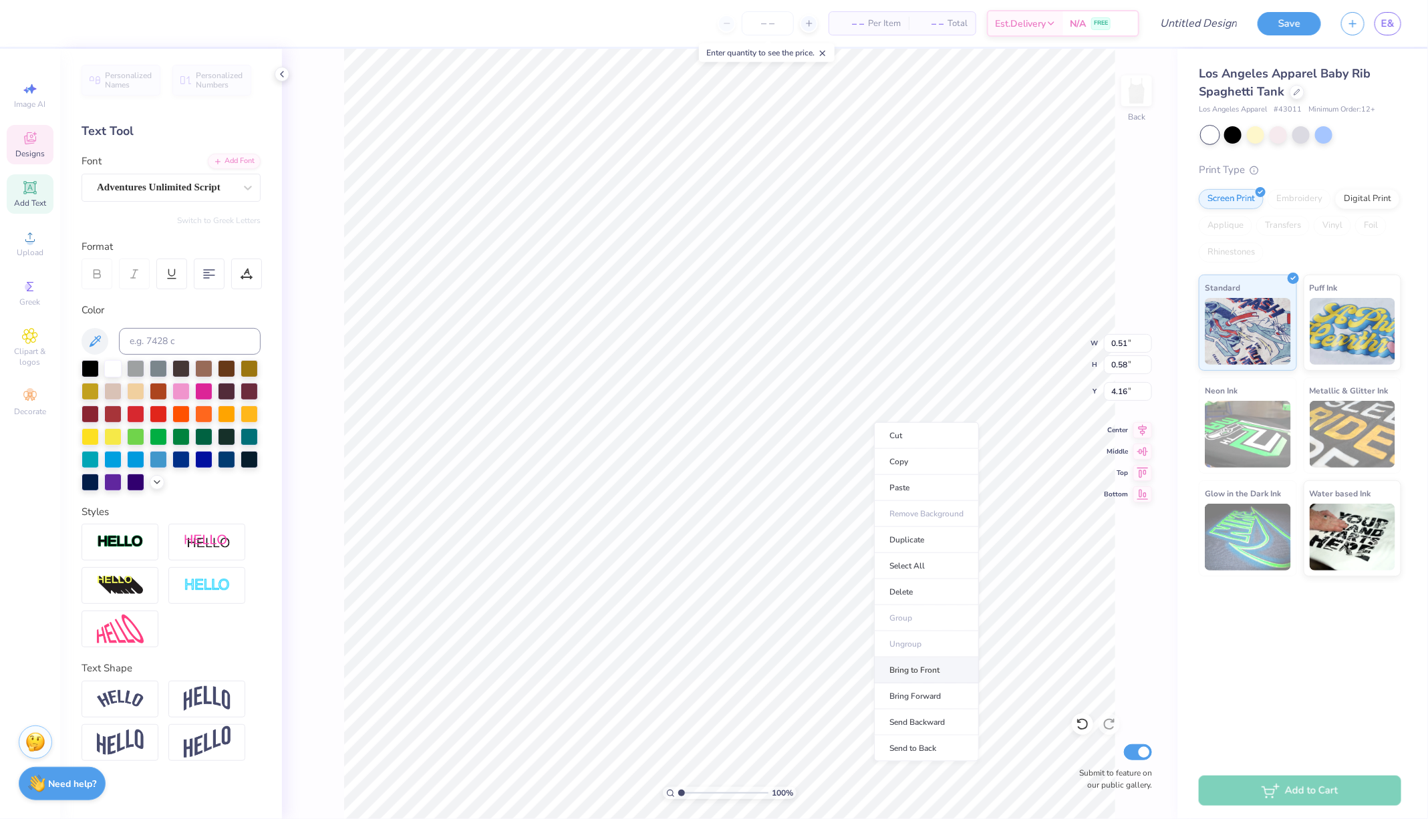
click at [909, 675] on li "Bring to Front" at bounding box center [926, 670] width 105 height 26
type input "1.47"
click at [686, 793] on input "range" at bounding box center [723, 793] width 90 height 12
type input "2.81"
click at [939, 664] on li "Send to Back" at bounding box center [935, 669] width 105 height 26
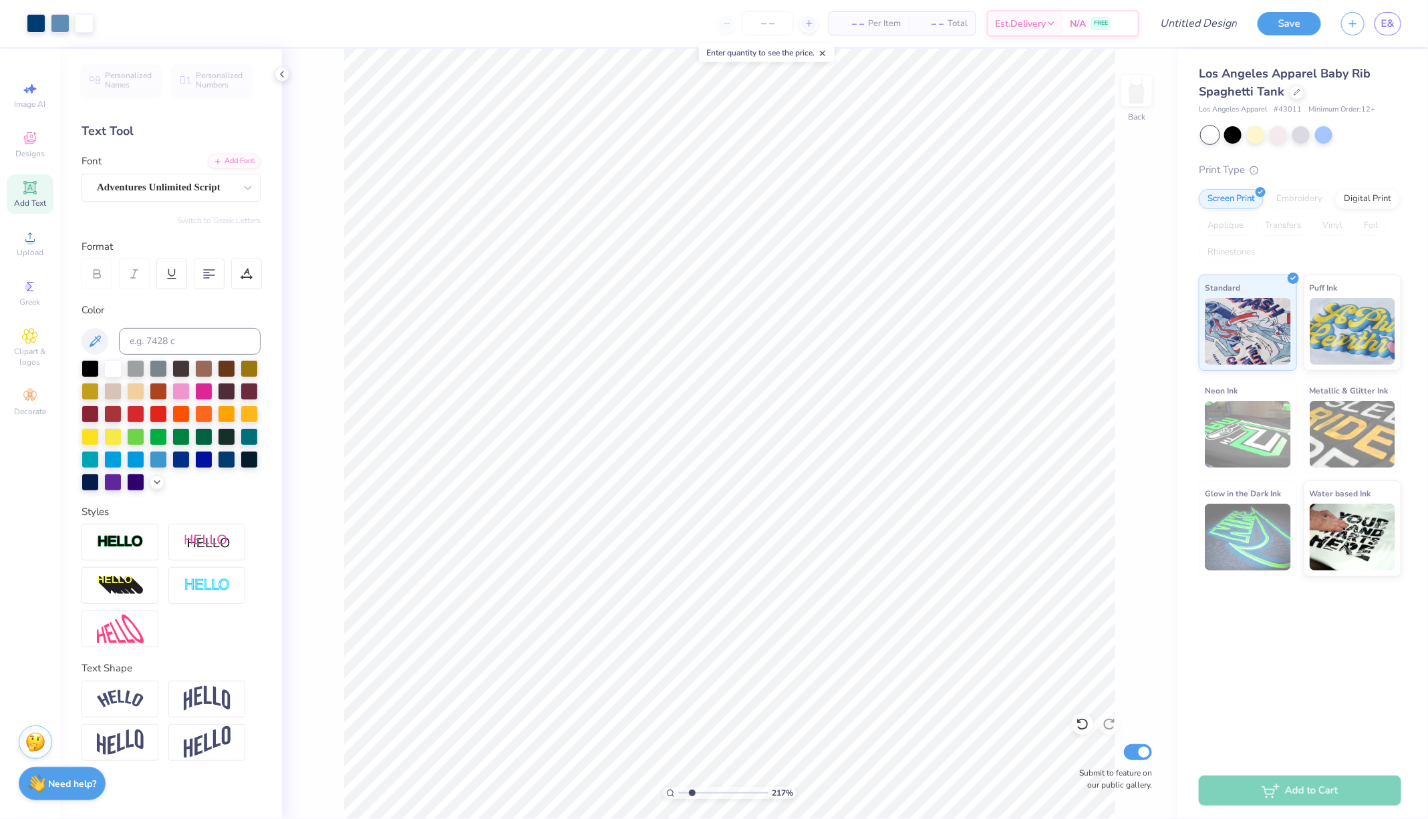
drag, startPoint x: 682, startPoint y: 794, endPoint x: 692, endPoint y: 794, distance: 9.4
click at [692, 794] on input "range" at bounding box center [723, 793] width 90 height 12
drag, startPoint x: 693, startPoint y: 793, endPoint x: 679, endPoint y: 794, distance: 14.0
type input "1"
click at [678, 793] on input "range" at bounding box center [723, 793] width 90 height 12
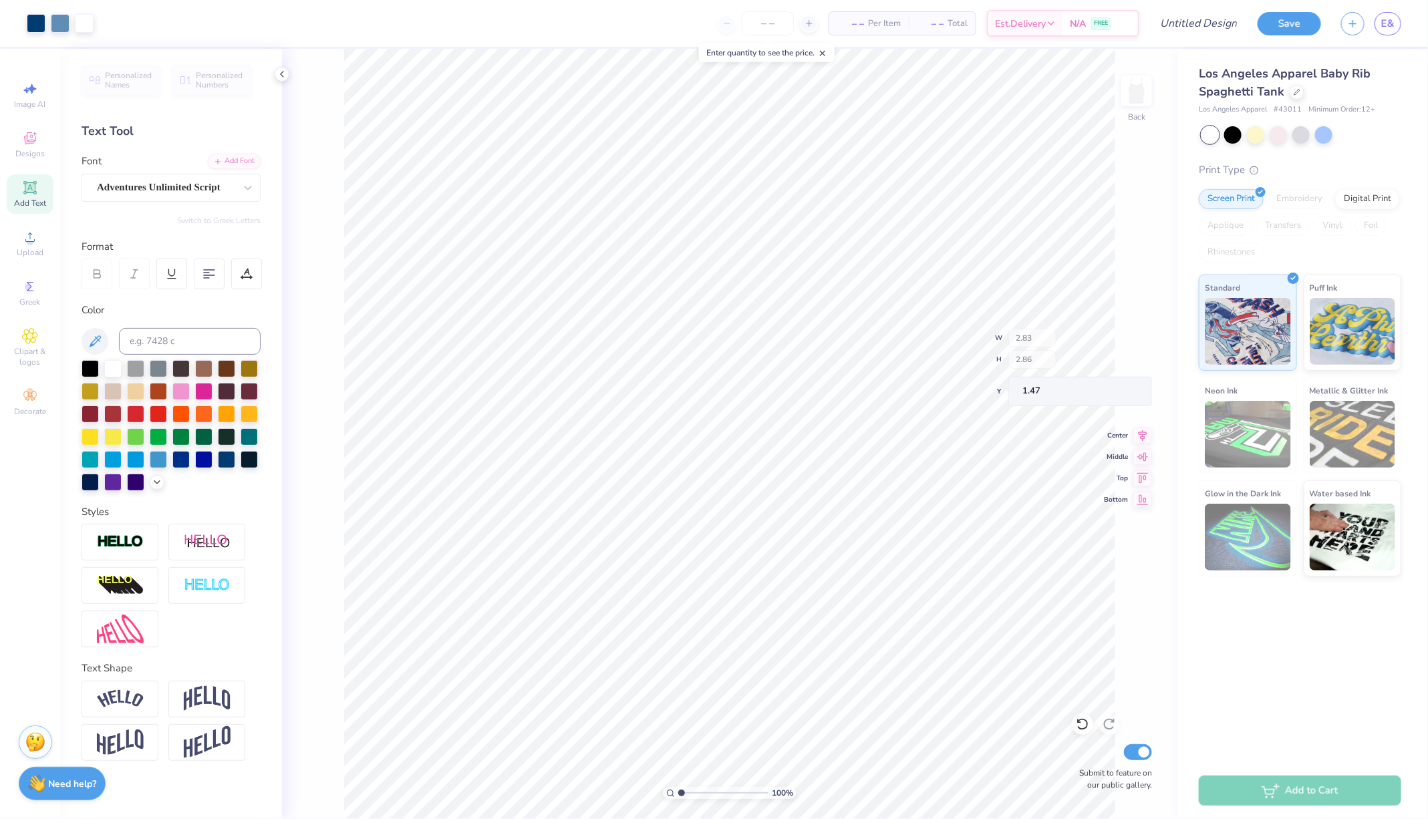
type input "1.47"
type input "0.49"
type input "0.53"
type input "2.32"
type input "2.49"
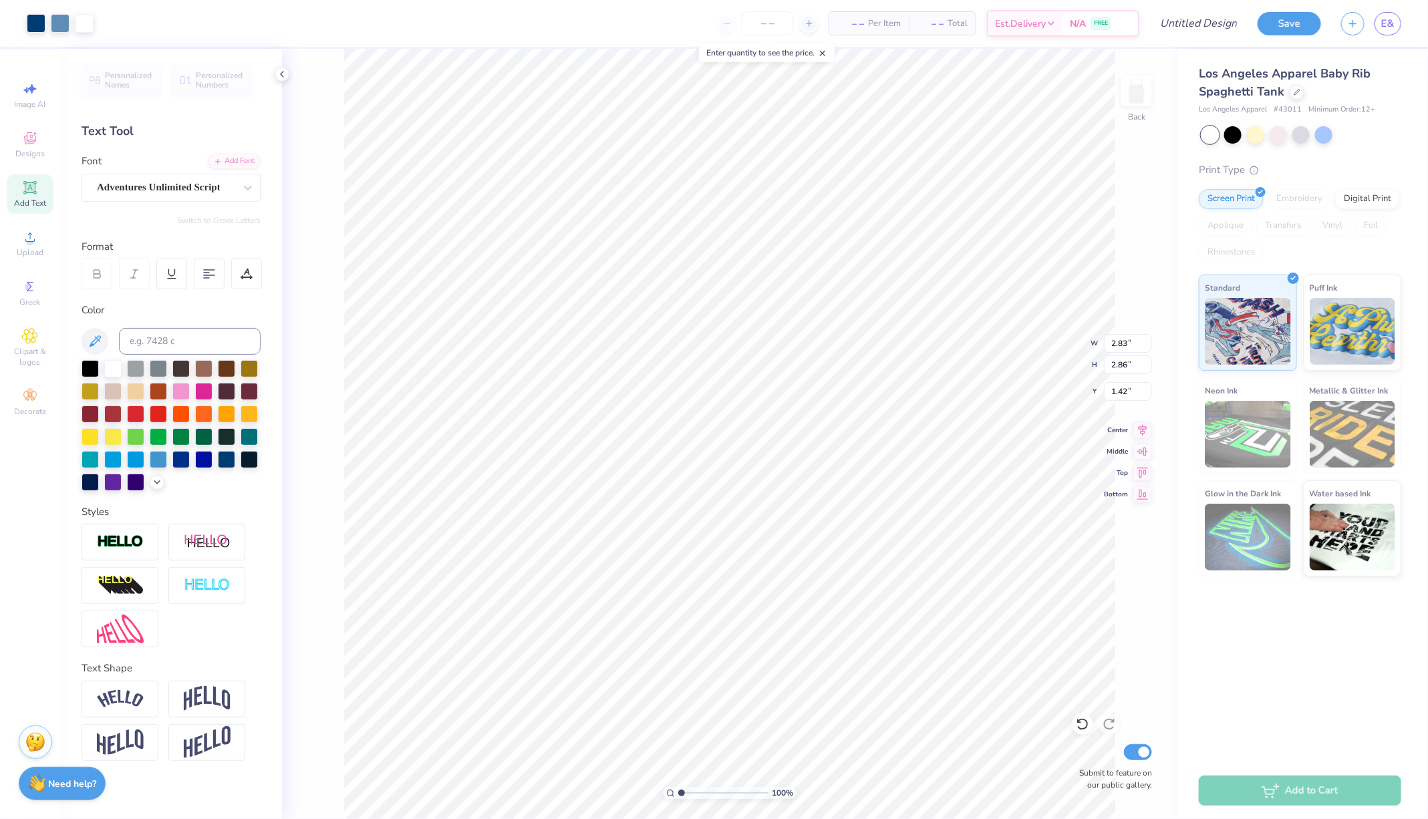
type input "1.42"
type input "2.85"
type input "2.84"
type input "1.41"
type input "0.51"
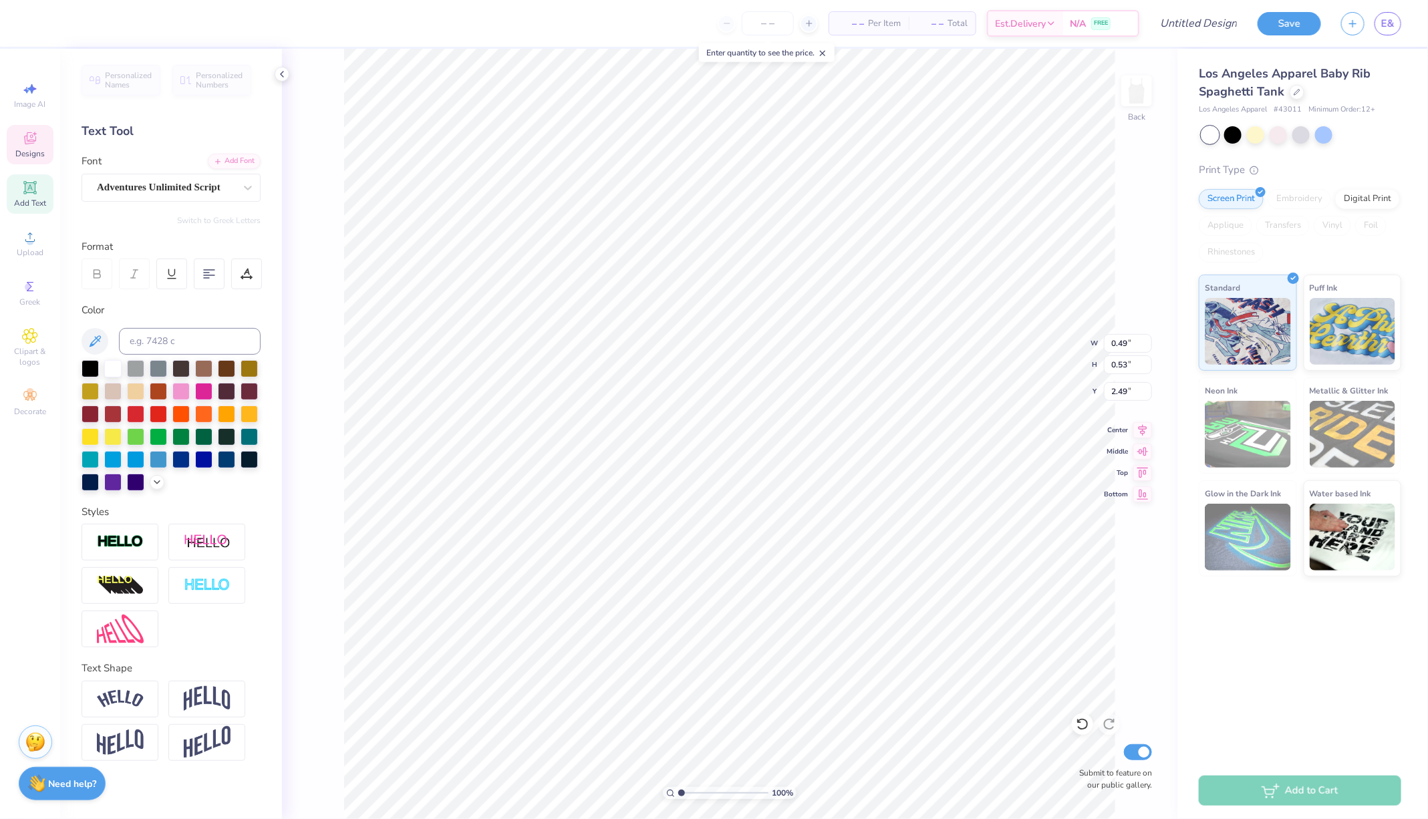
type input "0.58"
type input "2.81"
click at [686, 795] on input "range" at bounding box center [723, 793] width 90 height 12
click at [1141, 430] on icon at bounding box center [1142, 428] width 19 height 16
drag, startPoint x: 687, startPoint y: 790, endPoint x: 669, endPoint y: 790, distance: 18.1
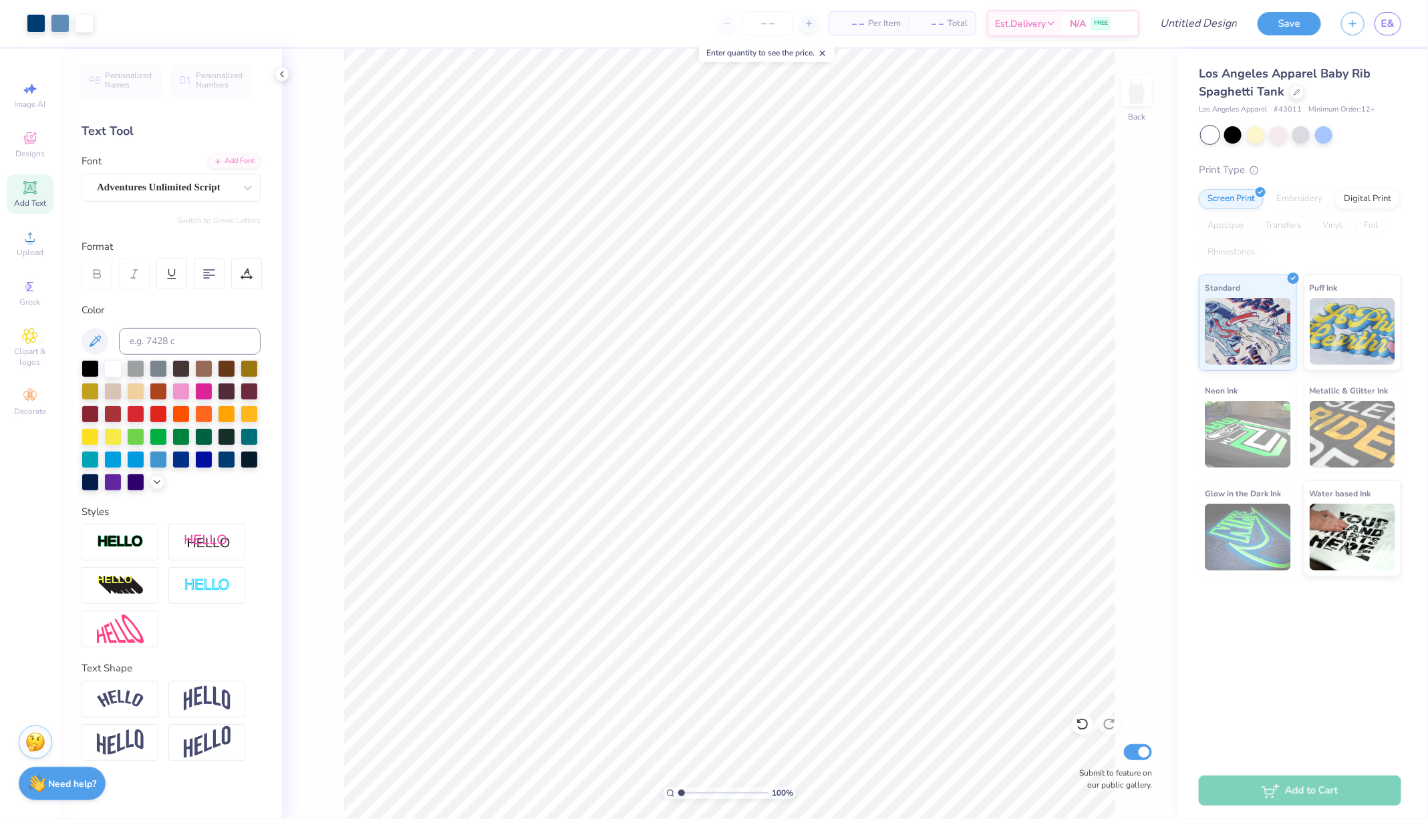
type input "1"
click at [678, 790] on input "range" at bounding box center [723, 793] width 90 height 12
click at [882, 13] on div "– – Per Item" at bounding box center [869, 23] width 80 height 23
click at [858, 29] on span "– –" at bounding box center [850, 24] width 27 height 14
click at [861, 24] on span "– –" at bounding box center [850, 24] width 27 height 14
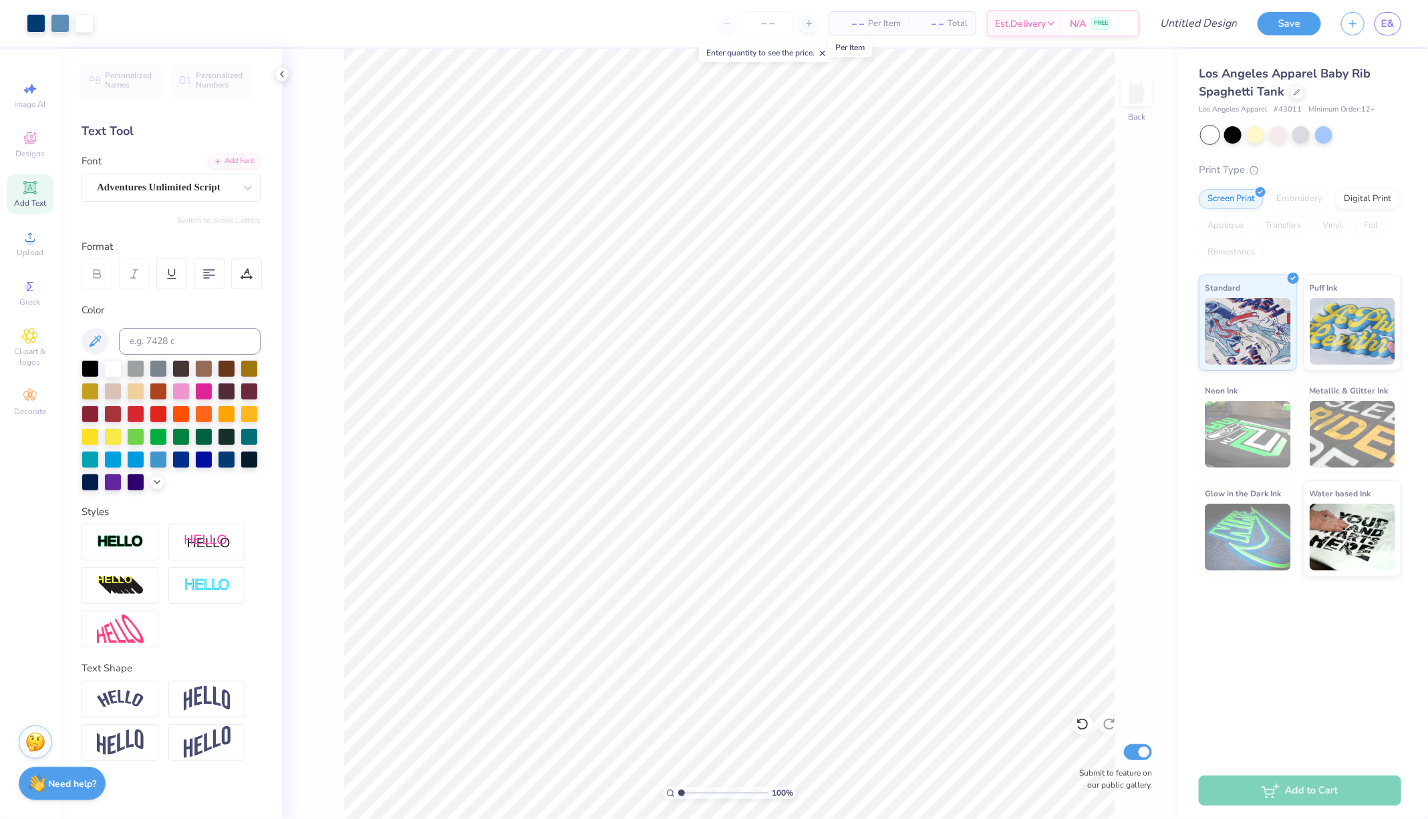
click at [861, 24] on span "– –" at bounding box center [850, 24] width 27 height 14
click at [774, 22] on input "number" at bounding box center [768, 23] width 52 height 24
click at [855, 26] on span "Per Item" at bounding box center [841, 24] width 33 height 14
click at [749, 23] on input "20" at bounding box center [723, 23] width 52 height 24
type input "2"
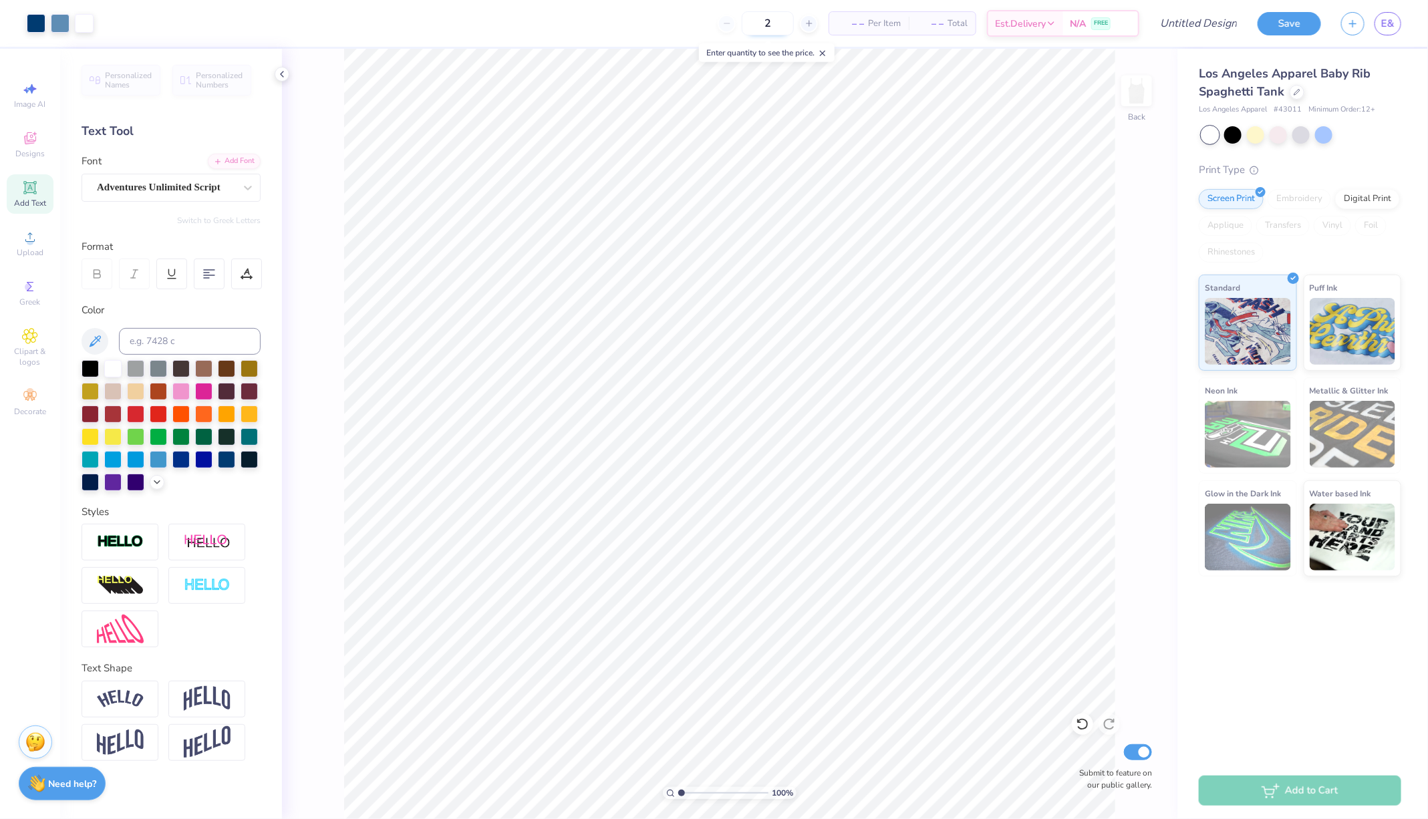
type input "20"
click at [282, 75] on icon at bounding box center [282, 74] width 11 height 11
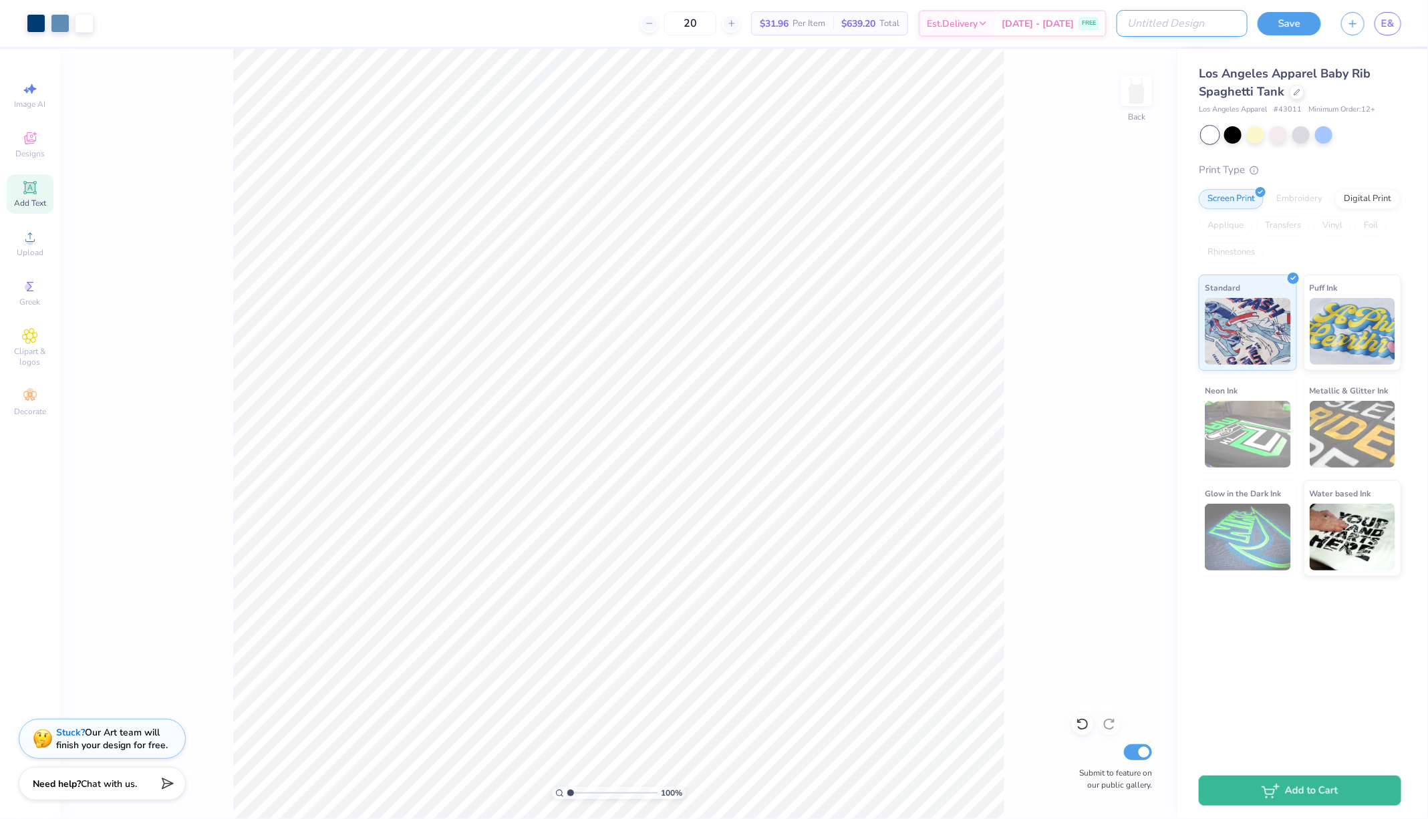
click at [1233, 24] on input "Design Title" at bounding box center [1181, 23] width 131 height 27
type input "Back to School tank?"
click at [1306, 20] on button "Save" at bounding box center [1288, 21] width 63 height 23
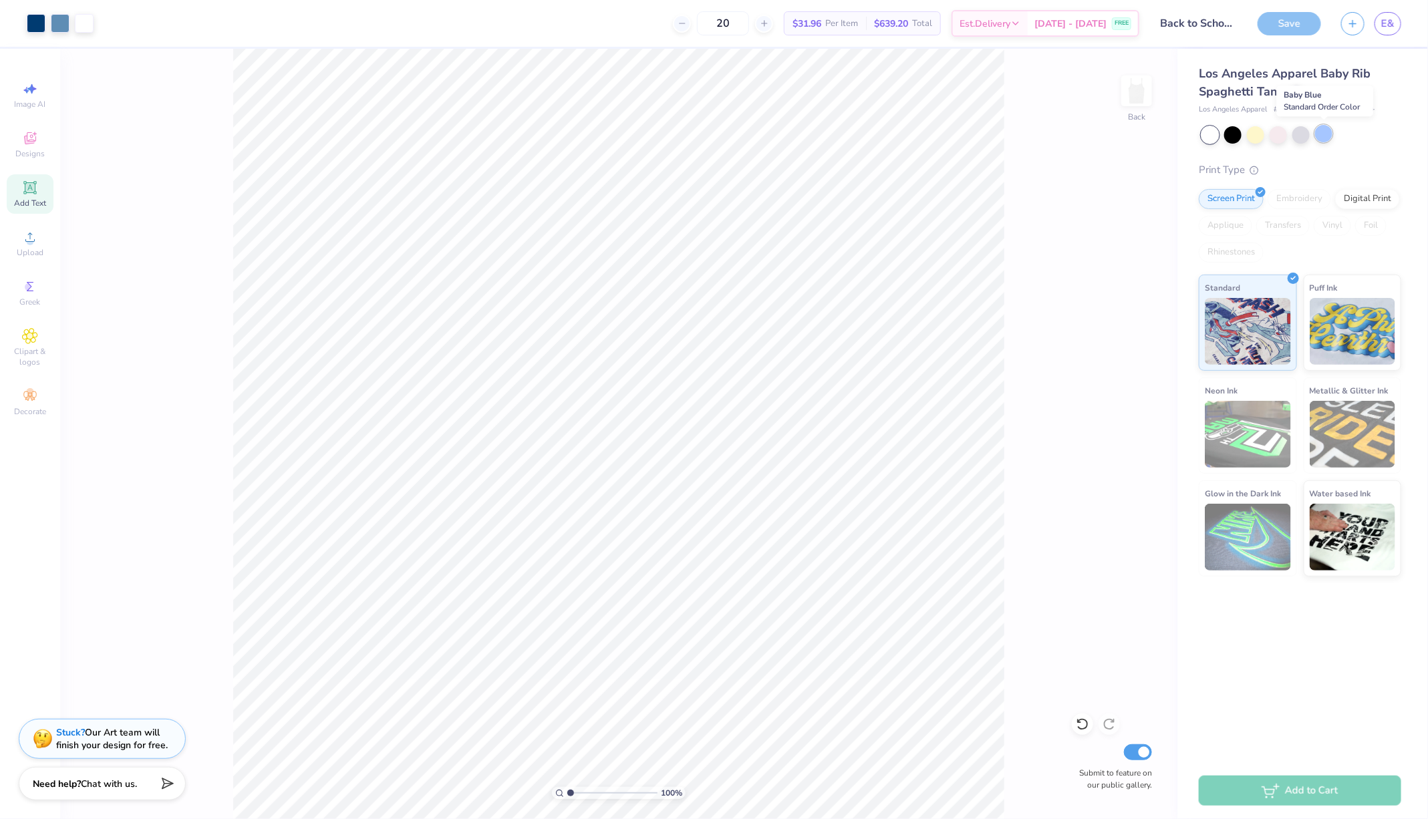
click at [1318, 137] on div at bounding box center [1323, 133] width 17 height 17
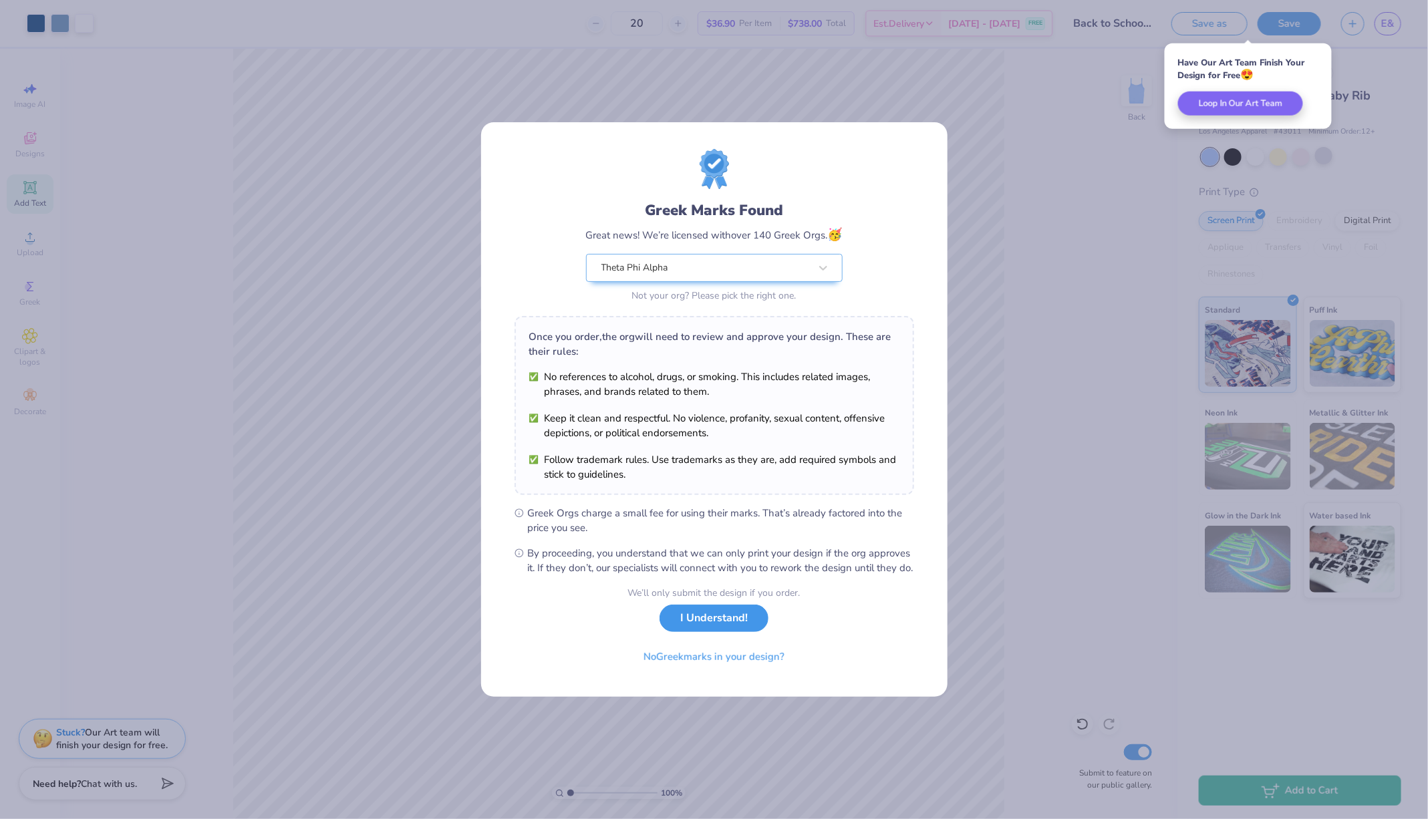
click at [725, 627] on button "I Understand!" at bounding box center [713, 618] width 109 height 27
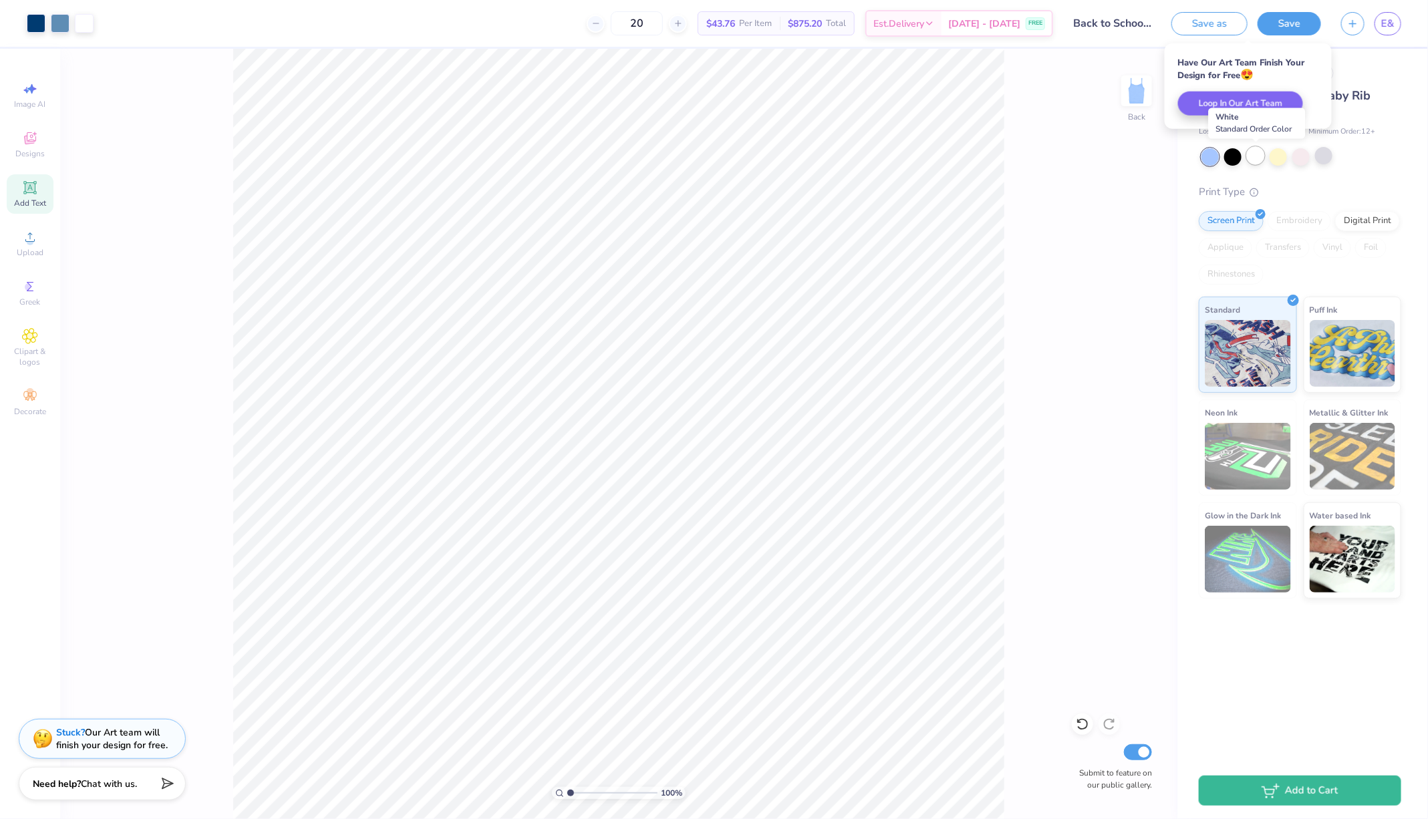
click at [1255, 153] on div at bounding box center [1255, 155] width 17 height 17
click at [1286, 156] on div at bounding box center [1277, 155] width 17 height 17
click at [1322, 160] on div at bounding box center [1323, 155] width 17 height 17
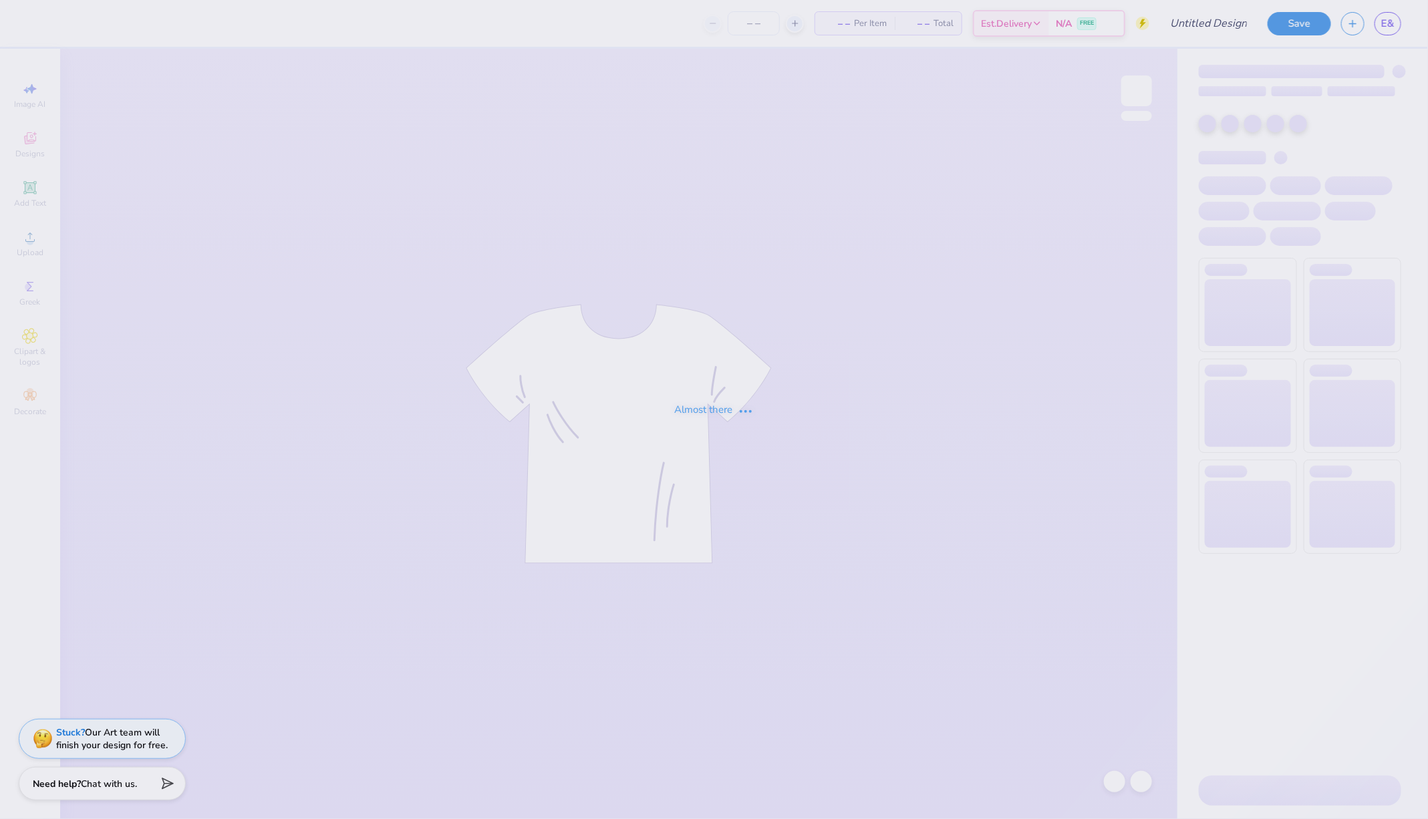
type input "Star themed shoulder cut tee"
type input "5"
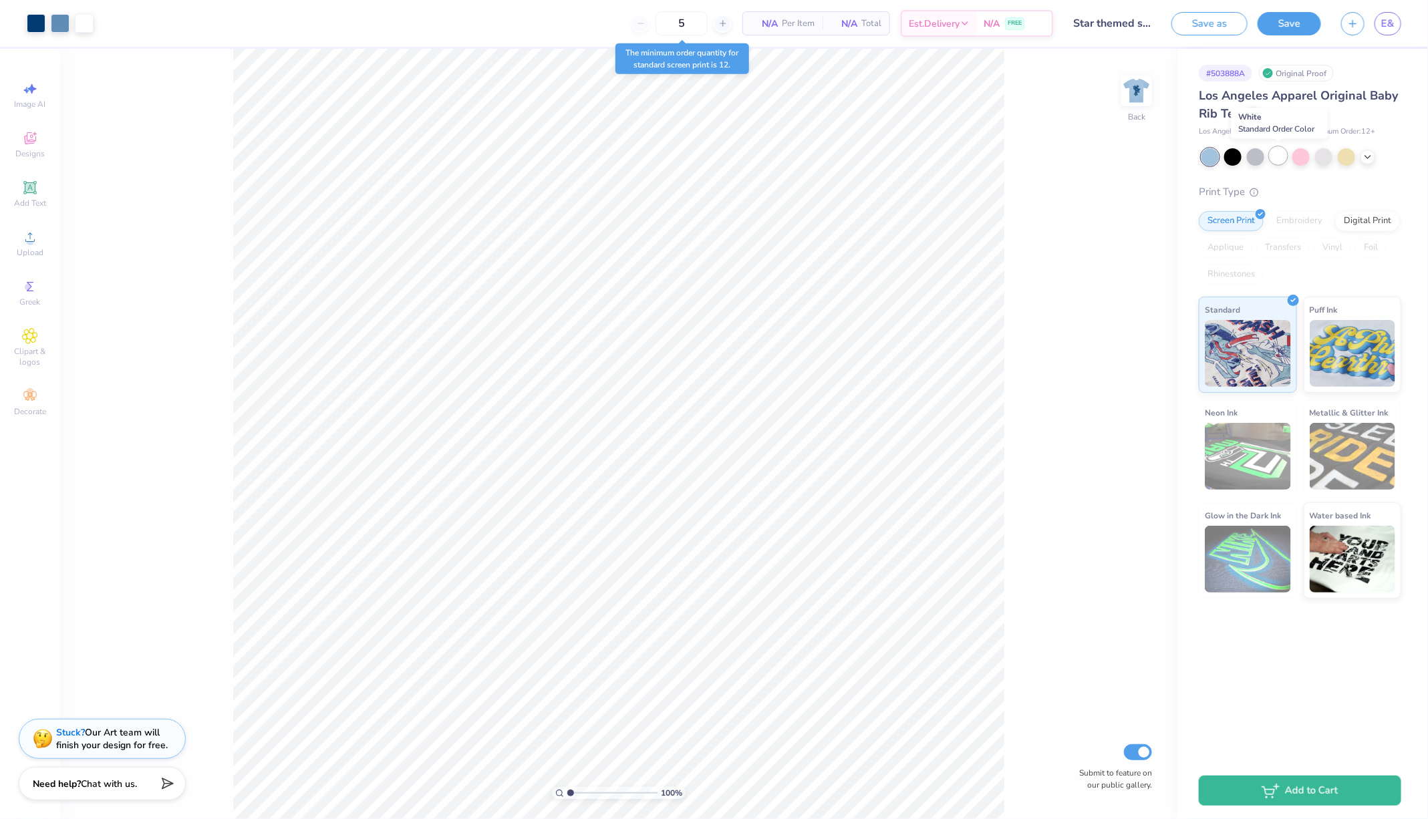
click at [1280, 154] on div at bounding box center [1277, 155] width 17 height 17
click at [1389, 36] on div "Save as Save E&" at bounding box center [1299, 23] width 257 height 47
click at [1387, 27] on span "E&" at bounding box center [1387, 23] width 13 height 15
